Goal: Task Accomplishment & Management: Manage account settings

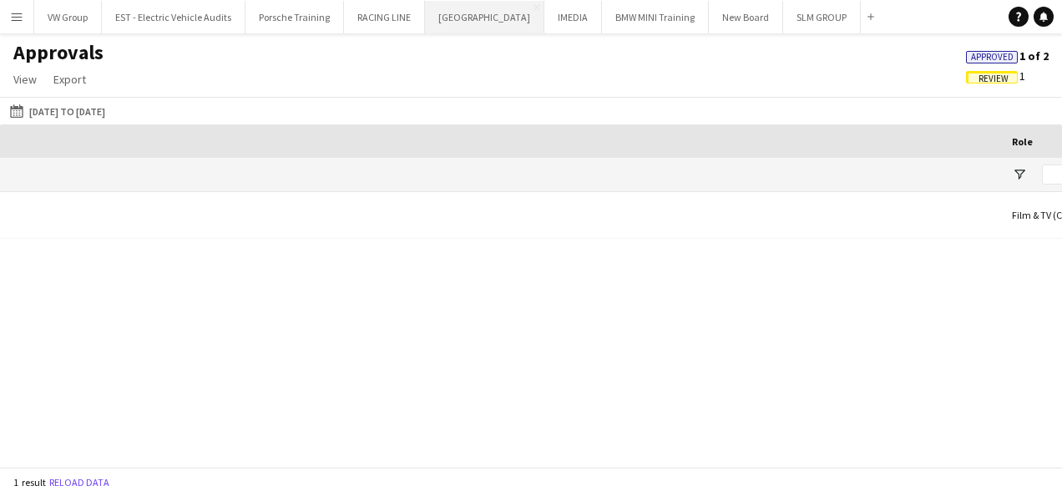
scroll to position [0, 1210]
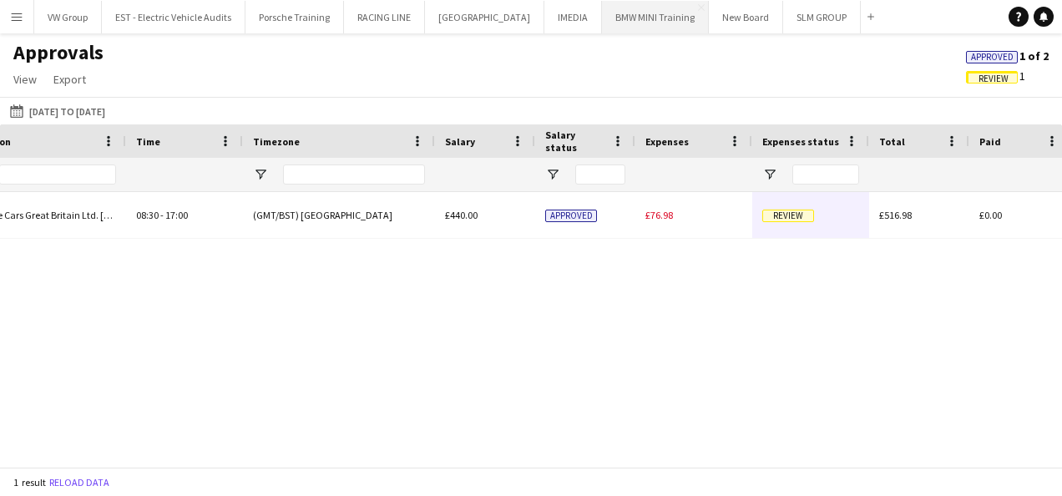
click at [614, 23] on button "BMW MINI Training Close" at bounding box center [655, 17] width 107 height 33
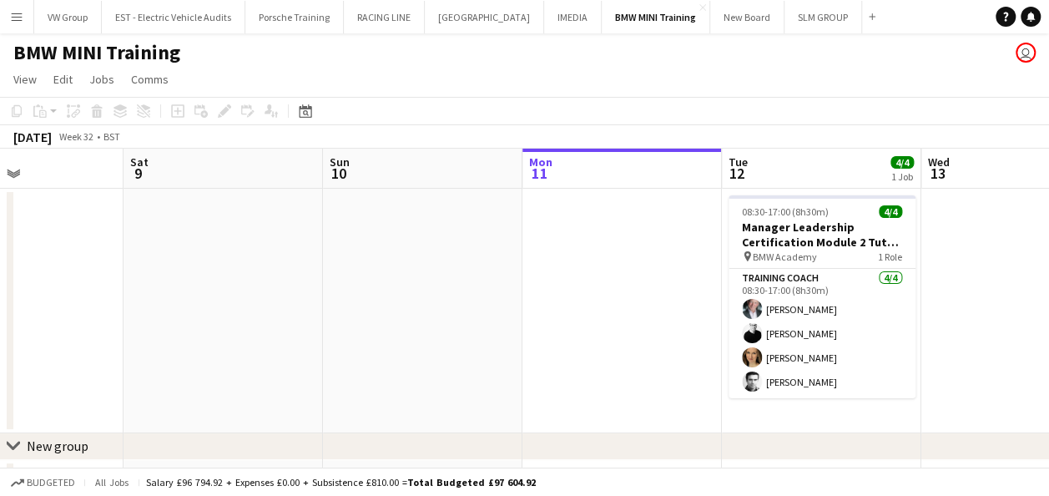
scroll to position [0, 476]
drag, startPoint x: 316, startPoint y: 306, endPoint x: 614, endPoint y: 291, distance: 298.4
click at [614, 291] on app-calendar-viewport "Wed 6 Thu 7 Fri 8 Sat 9 Sun 10 Mon 11 Tue 12 4/4 1 Job Wed 13 Thu 14 Fri 15 Sat…" at bounding box center [524, 329] width 1049 height 361
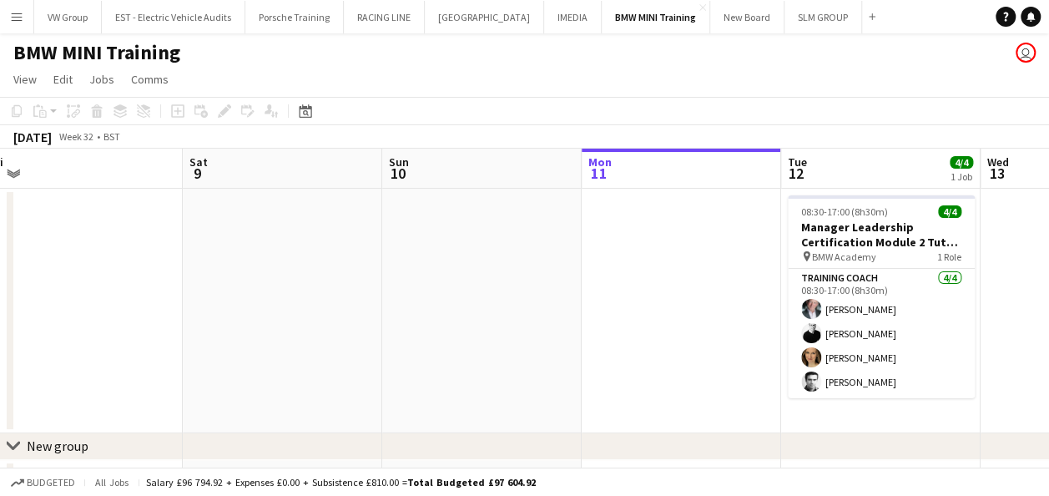
scroll to position [0, 400]
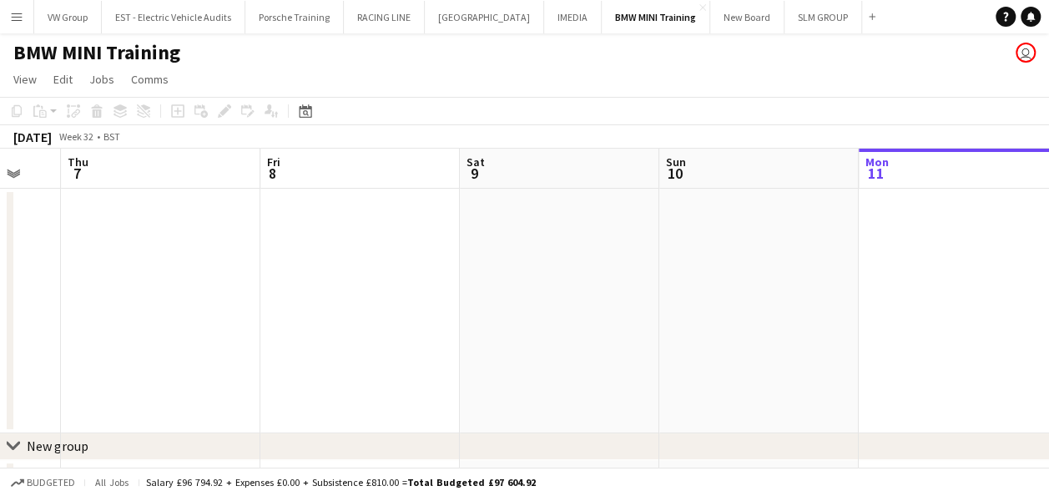
drag, startPoint x: 304, startPoint y: 302, endPoint x: 644, endPoint y: 275, distance: 341.6
click at [644, 275] on app-calendar-viewport "Tue 5 Wed 6 Thu 7 Fri 8 Sat 9 Sun 10 Mon 11 Tue 12 4/4 1 Job Wed 13 Thu 14 Fri …" at bounding box center [524, 329] width 1049 height 361
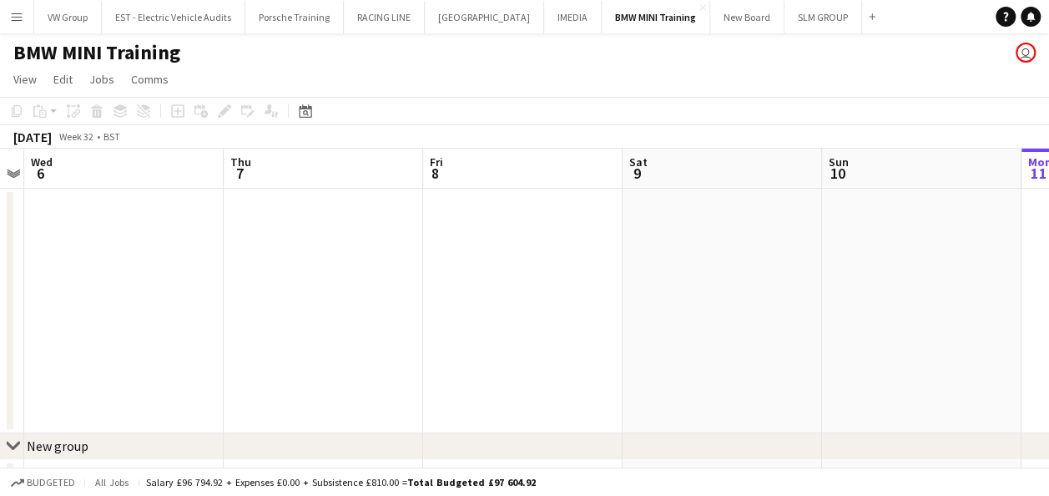
drag, startPoint x: 317, startPoint y: 299, endPoint x: 636, endPoint y: 280, distance: 319.4
click at [636, 280] on app-calendar-viewport "Mon 4 Tue 5 Wed 6 Thu 7 Fri 8 Sat 9 Sun 10 Mon 11 Tue 12 4/4 1 Job Wed 13 Thu 1…" at bounding box center [524, 329] width 1049 height 361
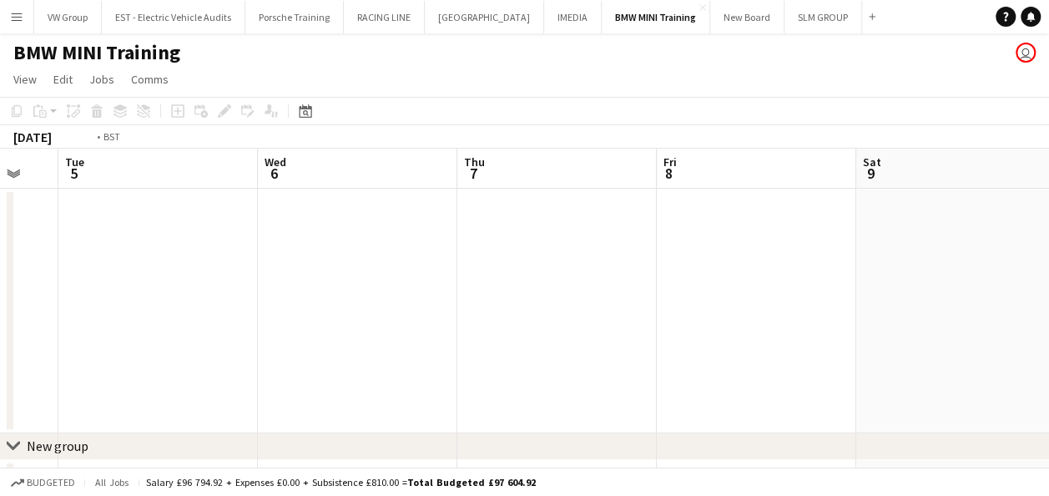
drag, startPoint x: 342, startPoint y: 309, endPoint x: 609, endPoint y: 307, distance: 267.1
click at [608, 307] on app-calendar-viewport "Sun 3 Mon 4 Tue 5 Wed 6 Thu 7 Fri 8 Sat 9 Sun 10 Mon 11 Tue 12 4/4 1 Job Wed 13…" at bounding box center [524, 329] width 1049 height 361
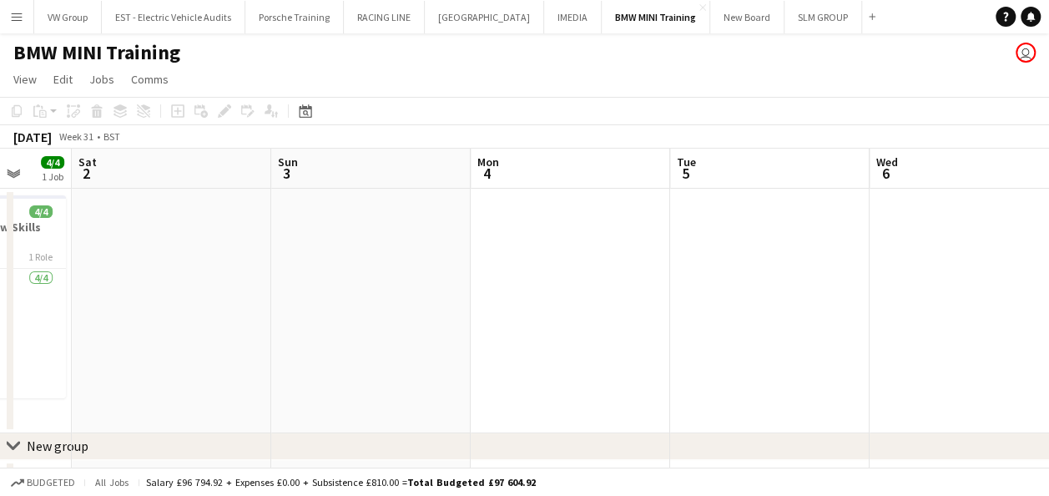
drag, startPoint x: 509, startPoint y: 294, endPoint x: 594, endPoint y: 299, distance: 84.5
click at [593, 298] on app-calendar-viewport "Wed 30 Thu 31 Fri 1 4/4 1 Job Sat 2 Sun 3 Mon 4 Tue 5 Wed 6 Thu 7 Fri 8 Sat 9 0…" at bounding box center [524, 329] width 1049 height 361
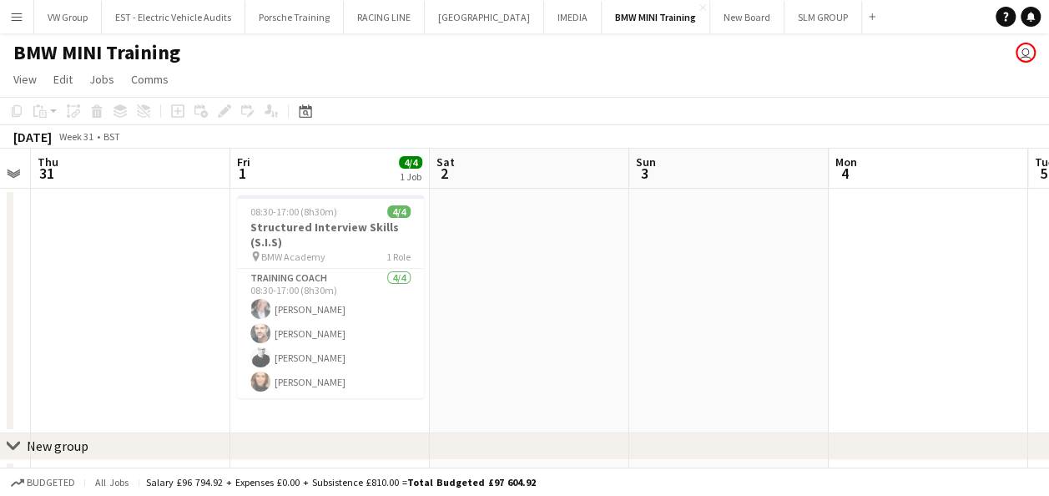
scroll to position [0, 346]
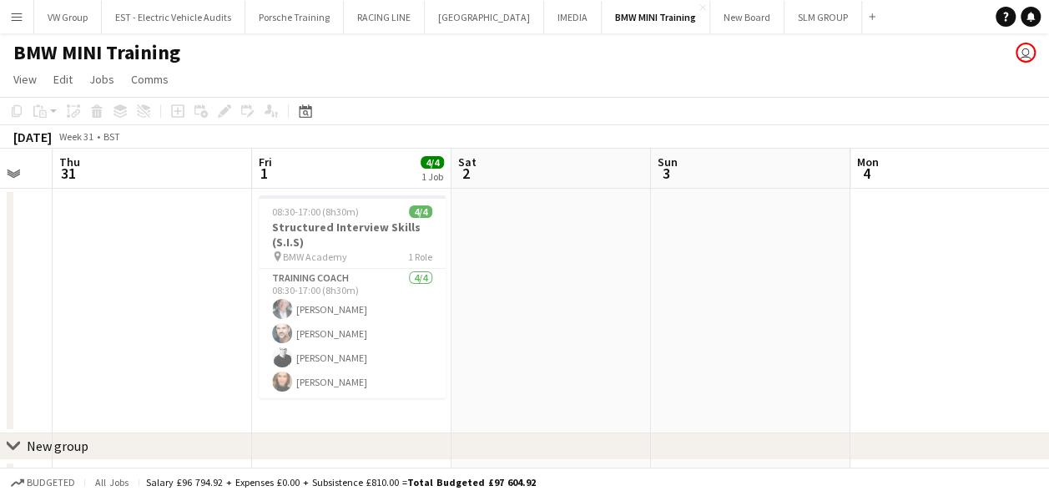
drag, startPoint x: 296, startPoint y: 288, endPoint x: 541, endPoint y: 302, distance: 245.8
click at [541, 302] on app-calendar-viewport "Tue 29 Wed 30 Thu 31 Fri 1 4/4 1 Job Sat 2 Sun 3 Mon 4 Tue 5 Wed 6 Thu 7 Fri 8 …" at bounding box center [524, 329] width 1049 height 361
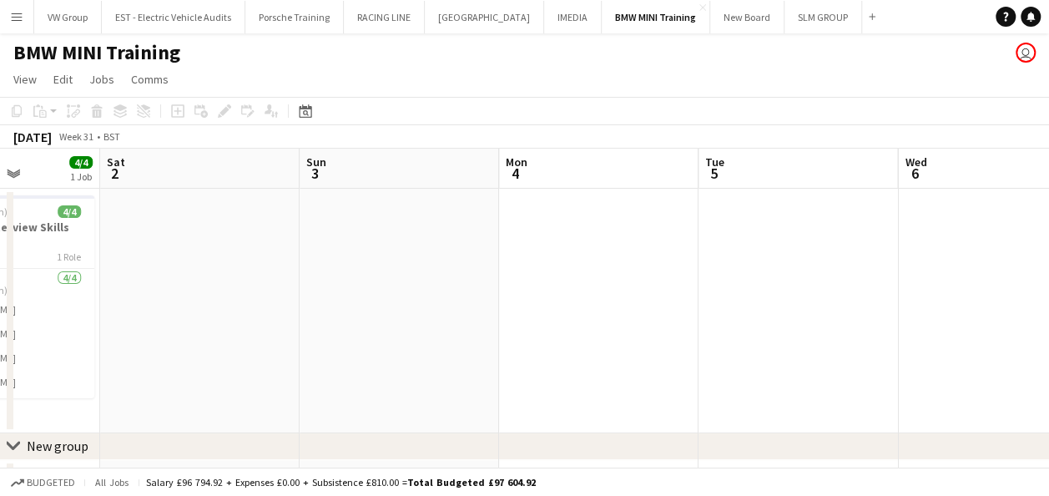
click at [321, 366] on app-calendar-viewport "Tue 29 Wed 30 Thu 31 Fri 1 4/4 1 Job Sat 2 Sun 3 Mon 4 Tue 5 Wed 6 Thu 7 Fri 8 …" at bounding box center [524, 329] width 1049 height 361
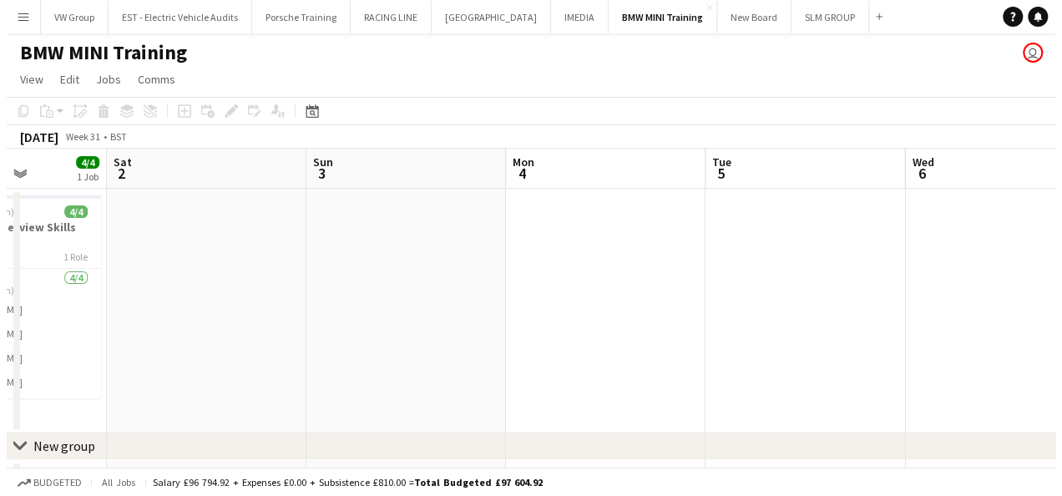
scroll to position [0, 723]
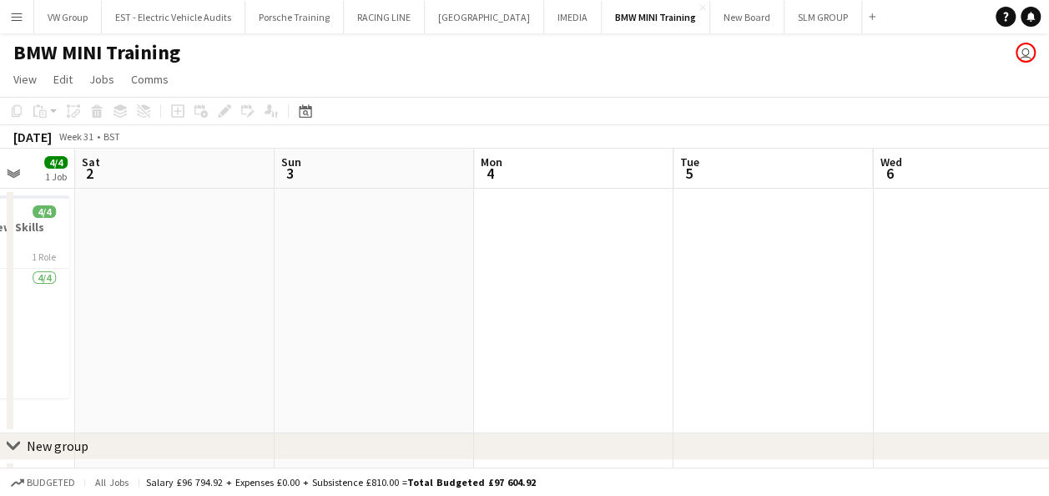
click at [13, 15] on app-icon "Menu" at bounding box center [16, 16] width 13 height 13
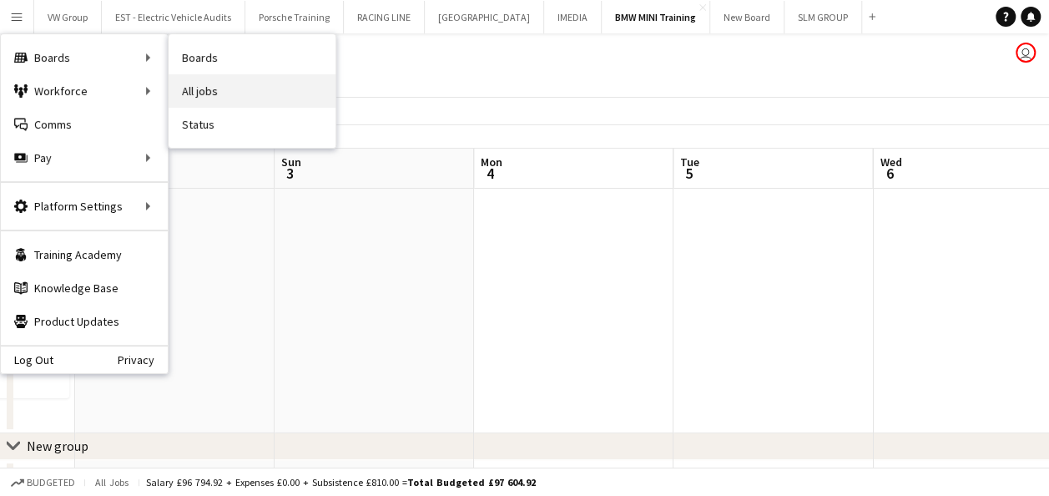
click at [200, 92] on link "All jobs" at bounding box center [252, 90] width 167 height 33
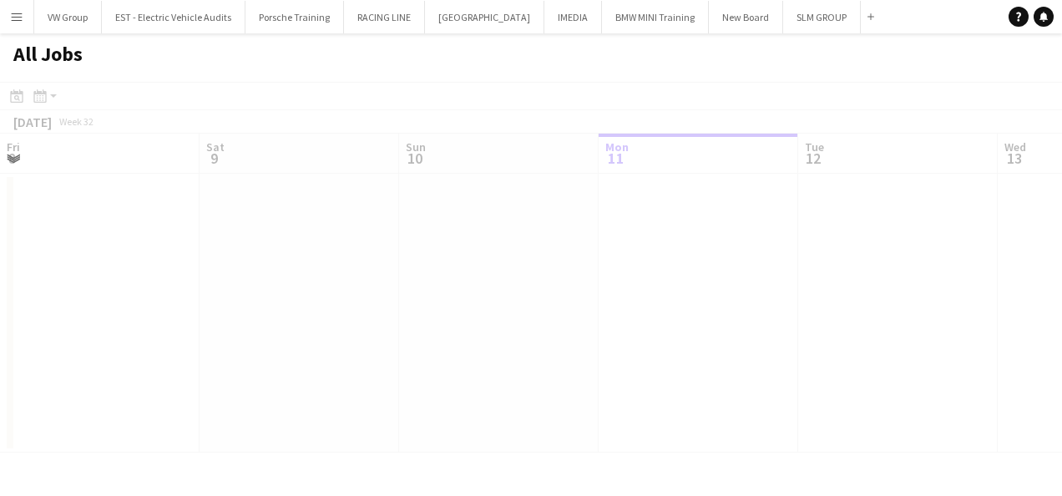
scroll to position [0, 399]
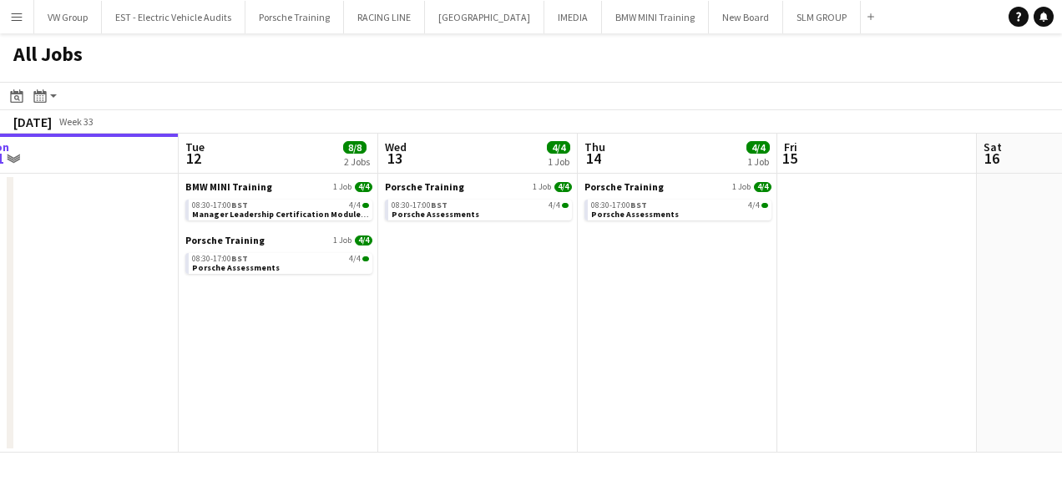
drag, startPoint x: 663, startPoint y: 305, endPoint x: 442, endPoint y: 306, distance: 220.4
click at [442, 306] on app-calendar-viewport "Fri 8 4/4 1 Job Sat 9 Sun 10 Mon 11 Tue 12 8/8 2 Jobs Wed 13 4/4 1 Job Thu 14 4…" at bounding box center [531, 293] width 1062 height 319
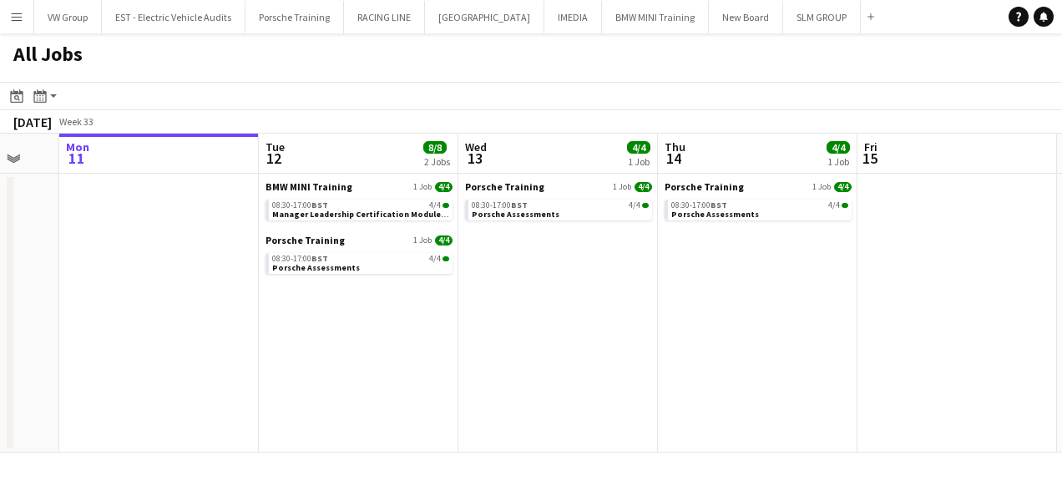
drag, startPoint x: 663, startPoint y: 297, endPoint x: 353, endPoint y: 319, distance: 310.5
click at [351, 319] on app-calendar-viewport "Fri 8 4/4 1 Job Sat 9 Sun 10 Mon 11 Tue 12 8/8 2 Jobs Wed 13 4/4 1 Job Thu 14 4…" at bounding box center [531, 293] width 1062 height 319
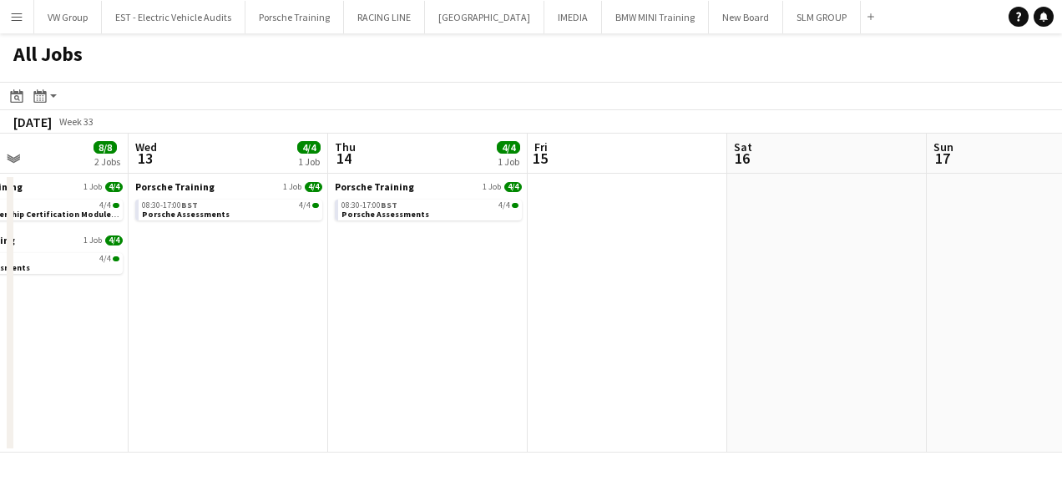
click at [326, 326] on app-all-jobs "All Jobs Date picker [DATE] [DATE] [DATE] M [DATE] T [DATE] W [DATE] T [DATE] F…" at bounding box center [531, 242] width 1062 height 419
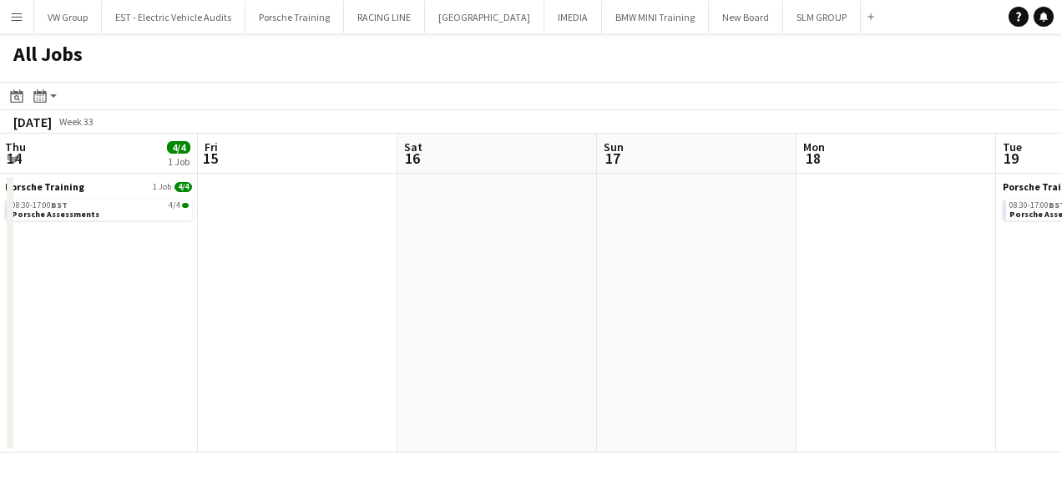
drag, startPoint x: 326, startPoint y: 325, endPoint x: 265, endPoint y: 332, distance: 60.6
click at [262, 332] on app-calendar-viewport "Tue 12 8/8 2 Jobs Wed 13 4/4 1 Job Thu 14 4/4 1 Job Fri 15 Sat 16 Sun 17 Mon 18…" at bounding box center [531, 293] width 1062 height 319
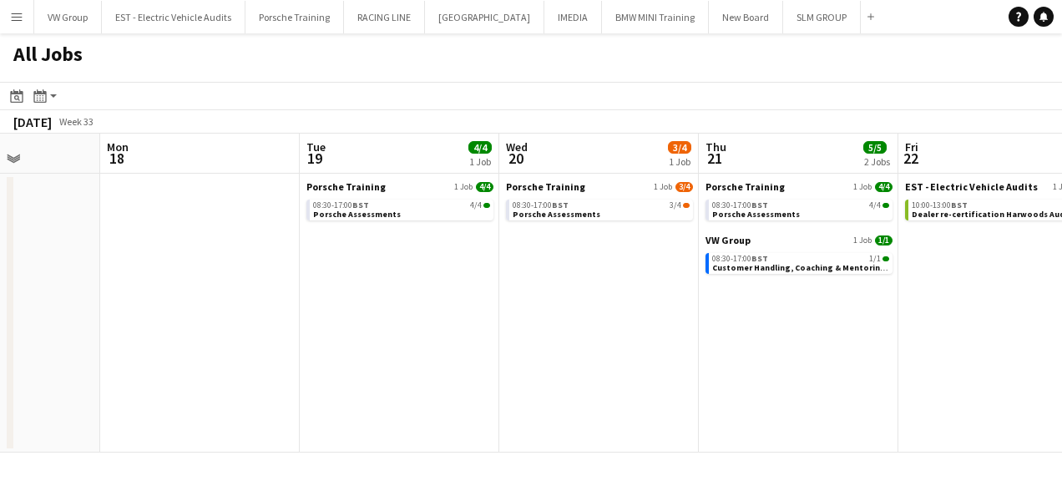
drag, startPoint x: 324, startPoint y: 323, endPoint x: 309, endPoint y: 327, distance: 15.6
click at [307, 328] on app-calendar-viewport "Thu 14 4/4 1 Job Fri 15 Sat 16 Sun 17 Mon 18 Tue 19 4/4 1 Job Wed 20 3/4 1 Job …" at bounding box center [531, 293] width 1062 height 319
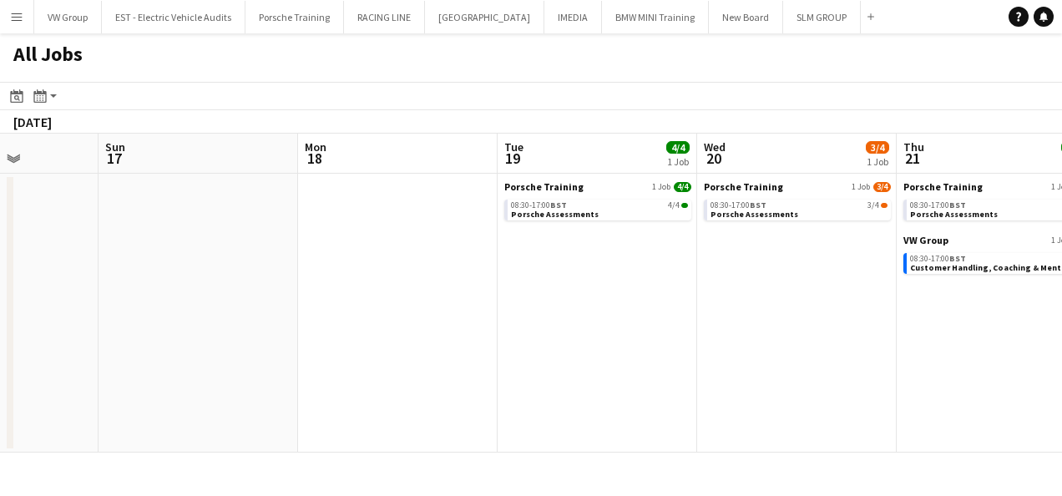
drag, startPoint x: 572, startPoint y: 336, endPoint x: 293, endPoint y: 356, distance: 279.5
click at [294, 357] on app-calendar-viewport "Thu 14 4/4 1 Job Fri 15 Sat 16 Sun 17 Mon 18 Tue 19 4/4 1 Job Wed 20 3/4 1 Job …" at bounding box center [531, 293] width 1062 height 319
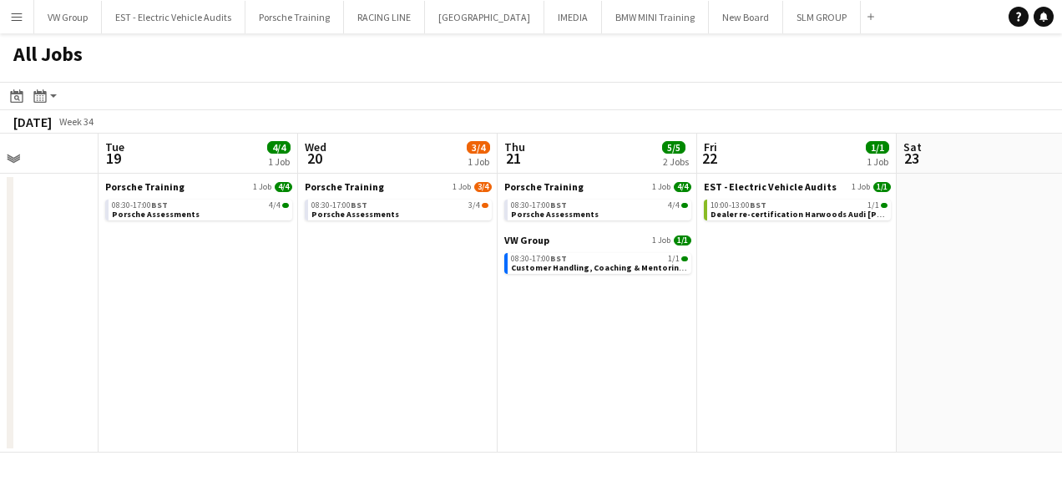
scroll to position [0, 660]
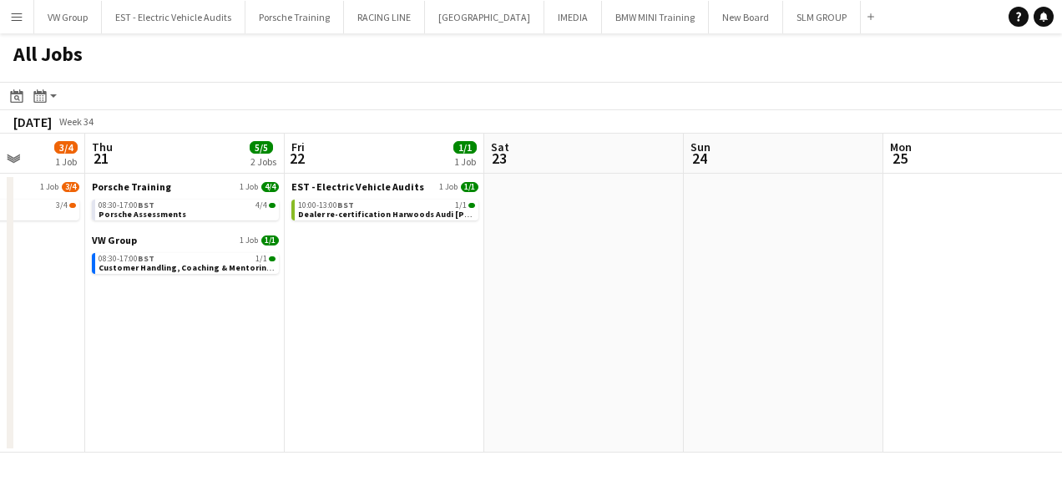
drag, startPoint x: 231, startPoint y: 350, endPoint x: 559, endPoint y: 322, distance: 329.2
click at [228, 349] on app-calendar-viewport "Mon 18 Tue 19 4/4 1 Job Wed 20 3/4 1 Job Thu 21 5/5 2 Jobs Fri 22 1/1 1 Job Sat…" at bounding box center [531, 293] width 1062 height 319
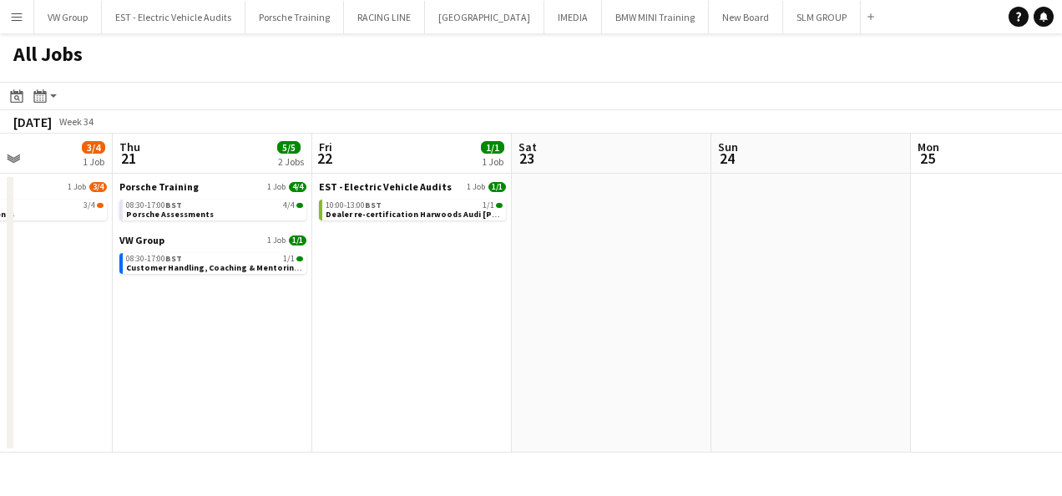
click at [256, 349] on app-all-jobs "All Jobs Date picker [DATE] [DATE] [DATE] M [DATE] T [DATE] W [DATE] T [DATE] F…" at bounding box center [531, 242] width 1062 height 419
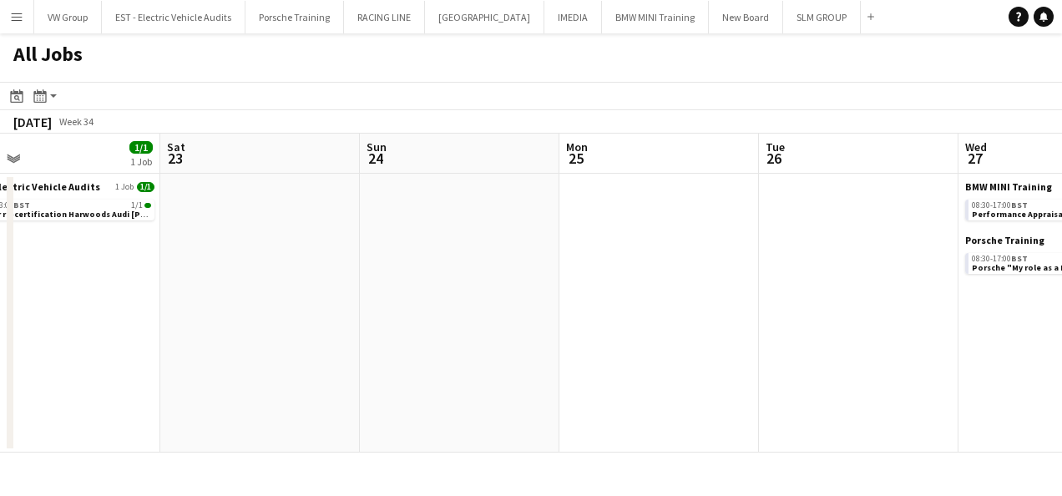
drag, startPoint x: 619, startPoint y: 301, endPoint x: 255, endPoint y: 367, distance: 369.2
click at [255, 367] on app-calendar-viewport "Wed 20 3/4 1 Job Thu 21 5/5 2 Jobs Fri 22 1/1 1 Job Sat 23 Sun 24 Mon 25 Tue 26…" at bounding box center [531, 293] width 1062 height 319
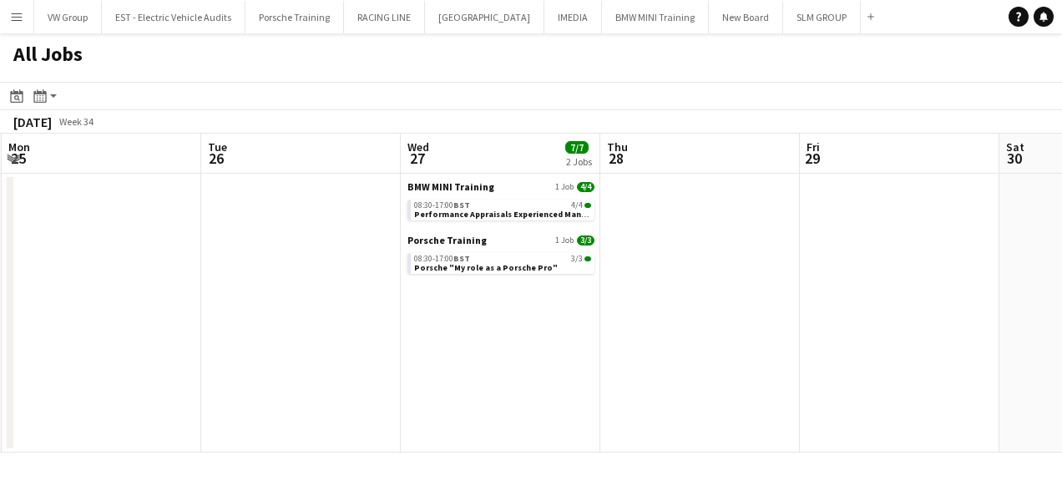
drag, startPoint x: 710, startPoint y: 381, endPoint x: 570, endPoint y: 379, distance: 139.4
click at [568, 379] on app-calendar-viewport "Fri 22 1/1 1 Job Sat 23 Sun 24 Mon 25 Tue 26 Wed 27 7/7 2 Jobs Thu 28 Fri 29 Sa…" at bounding box center [531, 293] width 1062 height 319
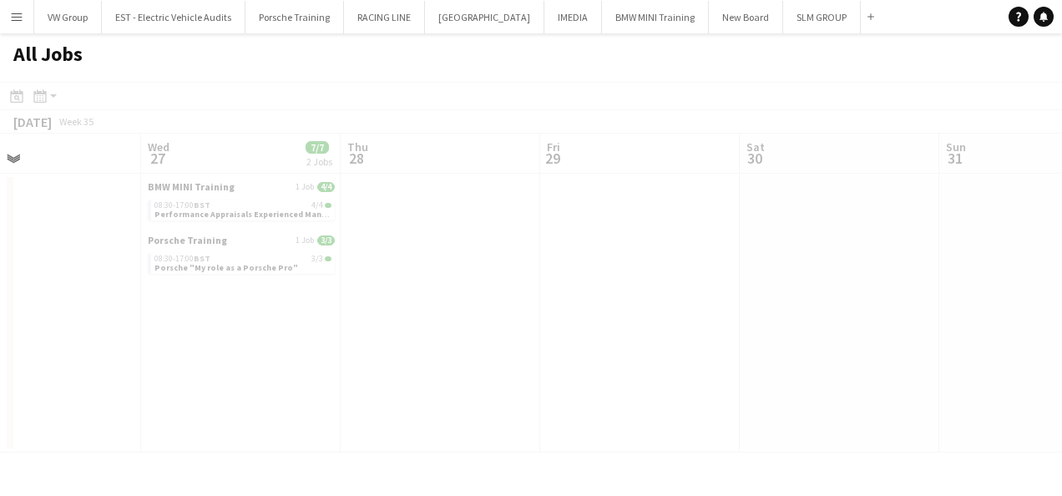
drag, startPoint x: 686, startPoint y: 332, endPoint x: 611, endPoint y: 320, distance: 76.2
click at [483, 336] on app-all-jobs "All Jobs Date picker [DATE] [DATE] [DATE] M [DATE] T [DATE] W [DATE] T [DATE] F…" at bounding box center [531, 242] width 1062 height 419
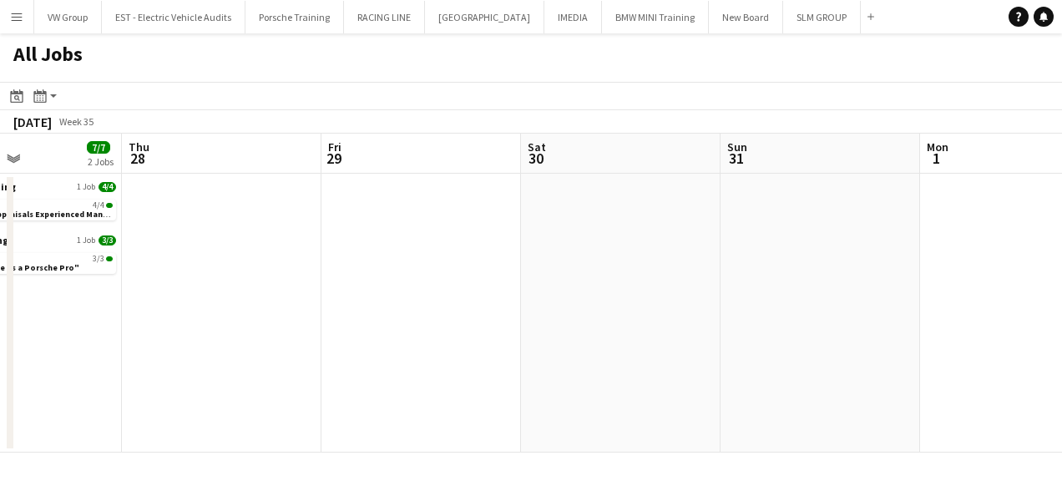
drag, startPoint x: 538, startPoint y: 339, endPoint x: 700, endPoint y: 316, distance: 163.6
click at [514, 339] on app-calendar-viewport "Sun 24 Mon 25 Tue 26 Wed 27 7/7 2 Jobs Thu 28 Fri 29 Sat 30 Sun 31 Mon 1 Tue 2 …" at bounding box center [531, 293] width 1062 height 319
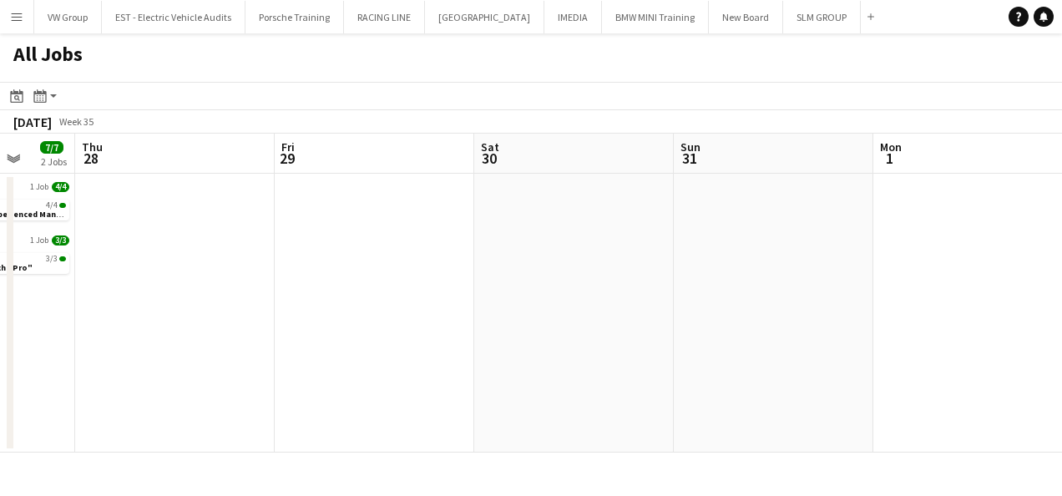
drag, startPoint x: 933, startPoint y: 285, endPoint x: 480, endPoint y: 332, distance: 455.7
click at [481, 334] on app-calendar-viewport "Sun 24 Mon 25 Tue 26 Wed 27 7/7 2 Jobs Thu 28 Fri 29 Sat 30 Sun 31 Mon 1 Tue 2 …" at bounding box center [531, 293] width 1062 height 319
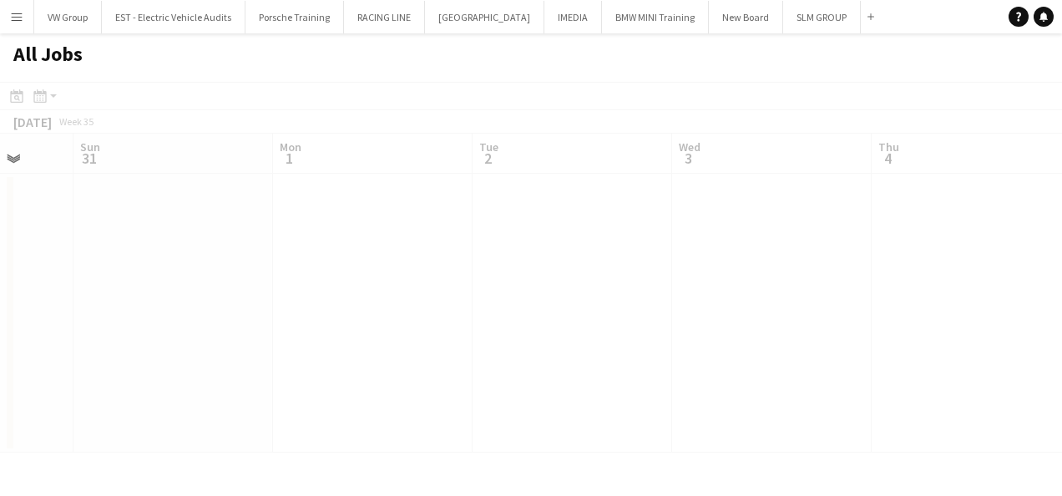
drag, startPoint x: 722, startPoint y: 310, endPoint x: 557, endPoint y: 332, distance: 166.8
click at [464, 357] on app-all-jobs "All Jobs Date picker [DATE] [DATE] [DATE] M [DATE] T [DATE] W [DATE] T [DATE] F…" at bounding box center [531, 242] width 1062 height 419
drag, startPoint x: 544, startPoint y: 400, endPoint x: 905, endPoint y: 354, distance: 363.5
click at [534, 400] on app-calendar-viewport "Sat 30 Sun 31 Mon 1 Tue 2 Wed 3 Thu 4 Fri 5 Sat 6 Sun 7 Mon 8 Tue 9 6/6 1 Job S…" at bounding box center [531, 293] width 1062 height 319
click at [635, 379] on app-calendar-viewport "Sat 30 Sun 31 Mon 1 Tue 2 Wed 3 Thu 4 Fri 5 Sat 6 Sun 7 Mon 8 Tue 9 6/6 1 Job S…" at bounding box center [531, 293] width 1062 height 319
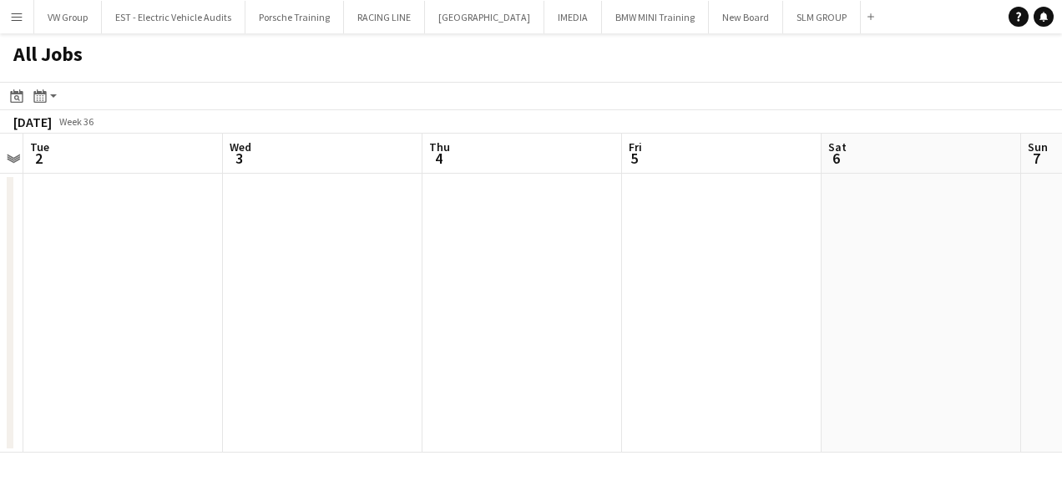
drag, startPoint x: 927, startPoint y: 326, endPoint x: 650, endPoint y: 397, distance: 285.3
click at [628, 403] on app-calendar-viewport "Sat 30 Sun 31 Mon 1 Tue 2 Wed 3 Thu 4 Fri 5 Sat 6 Sun 7 Mon 8 Tue 9 6/6 1 Job S…" at bounding box center [531, 293] width 1062 height 319
drag, startPoint x: 824, startPoint y: 341, endPoint x: 861, endPoint y: 358, distance: 41.5
click at [663, 393] on app-calendar-viewport "Mon 1 Tue 2 Wed 3 Thu 4 Fri 5 Sat 6 Sun 7 Mon 8 Tue 9 6/6 1 Job Wed 10 10/10 1 …" at bounding box center [531, 293] width 1062 height 319
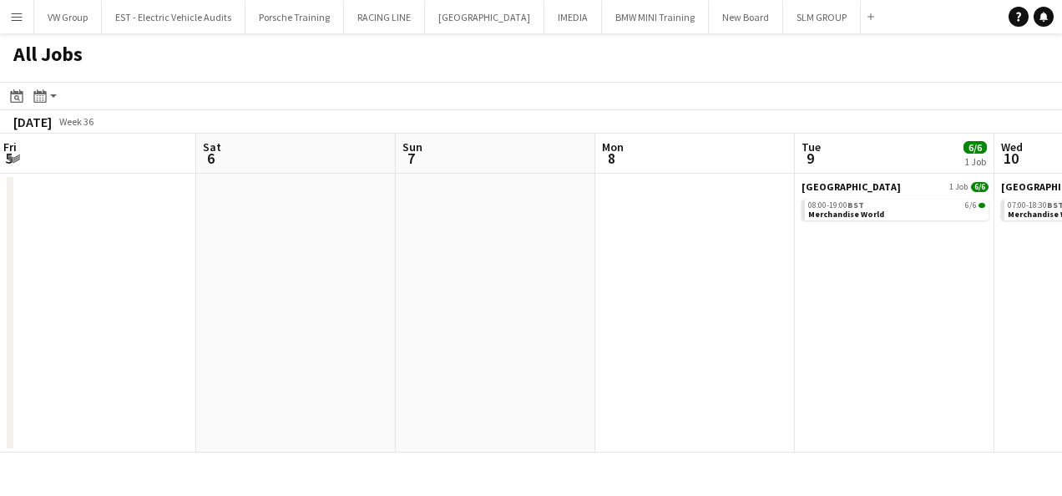
click at [639, 412] on app-all-jobs "All Jobs Date picker [DATE] [DATE] [DATE] M [DATE] T [DATE] W [DATE] T [DATE] F…" at bounding box center [531, 242] width 1062 height 419
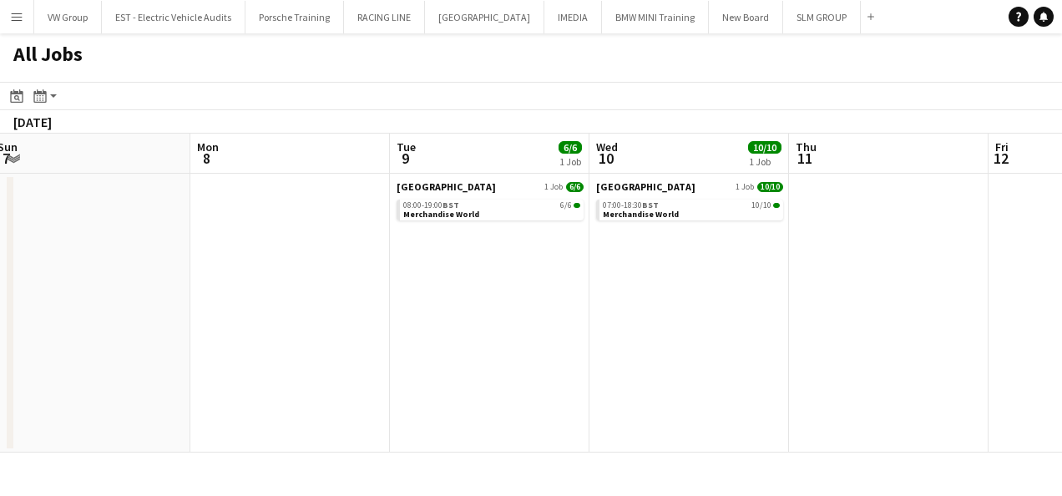
drag, startPoint x: 809, startPoint y: 364, endPoint x: 651, endPoint y: 397, distance: 161.3
click at [646, 403] on app-calendar-viewport "Fri 5 Sat 6 Sun 7 Mon 8 Tue 9 6/6 1 Job Wed 10 10/10 1 Job Thu 11 Fri 12 Sat 13…" at bounding box center [531, 293] width 1062 height 319
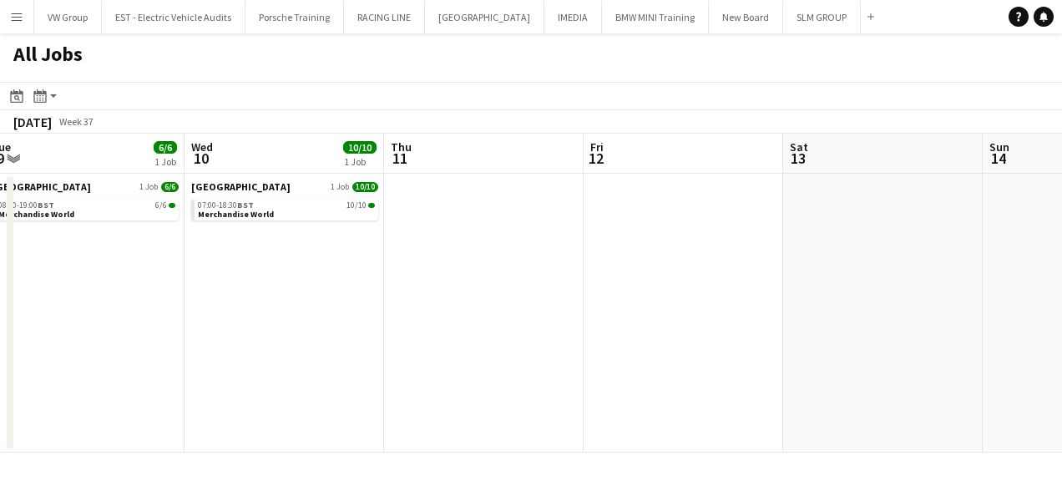
click at [567, 435] on app-all-jobs "All Jobs Date picker [DATE] [DATE] [DATE] M [DATE] T [DATE] W [DATE] T [DATE] F…" at bounding box center [531, 242] width 1062 height 419
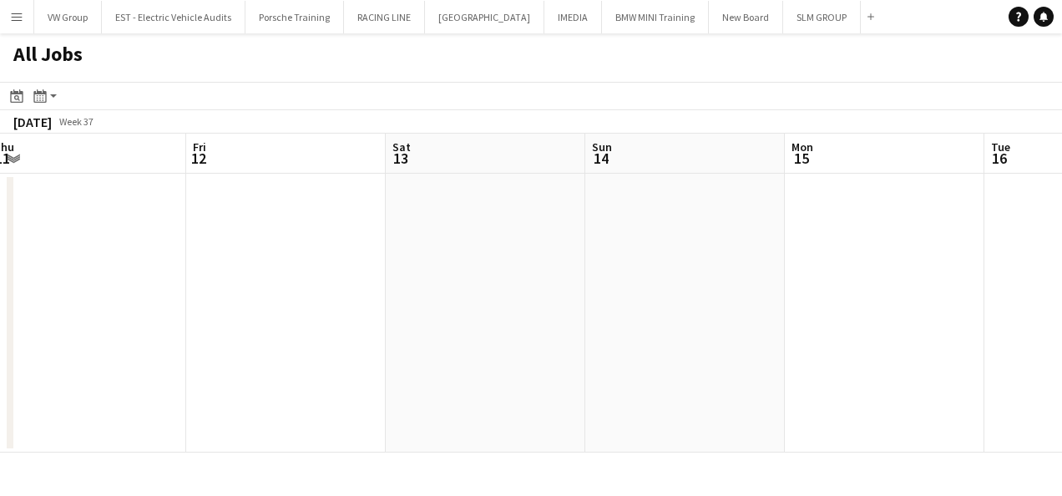
click at [663, 390] on app-calendar-viewport "Tue 9 6/6 1 Job Wed 10 10/10 1 Job Thu 11 Fri 12 Sat 13 Sun 14 Mon 15 Tue 16 We…" at bounding box center [531, 293] width 1062 height 319
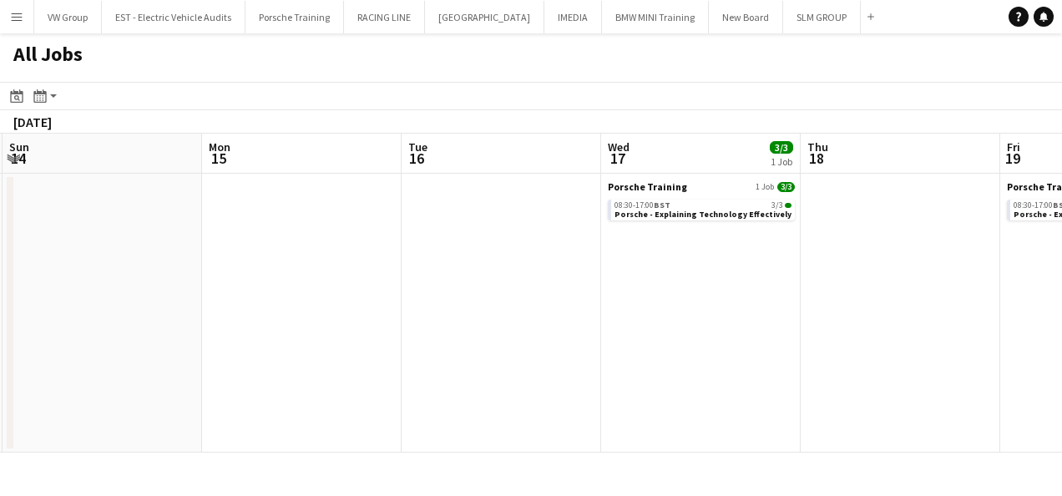
click at [669, 417] on app-all-jobs "All Jobs Date picker [DATE] [DATE] [DATE] M [DATE] T [DATE] W [DATE] T [DATE] F…" at bounding box center [531, 242] width 1062 height 419
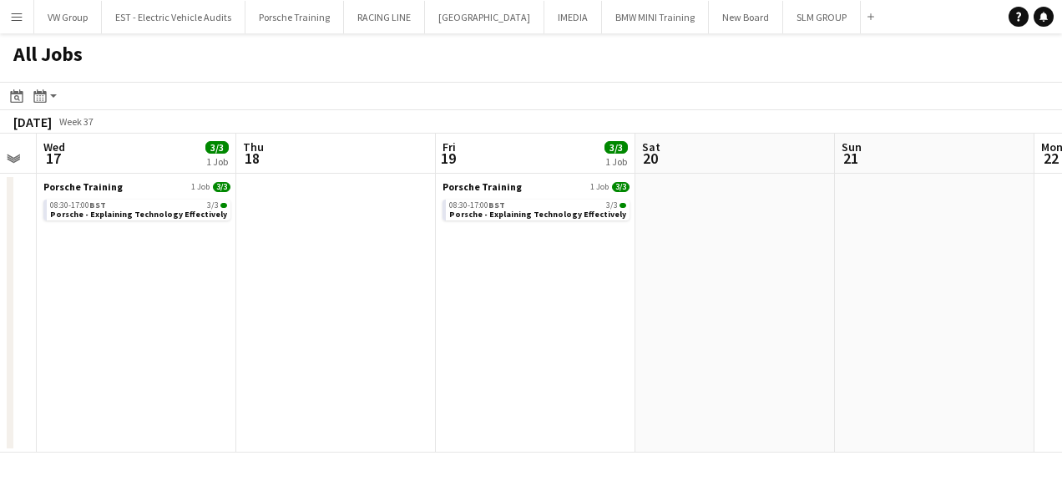
drag, startPoint x: 1060, startPoint y: 390, endPoint x: 695, endPoint y: 404, distance: 365.9
click at [696, 404] on app-calendar-viewport "Sat 13 Sun 14 Mon 15 Tue 16 Wed 17 3/3 1 Job Thu 18 Fri 19 3/3 1 Job Sat 20 Sun…" at bounding box center [531, 293] width 1062 height 319
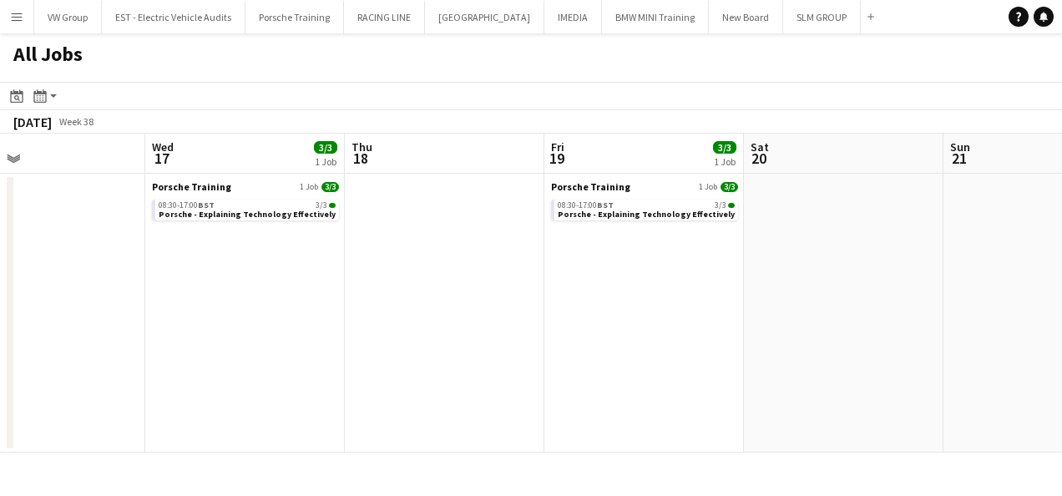
click at [634, 424] on app-all-jobs "All Jobs Date picker [DATE] [DATE] [DATE] M [DATE] T [DATE] W [DATE] T [DATE] F…" at bounding box center [531, 242] width 1062 height 419
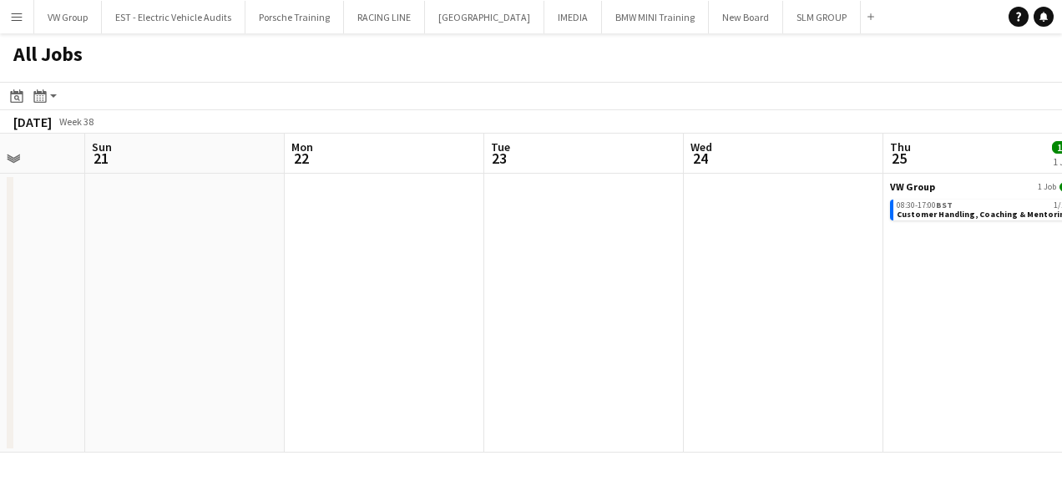
drag, startPoint x: 998, startPoint y: 390, endPoint x: 641, endPoint y: 414, distance: 357.3
click at [641, 414] on app-calendar-viewport "Wed 17 3/3 1 Job Thu 18 Fri 19 3/3 1 Job Sat 20 Sun 21 Mon 22 Tue 23 Wed 24 Thu…" at bounding box center [531, 293] width 1062 height 319
drag, startPoint x: 1050, startPoint y: 383, endPoint x: 732, endPoint y: 369, distance: 318.4
click at [713, 377] on app-calendar-viewport "Wed 17 3/3 1 Job Thu 18 Fri 19 3/3 1 Job Sat 20 Sun 21 Mon 22 Tue 23 Wed 24 Thu…" at bounding box center [531, 293] width 1062 height 319
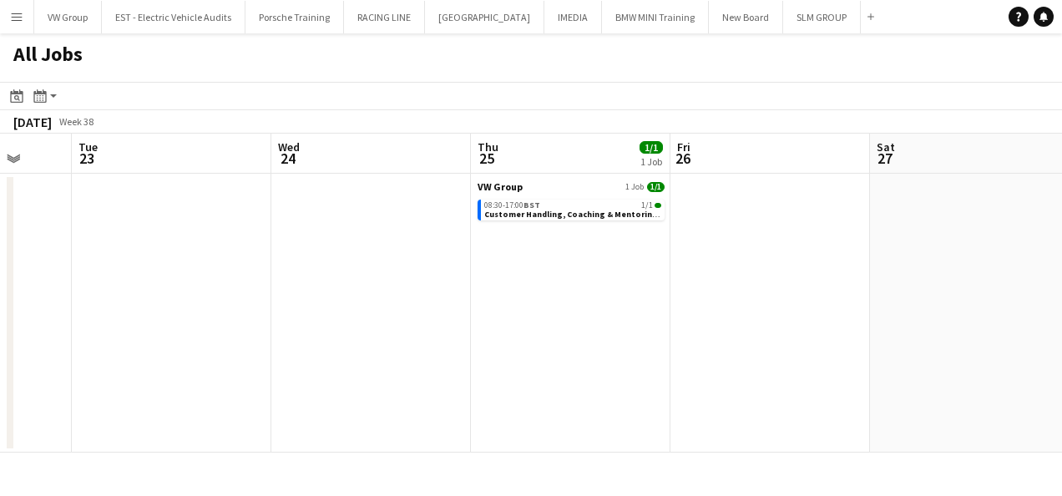
click at [649, 381] on app-all-jobs "All Jobs Date picker [DATE] [DATE] [DATE] M [DATE] T [DATE] W [DATE] T [DATE] F…" at bounding box center [531, 242] width 1062 height 419
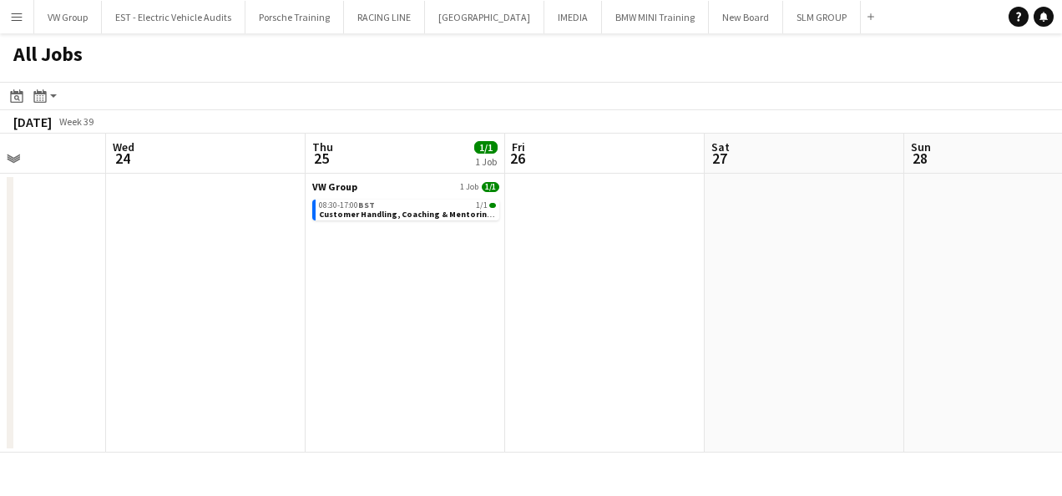
drag, startPoint x: 1012, startPoint y: 362, endPoint x: 614, endPoint y: 366, distance: 397.4
click at [640, 361] on app-calendar-viewport "Sun 21 Mon 22 Tue 23 Wed 24 Thu 25 1/1 1 Job Fri 26 Sat 27 Sun 28 Mon 29 Tue 30…" at bounding box center [531, 293] width 1062 height 319
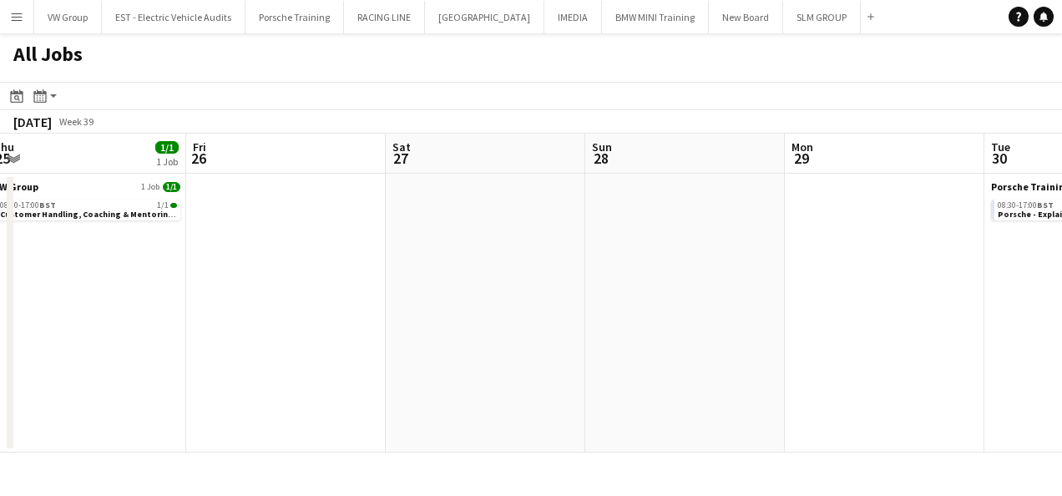
click at [561, 374] on app-all-jobs "All Jobs Date picker [DATE] [DATE] [DATE] M [DATE] T [DATE] W [DATE] T [DATE] F…" at bounding box center [531, 242] width 1062 height 419
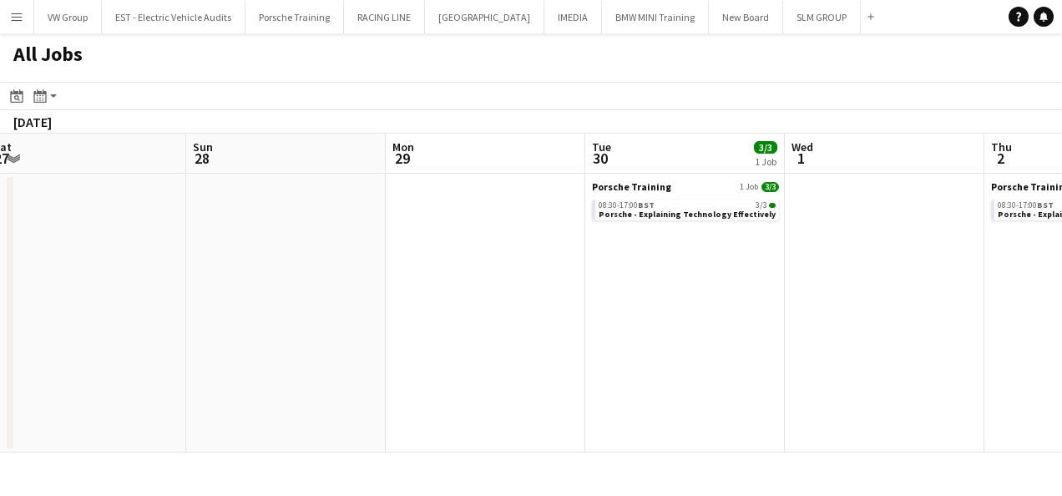
click at [549, 366] on app-calendar-viewport "Thu 25 1/1 1 Job Fri 26 Sat 27 Sun 28 Mon 29 Tue 30 3/3 1 Job Wed 1 Thu 2 3/3 1…" at bounding box center [531, 293] width 1062 height 319
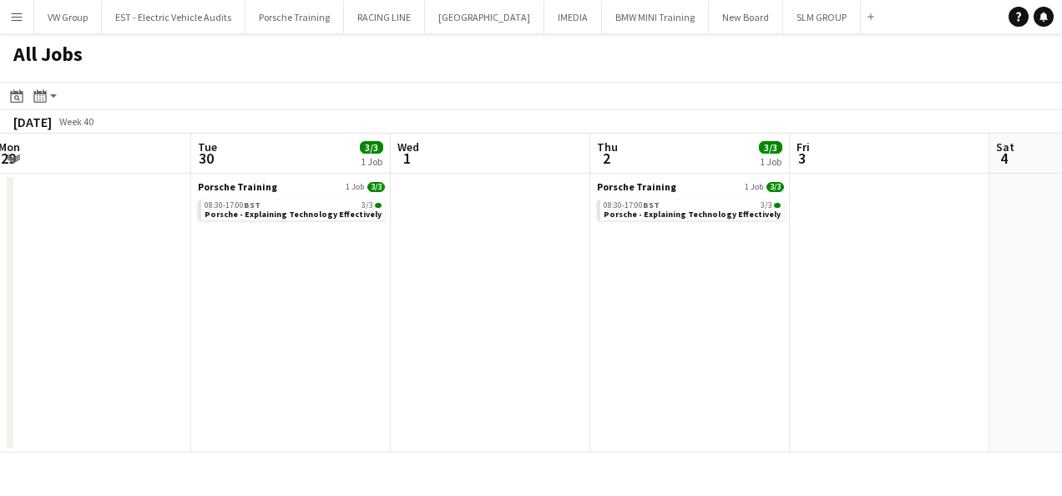
click at [543, 371] on app-all-jobs "All Jobs Date picker [DATE] [DATE] [DATE] M [DATE] T [DATE] W [DATE] T [DATE] F…" at bounding box center [531, 242] width 1062 height 419
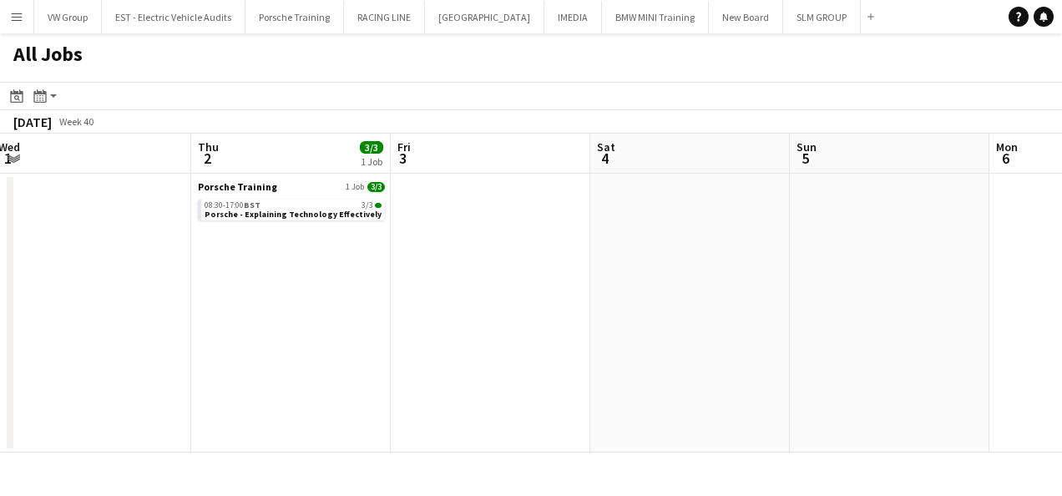
drag, startPoint x: 630, startPoint y: 355, endPoint x: 485, endPoint y: 397, distance: 151.1
click at [484, 400] on app-calendar-viewport "Mon 29 Tue 30 3/3 1 Job Wed 1 Thu 2 3/3 1 Job Fri 3 Sat 4 Sun 5 Mon 6 Tue 7 7/7…" at bounding box center [531, 293] width 1062 height 319
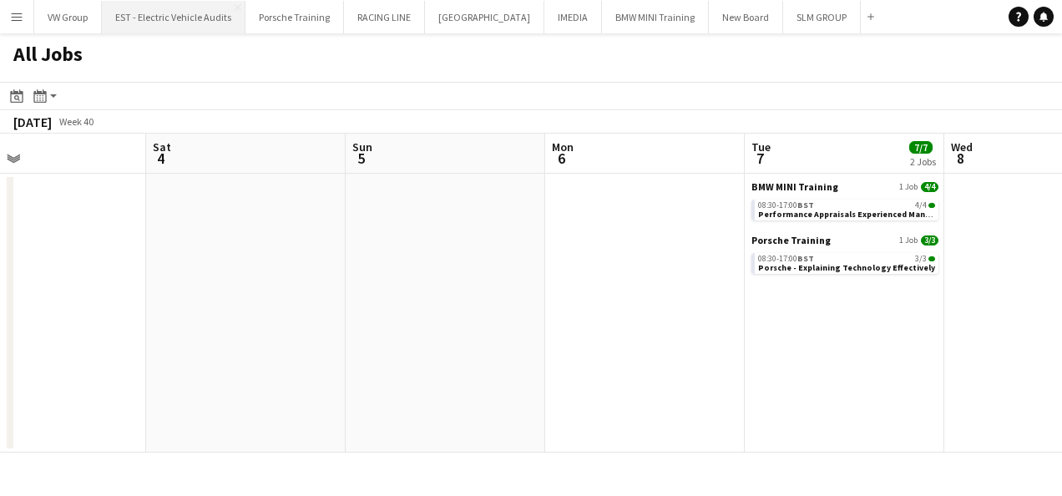
click at [215, 15] on button "EST - Electric Vehicle Audits Close" at bounding box center [174, 17] width 144 height 33
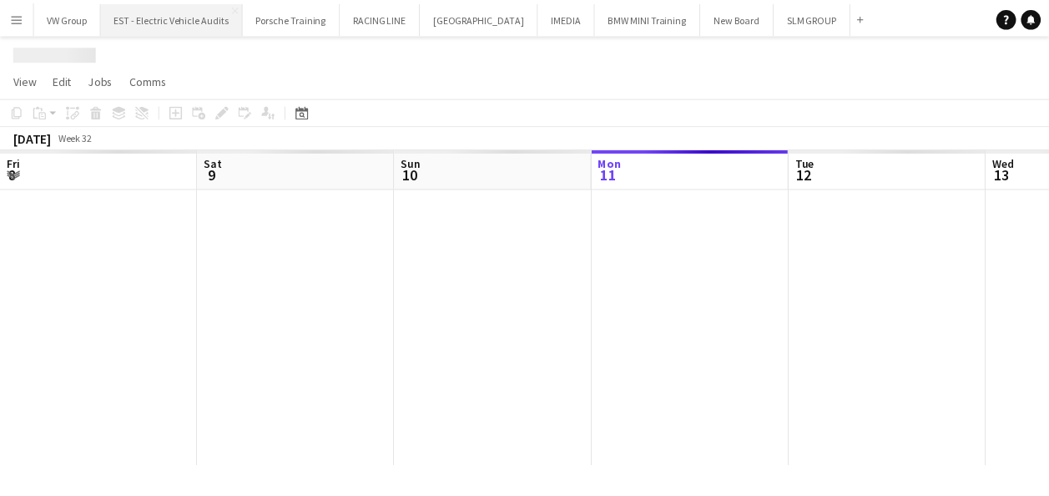
scroll to position [0, 399]
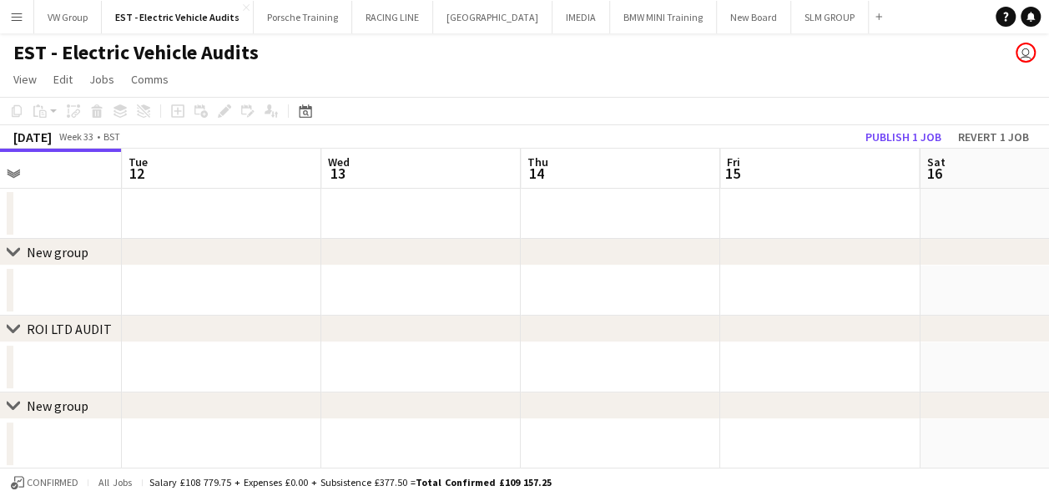
drag, startPoint x: 825, startPoint y: 307, endPoint x: 415, endPoint y: 326, distance: 410.3
click at [424, 326] on div "chevron-right New group chevron-right ROI LTD AUDIT chevron-right New group che…" at bounding box center [524, 347] width 1049 height 397
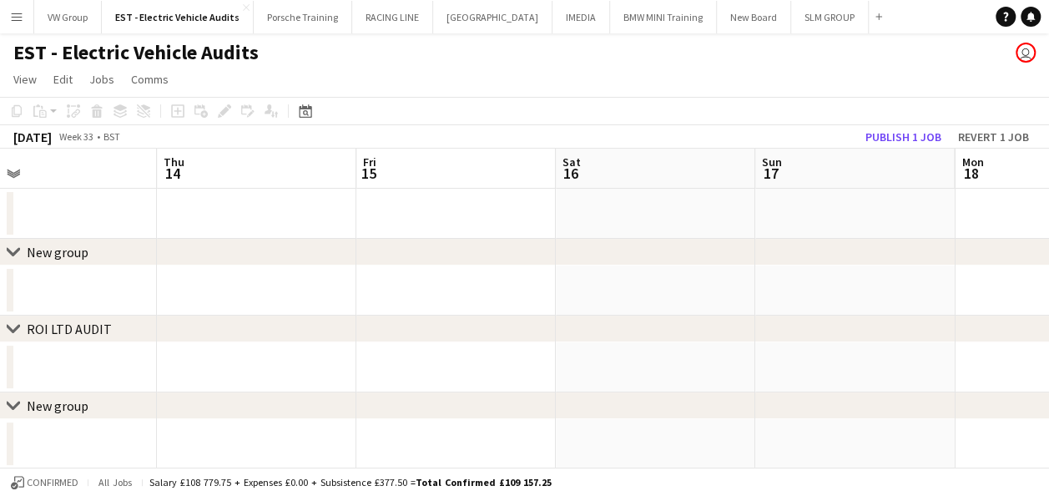
drag, startPoint x: 703, startPoint y: 289, endPoint x: 449, endPoint y: 312, distance: 254.8
click at [448, 314] on app-calendar-viewport "Sun 10 Mon 11 Tue 12 Wed 13 Thu 14 Fri 15 Sat 16 Sun 17 Mon 18 Tue 19 Wed 20" at bounding box center [524, 347] width 1049 height 397
drag, startPoint x: 534, startPoint y: 302, endPoint x: 353, endPoint y: 356, distance: 188.9
click at [354, 357] on app-calendar-viewport "Sun 10 Mon 11 Tue 12 Wed 13 Thu 14 Fri 15 Sat 16 Sun 17 Mon 18 Tue 19 Wed 20" at bounding box center [524, 347] width 1049 height 397
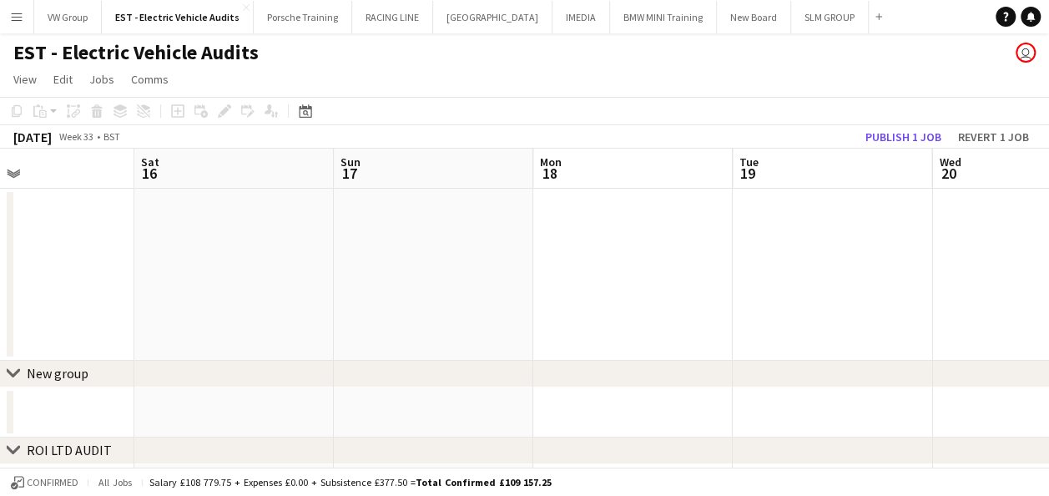
drag, startPoint x: 614, startPoint y: 320, endPoint x: 408, endPoint y: 356, distance: 209.3
click at [411, 356] on app-calendar-viewport "Tue 12 Wed 13 Thu 14 Fri 15 Sat 16 Sun 17 Mon 18 Tue 19 Wed 20 Thu 21 Fri 22 1/…" at bounding box center [524, 408] width 1049 height 519
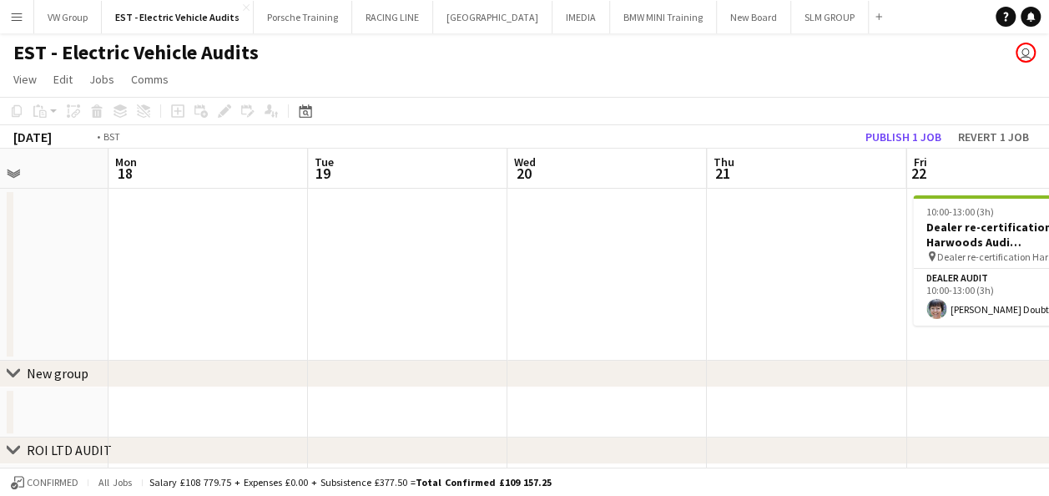
scroll to position [0, 496]
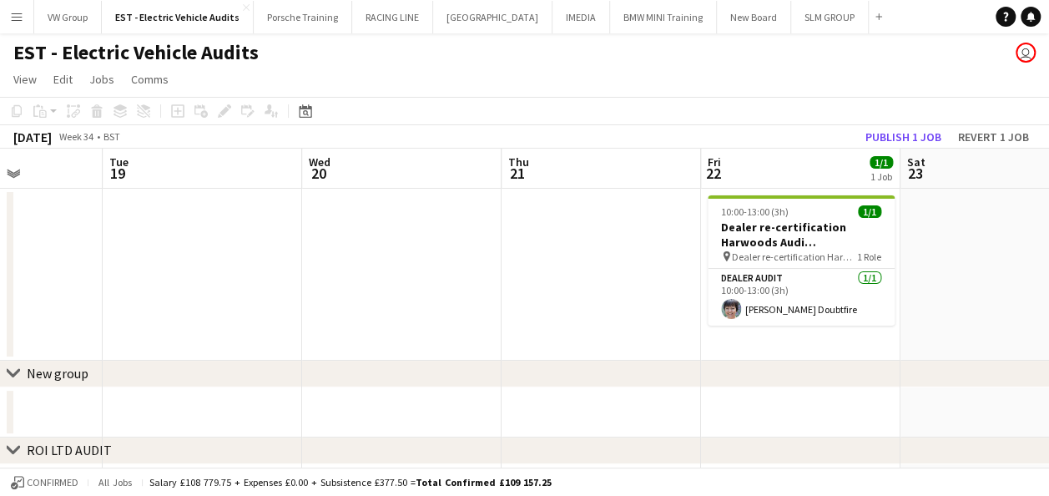
drag, startPoint x: 429, startPoint y: 339, endPoint x: 304, endPoint y: 371, distance: 129.2
click at [306, 372] on div "chevron-right New group chevron-right ROI LTD AUDIT chevron-right New group che…" at bounding box center [524, 408] width 1049 height 519
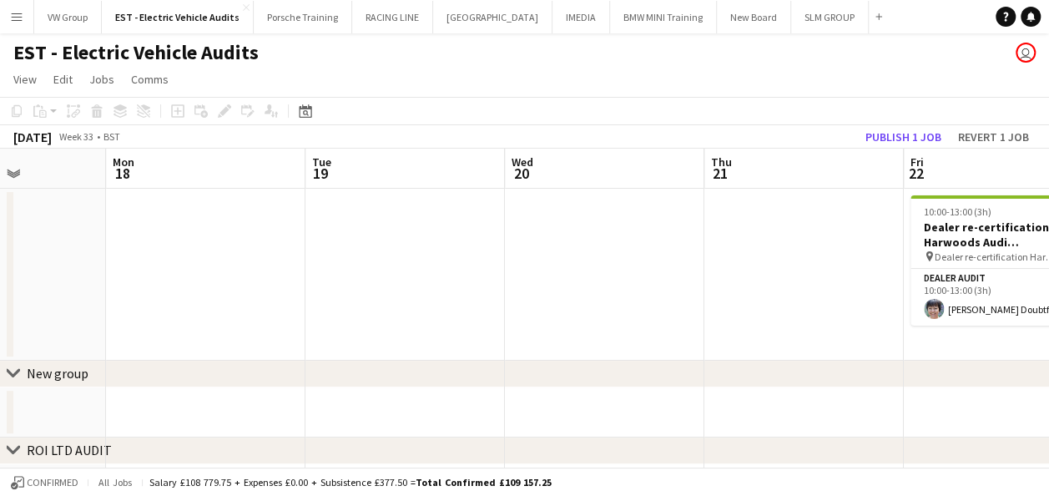
drag, startPoint x: 526, startPoint y: 272, endPoint x: 430, endPoint y: 286, distance: 97.0
click at [728, 310] on app-calendar-viewport "Fri 15 Sat 16 Sun 17 Mon 18 Tue 19 Wed 20 Thu 21 Fri 22 1/1 1 Job Sat 23 Sun 24…" at bounding box center [524, 408] width 1049 height 519
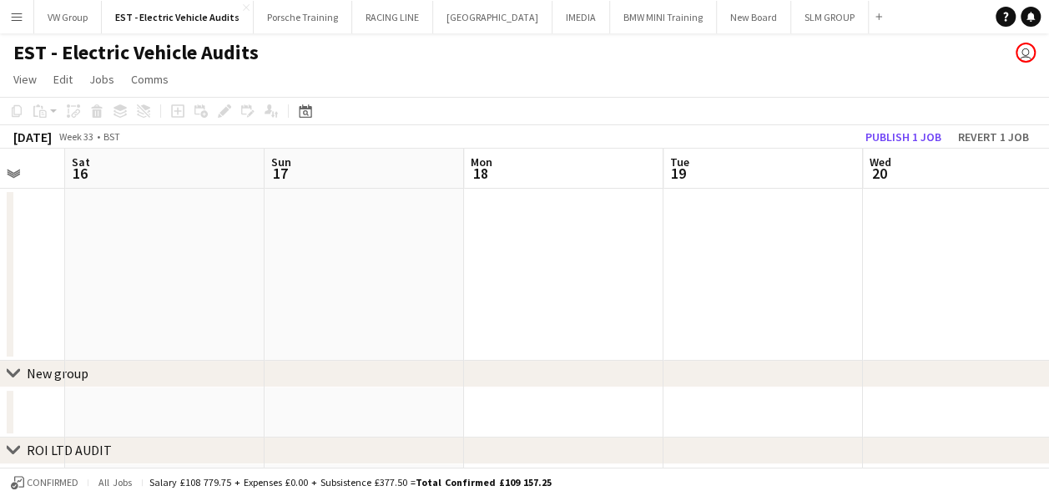
drag, startPoint x: 359, startPoint y: 291, endPoint x: 772, endPoint y: 271, distance: 413.7
click at [772, 271] on app-calendar-viewport "Wed 13 Thu 14 Fri 15 Sat 16 Sun 17 Mon 18 Tue 19 Wed 20 Thu 21 Fri 22 1/1 1 Job…" at bounding box center [524, 408] width 1049 height 519
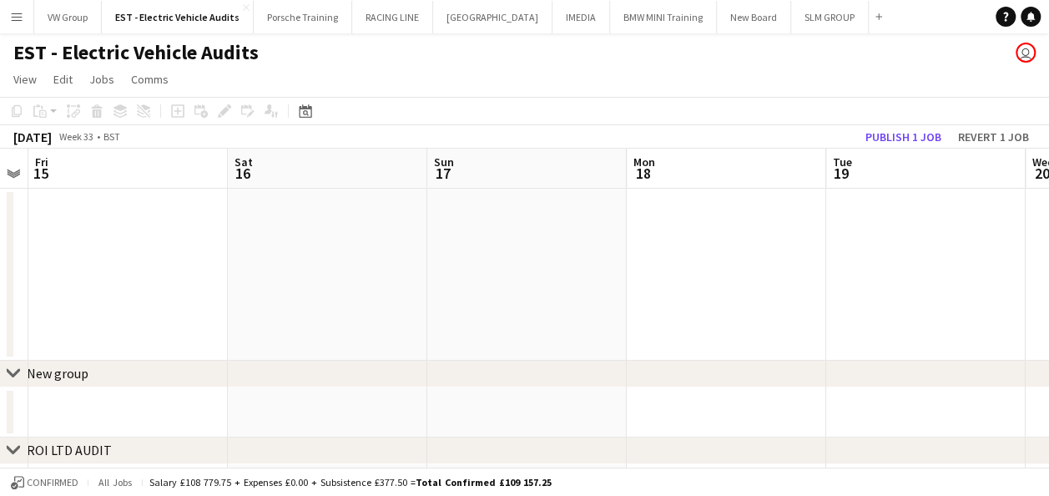
drag, startPoint x: 563, startPoint y: 294, endPoint x: 747, endPoint y: 290, distance: 184.5
click at [743, 289] on app-calendar-viewport "Wed 13 Thu 14 Fri 15 Sat 16 Sun 17 Mon 18 Tue 19 Wed 20 Thu 21 Fri 22 1/1 1 Job…" at bounding box center [524, 408] width 1049 height 519
drag, startPoint x: 275, startPoint y: 289, endPoint x: 707, endPoint y: 280, distance: 432.5
click at [688, 277] on app-calendar-viewport "Mon 11 Tue 12 Wed 13 Thu 14 Fri 15 Sat 16 Sun 17 Mon 18 Tue 19 Wed 20 Thu 21" at bounding box center [524, 408] width 1049 height 519
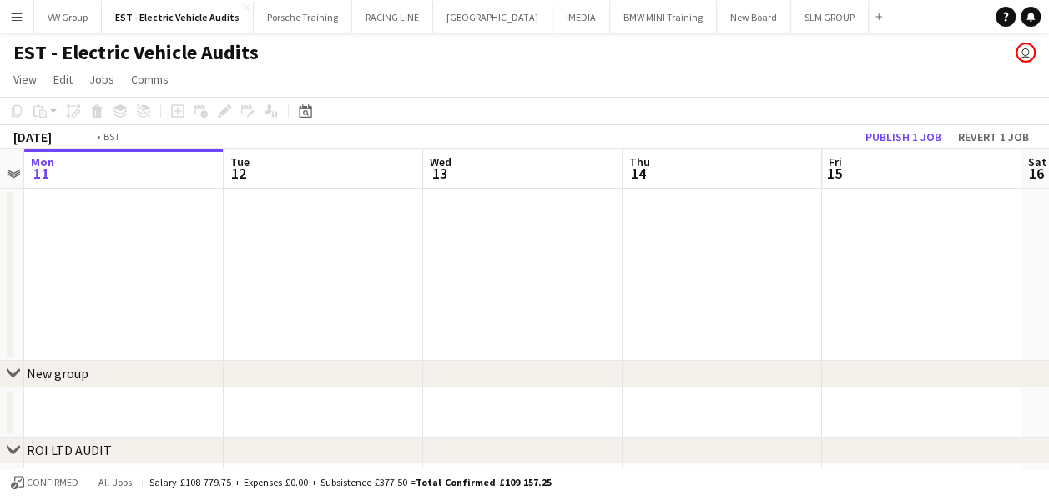
drag, startPoint x: 246, startPoint y: 284, endPoint x: 669, endPoint y: 262, distance: 423.0
click at [665, 260] on app-calendar-viewport "Sat 9 Sun 10 Mon 11 Tue 12 Wed 13 Thu 14 Fri 15 Sat 16 Sun 17 Mon 18 Tue 19" at bounding box center [524, 408] width 1049 height 519
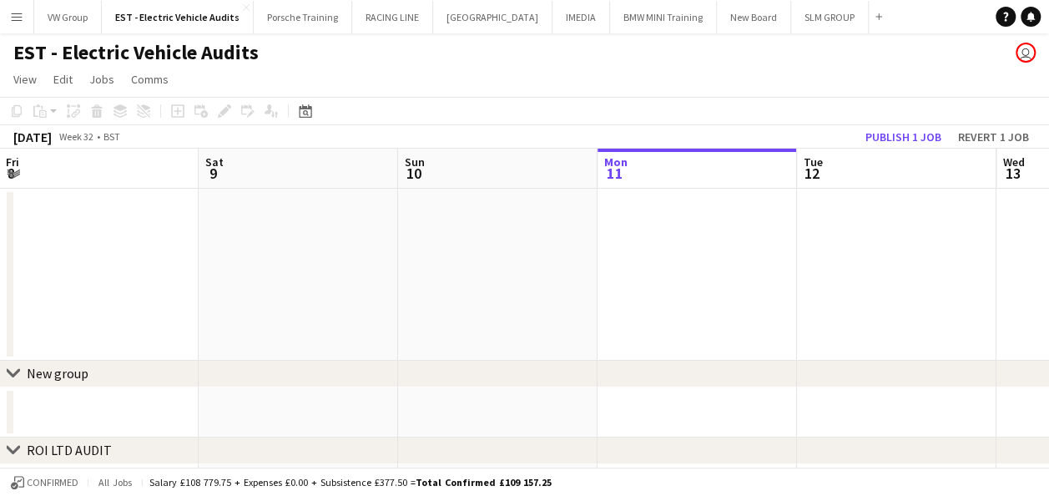
drag, startPoint x: 364, startPoint y: 266, endPoint x: 644, endPoint y: 279, distance: 279.9
click at [638, 279] on app-calendar-viewport "Wed 6 Thu 7 Fri 8 Sat 9 Sun 10 Mon 11 Tue 12 Wed 13 Thu 14 Fri 15 Sat 16" at bounding box center [524, 408] width 1049 height 519
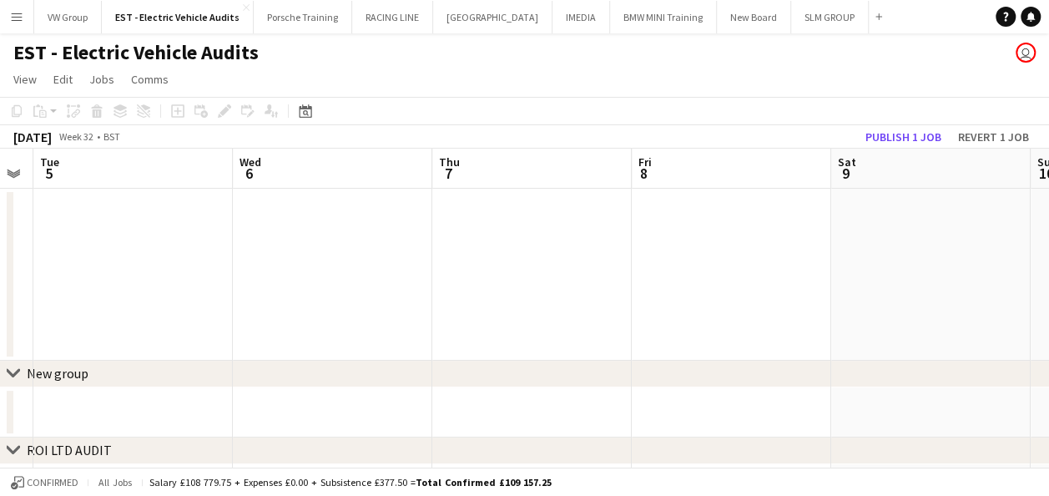
drag, startPoint x: 428, startPoint y: 272, endPoint x: 574, endPoint y: 269, distance: 146.1
click at [573, 272] on app-calendar-viewport "Sun 3 Mon 4 Tue 5 Wed 6 Thu 7 Fri 8 Sat 9 Sun 10 Mon 11 Tue 12 Wed 13" at bounding box center [524, 408] width 1049 height 519
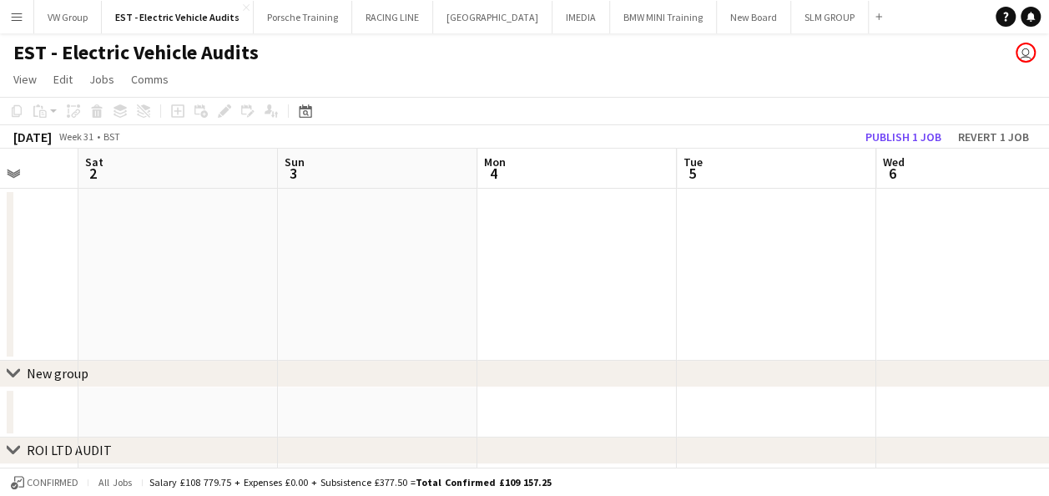
drag, startPoint x: 128, startPoint y: 246, endPoint x: 484, endPoint y: 234, distance: 356.7
click at [566, 241] on app-calendar-viewport "Thu 31 Fri 1 Sat 2 Sun 3 Mon 4 Tue 5 Wed 6 Thu 7 Fri 8 Sat 9 Sun 10" at bounding box center [524, 408] width 1049 height 519
drag, startPoint x: 450, startPoint y: 229, endPoint x: 459, endPoint y: 230, distance: 9.3
click at [459, 230] on app-calendar-viewport "Thu 31 Fri 1 Sat 2 Sun 3 Mon 4 Tue 5 Wed 6 Thu 7 Fri 8 Sat 9 Sun 10" at bounding box center [524, 408] width 1049 height 519
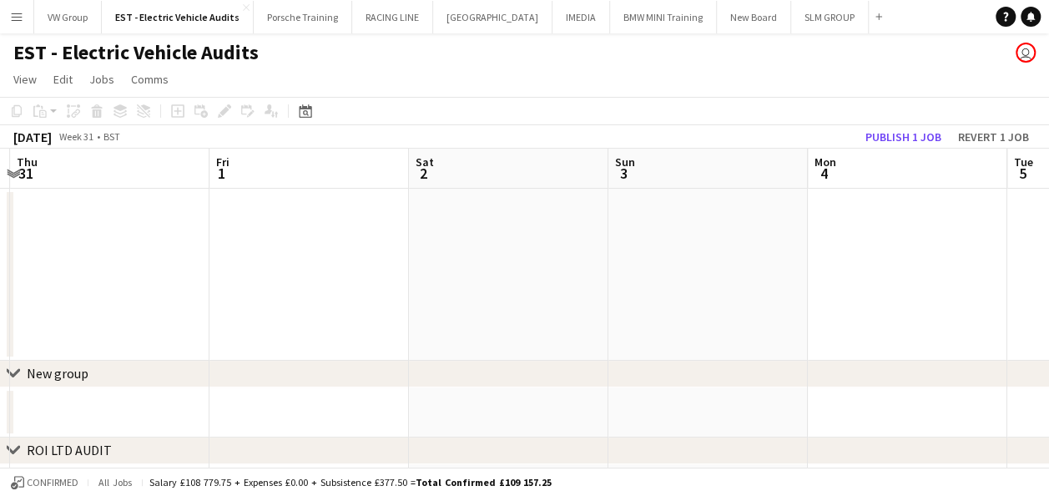
drag, startPoint x: 33, startPoint y: 230, endPoint x: 354, endPoint y: 224, distance: 320.6
click at [354, 224] on app-calendar-viewport "Tue 29 Wed 30 Thu 31 Fri 1 Sat 2 Sun 3 Mon 4 Tue 5 Wed 6 Thu 7 Fri 8" at bounding box center [524, 408] width 1049 height 519
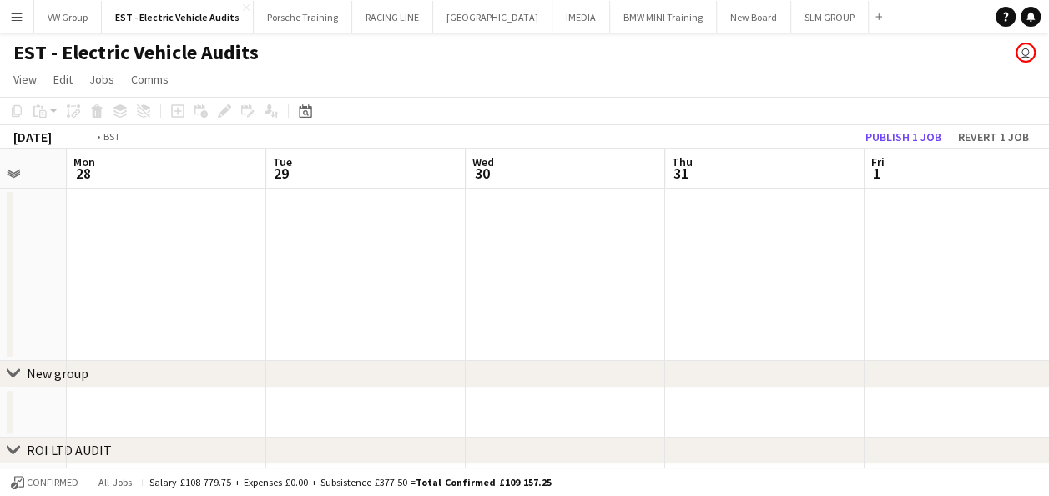
drag, startPoint x: 513, startPoint y: 220, endPoint x: 598, endPoint y: 210, distance: 85.6
click at [643, 215] on app-calendar-viewport "Sat 26 Sun 27 Mon 28 Tue 29 Wed 30 Thu 31 Fri 1 Sat 2 Sun 3 Mon 4 Tue 5" at bounding box center [524, 408] width 1049 height 519
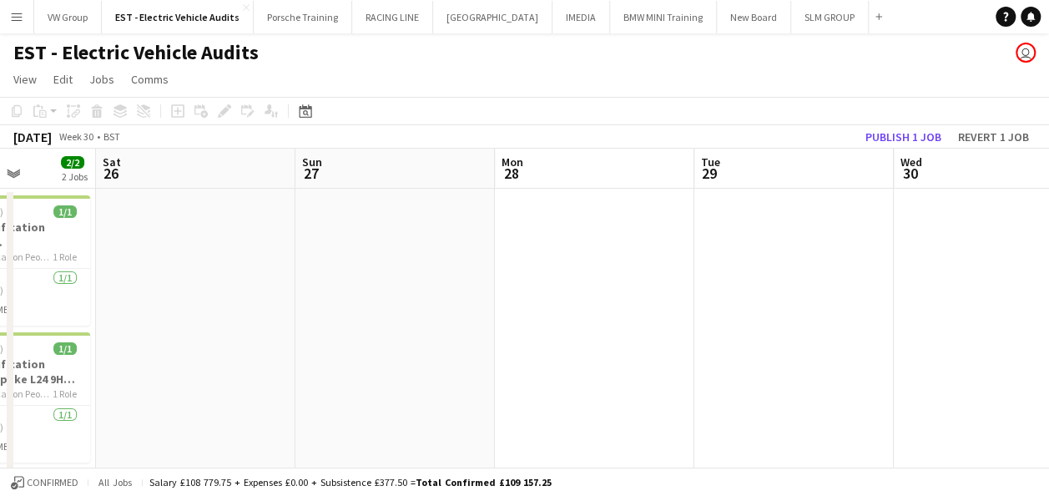
drag, startPoint x: 603, startPoint y: 240, endPoint x: 493, endPoint y: 220, distance: 111.8
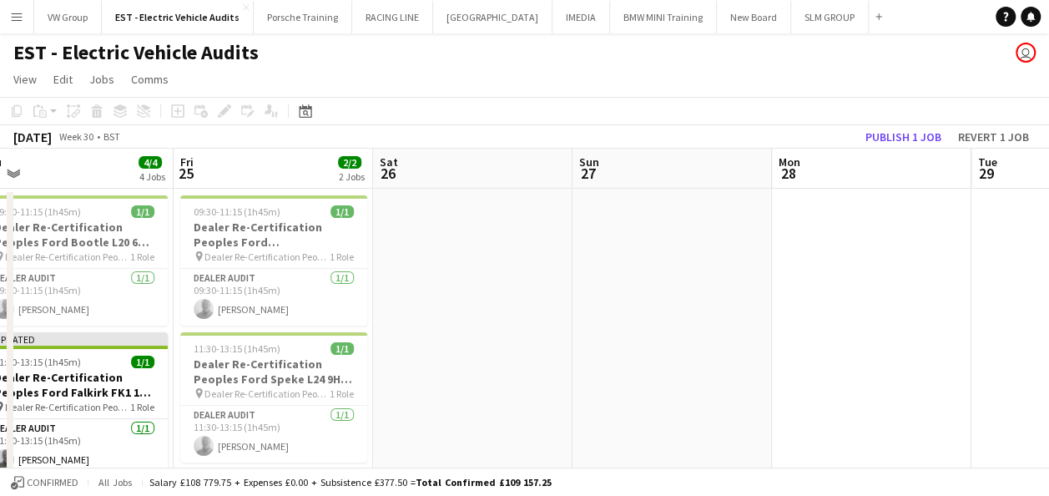
scroll to position [0, 424]
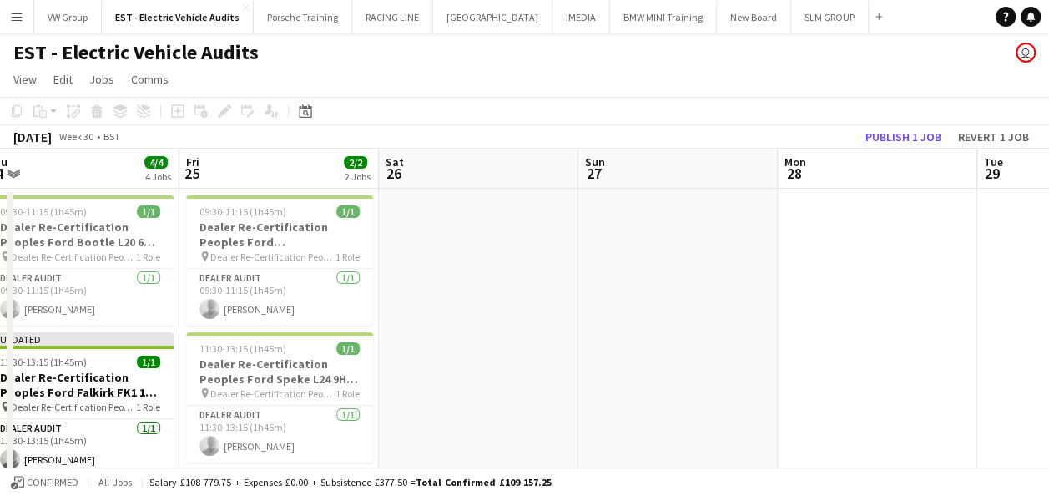
drag, startPoint x: 508, startPoint y: 245, endPoint x: 529, endPoint y: 245, distance: 21.7
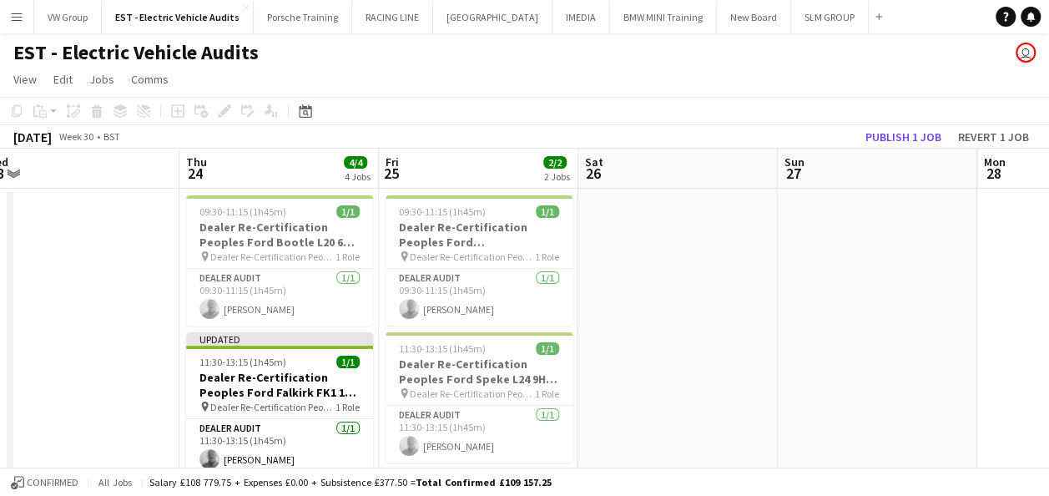
scroll to position [0, 399]
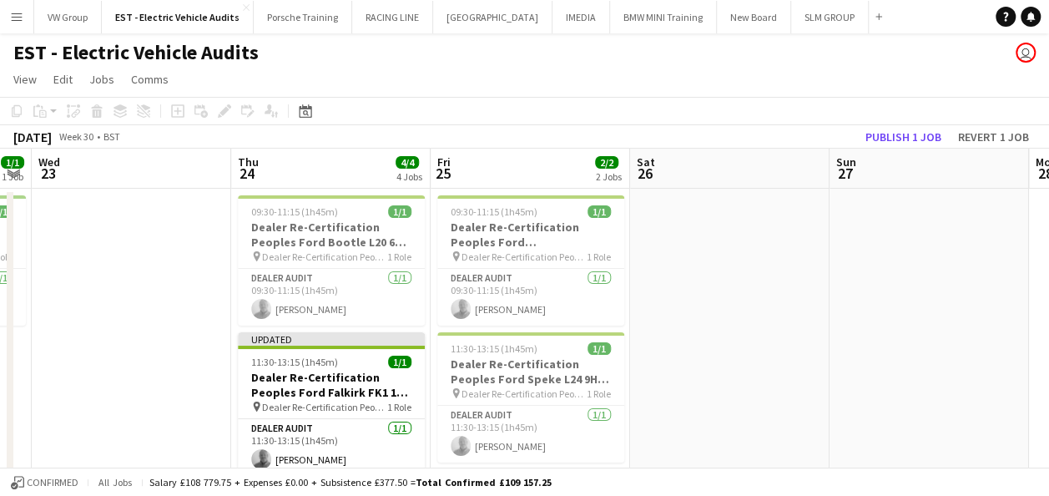
drag, startPoint x: 268, startPoint y: 243, endPoint x: 667, endPoint y: 246, distance: 399.0
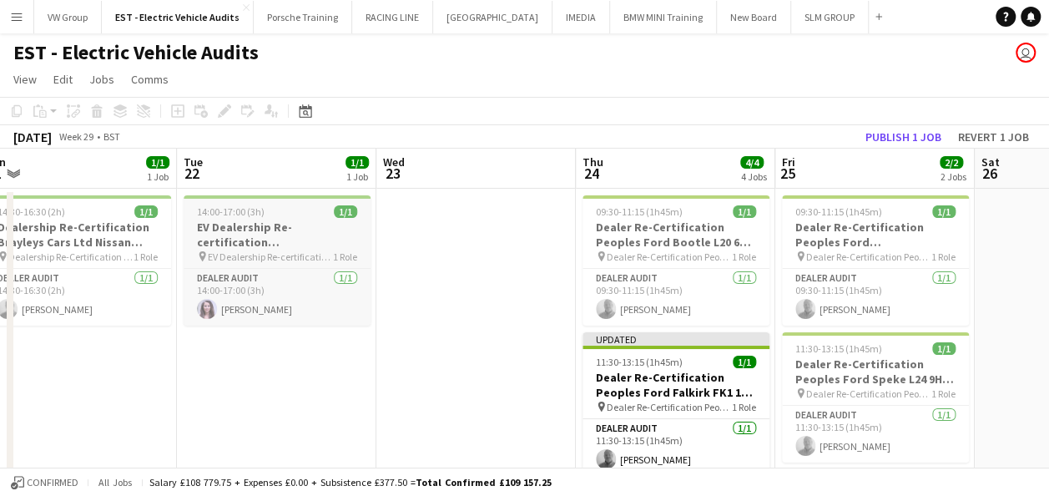
drag, startPoint x: 263, startPoint y: 249, endPoint x: 677, endPoint y: 251, distance: 414.1
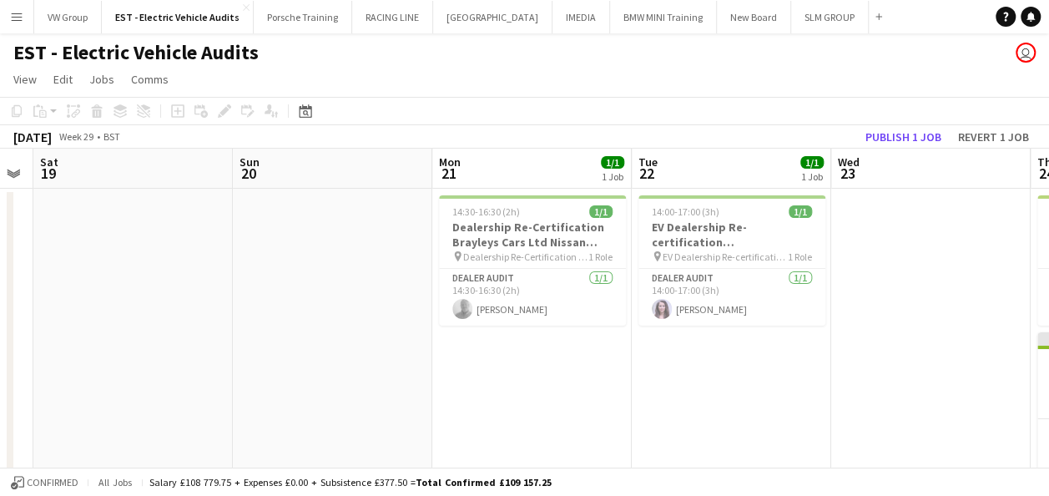
drag, startPoint x: 274, startPoint y: 249, endPoint x: 700, endPoint y: 255, distance: 426.6
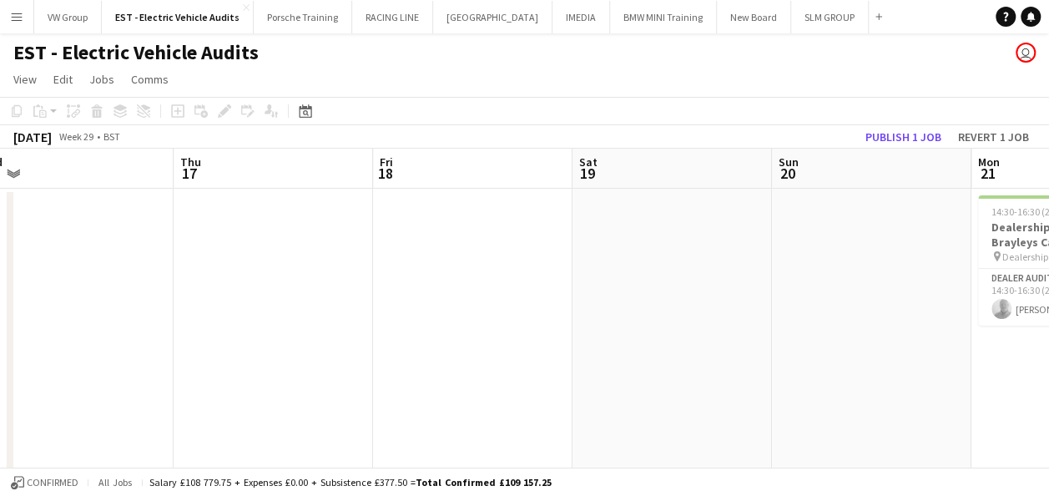
drag, startPoint x: 361, startPoint y: 275, endPoint x: 632, endPoint y: 274, distance: 271.3
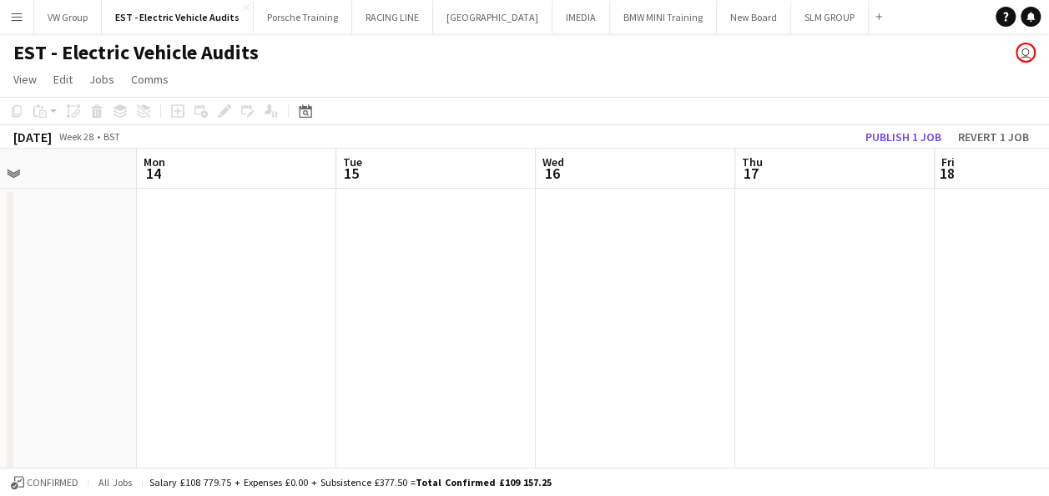
drag, startPoint x: 559, startPoint y: 287, endPoint x: 608, endPoint y: 285, distance: 48.5
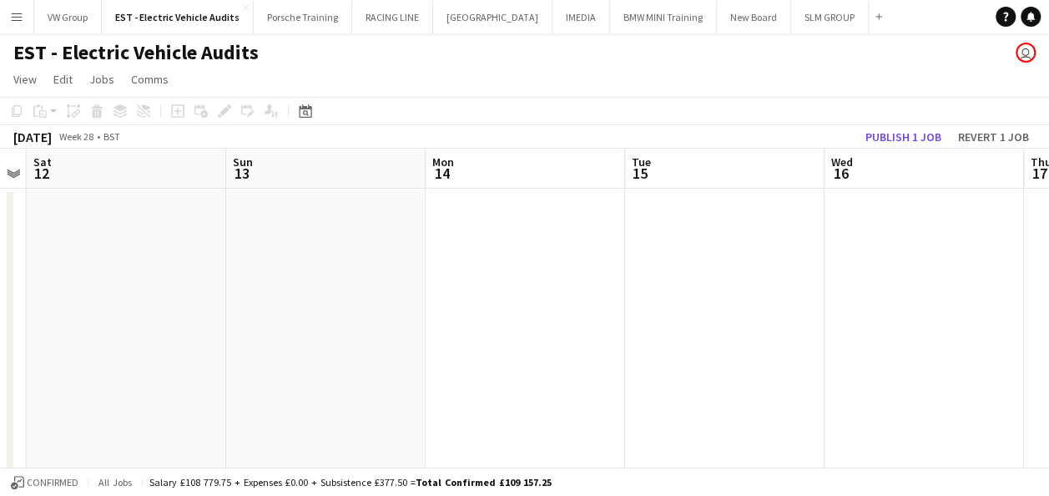
drag, startPoint x: 140, startPoint y: 275, endPoint x: 616, endPoint y: 298, distance: 476.4
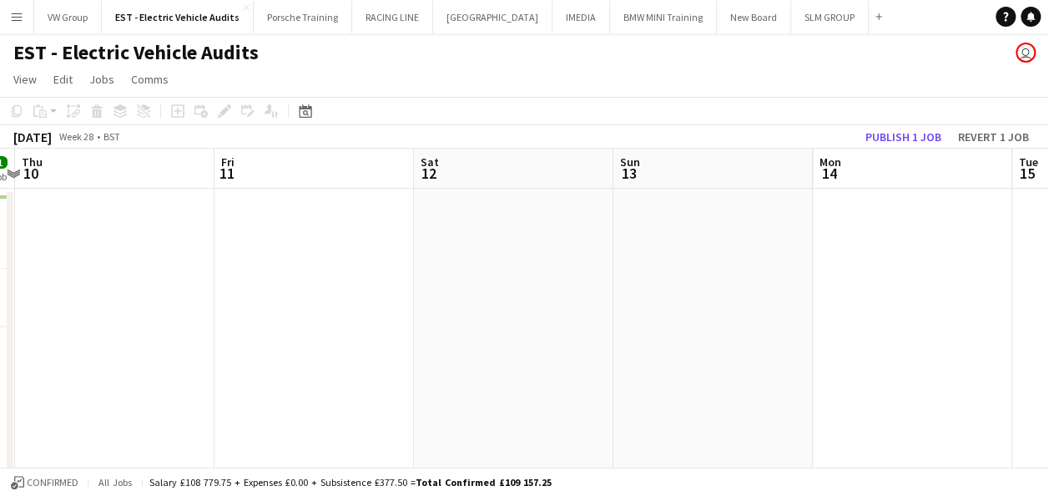
drag, startPoint x: 102, startPoint y: 259, endPoint x: 529, endPoint y: 266, distance: 427.5
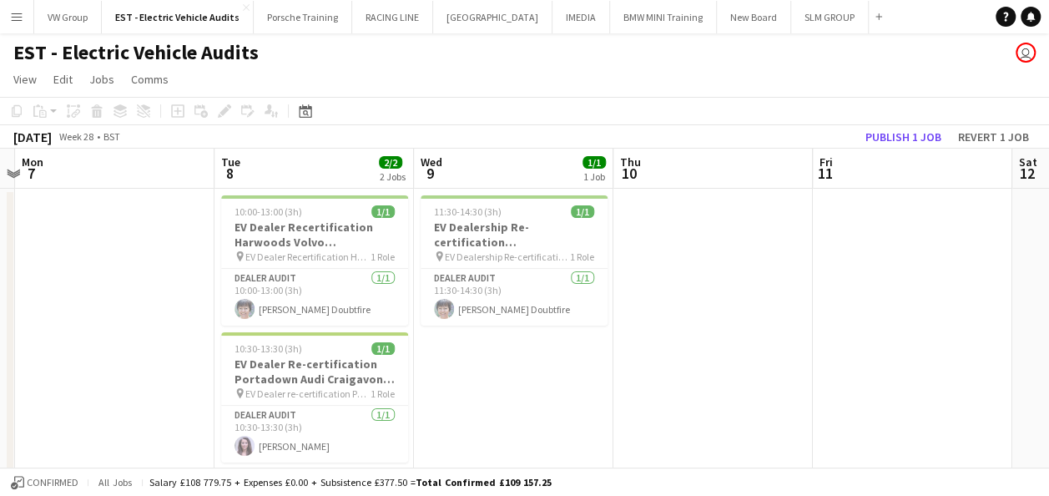
scroll to position [0, 520]
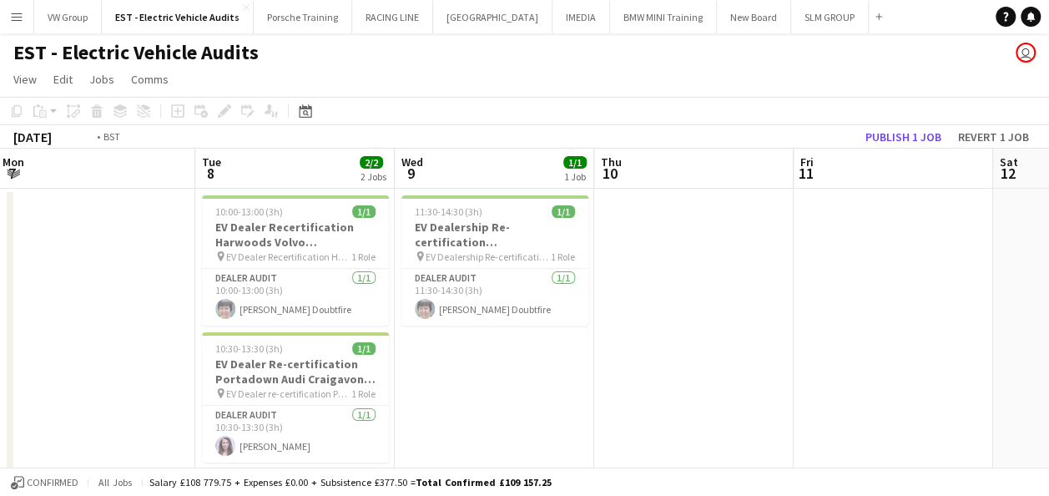
drag, startPoint x: 456, startPoint y: 283, endPoint x: 581, endPoint y: 282, distance: 125.2
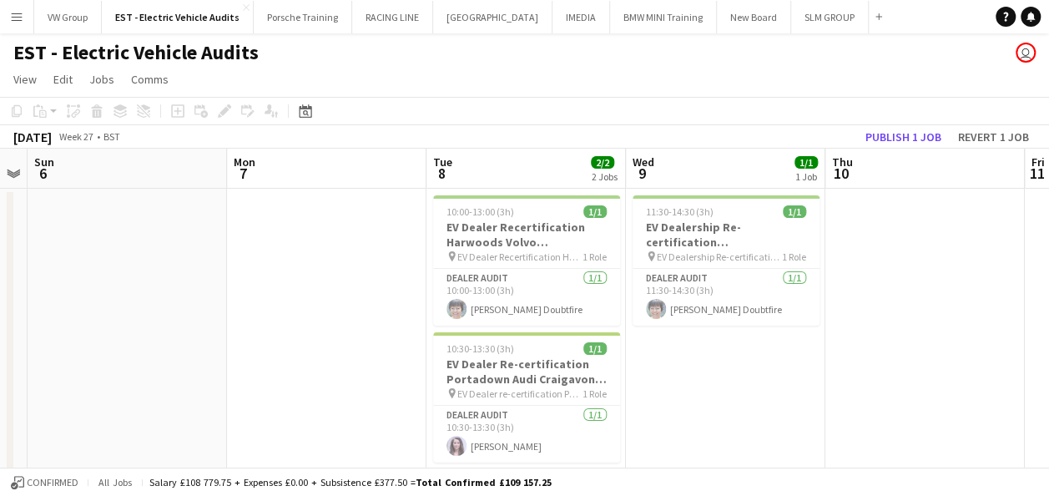
drag, startPoint x: 571, startPoint y: 273, endPoint x: 603, endPoint y: 263, distance: 33.3
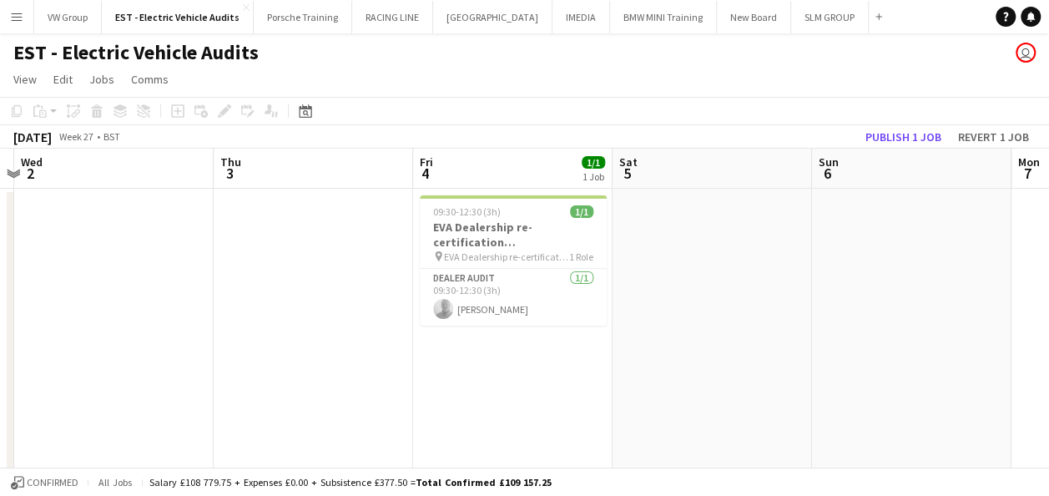
drag, startPoint x: 496, startPoint y: 274, endPoint x: 696, endPoint y: 246, distance: 202.2
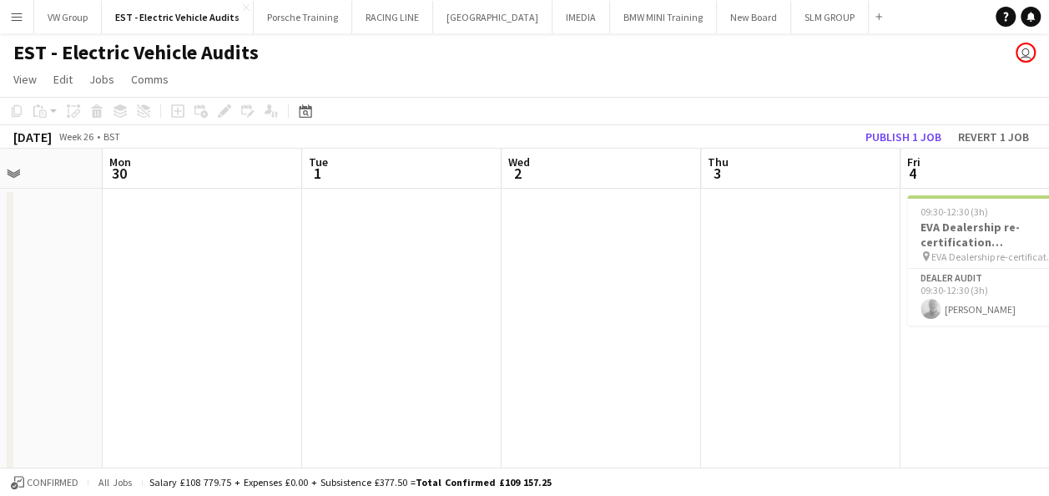
drag, startPoint x: 509, startPoint y: 253, endPoint x: 657, endPoint y: 239, distance: 148.4
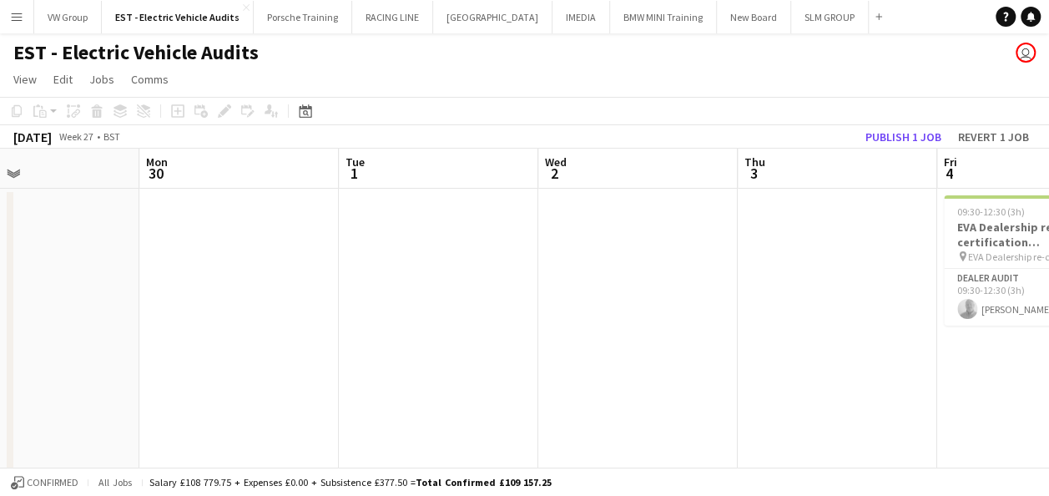
drag, startPoint x: 498, startPoint y: 269, endPoint x: 651, endPoint y: 254, distance: 154.3
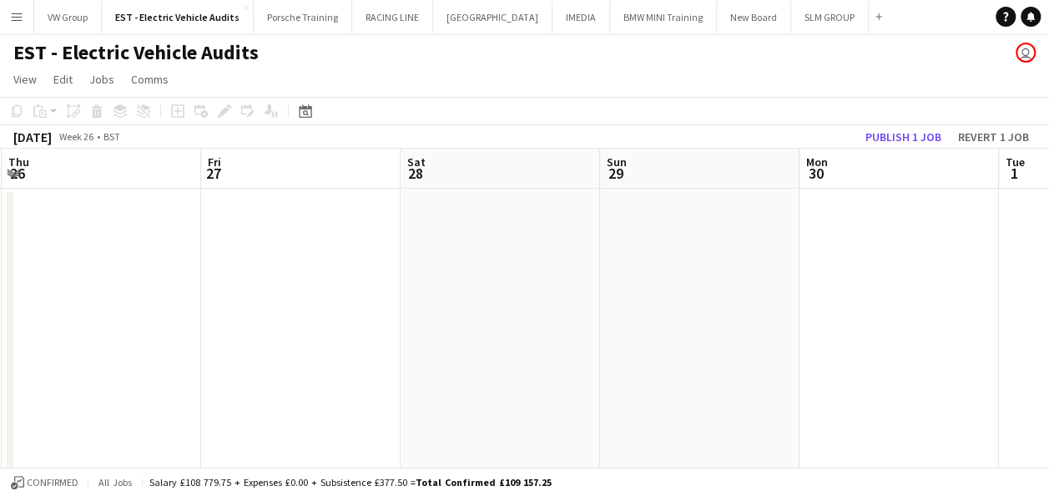
drag, startPoint x: 542, startPoint y: 300, endPoint x: 670, endPoint y: 297, distance: 128.6
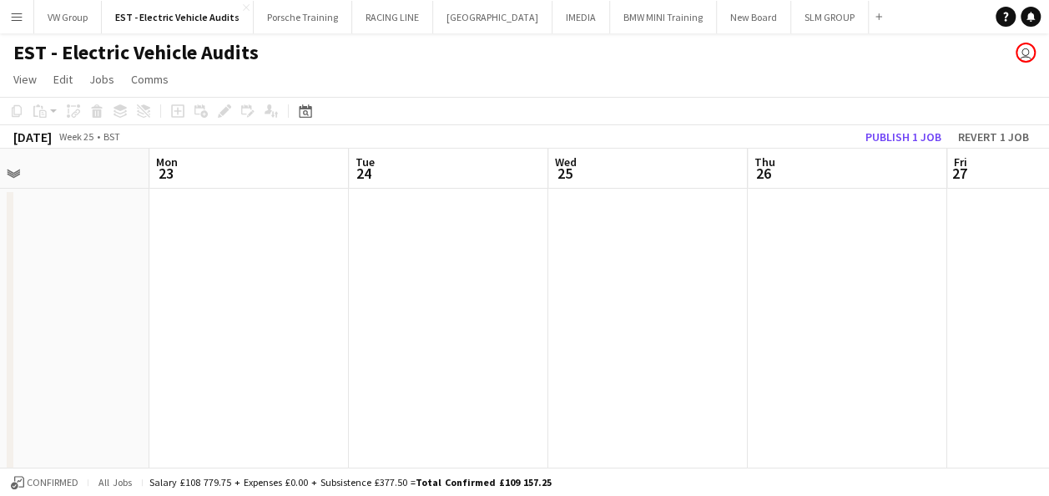
drag, startPoint x: 593, startPoint y: 293, endPoint x: 577, endPoint y: 270, distance: 27.6
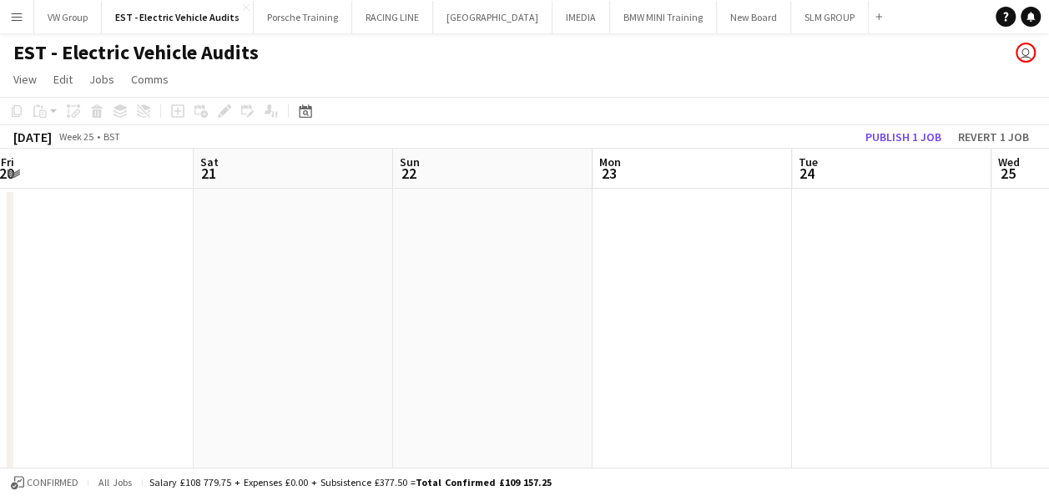
drag, startPoint x: 662, startPoint y: 265, endPoint x: 532, endPoint y: 249, distance: 131.3
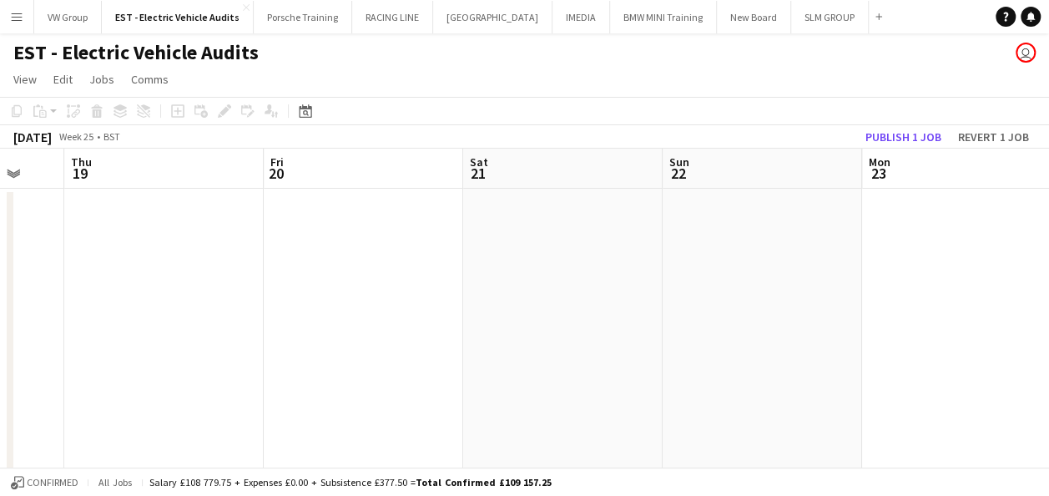
drag, startPoint x: 198, startPoint y: 286, endPoint x: 841, endPoint y: 223, distance: 645.9
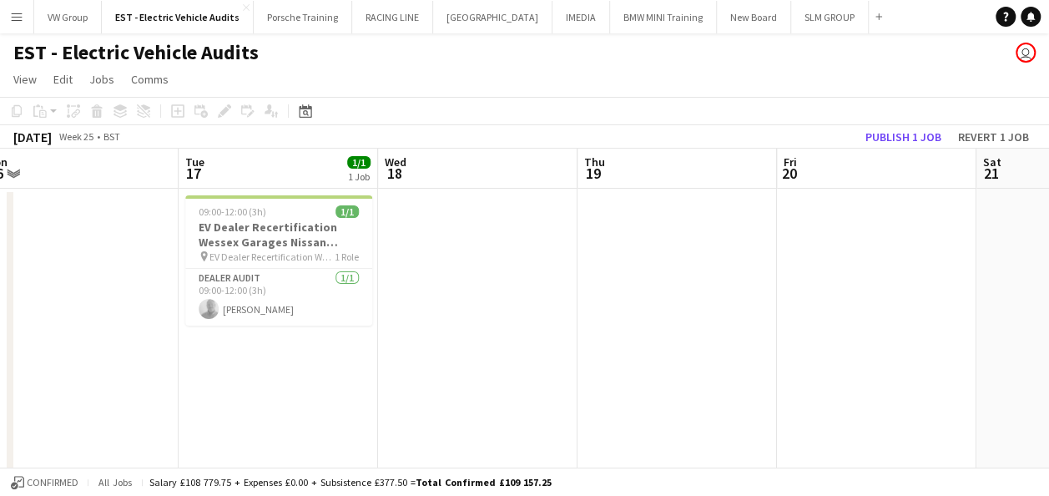
drag, startPoint x: 355, startPoint y: 230, endPoint x: 396, endPoint y: 233, distance: 41.0
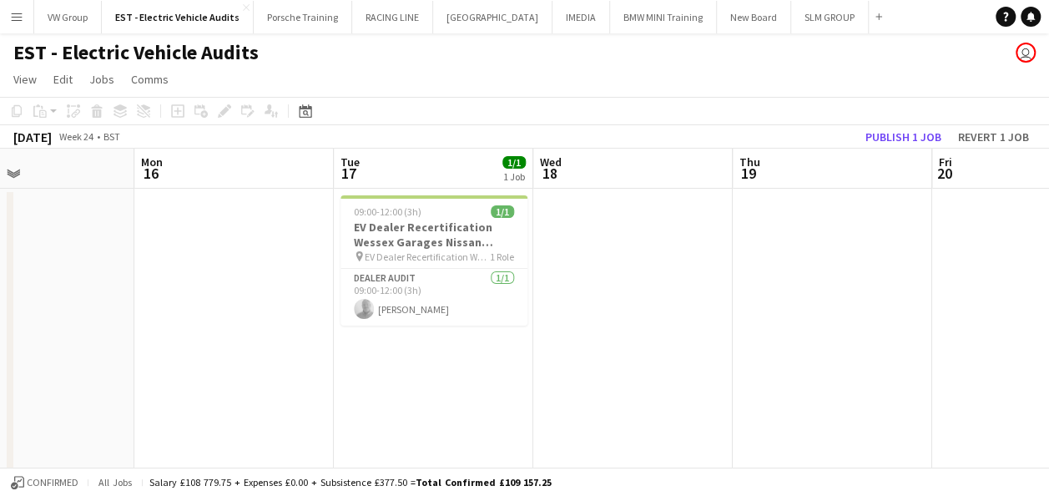
drag
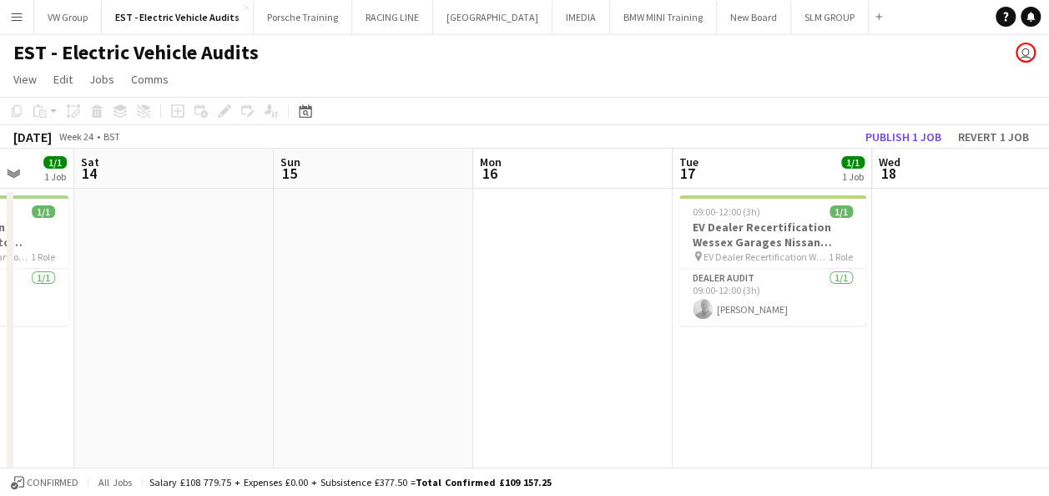
scroll to position [0, 459]
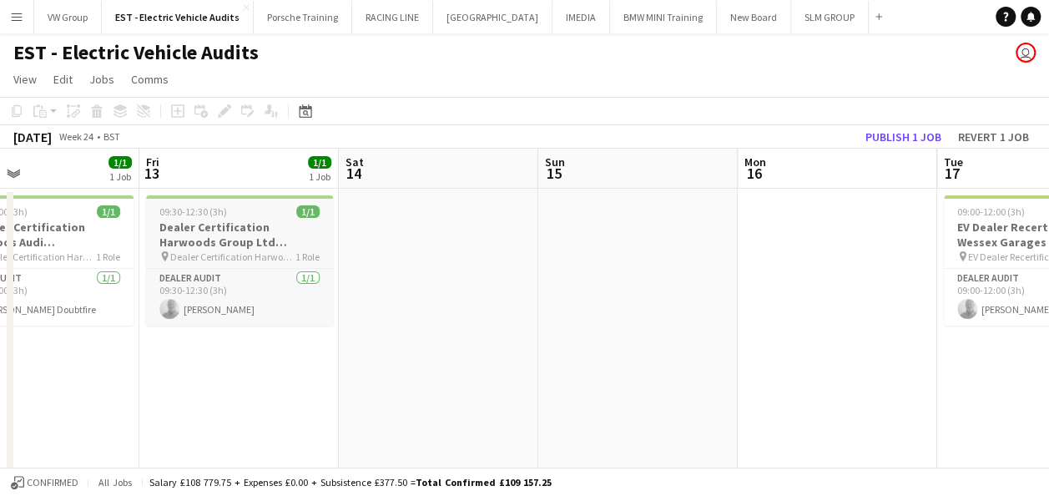
click at [270, 210] on div "09:30-12:30 (3h) 1/1" at bounding box center [239, 211] width 187 height 13
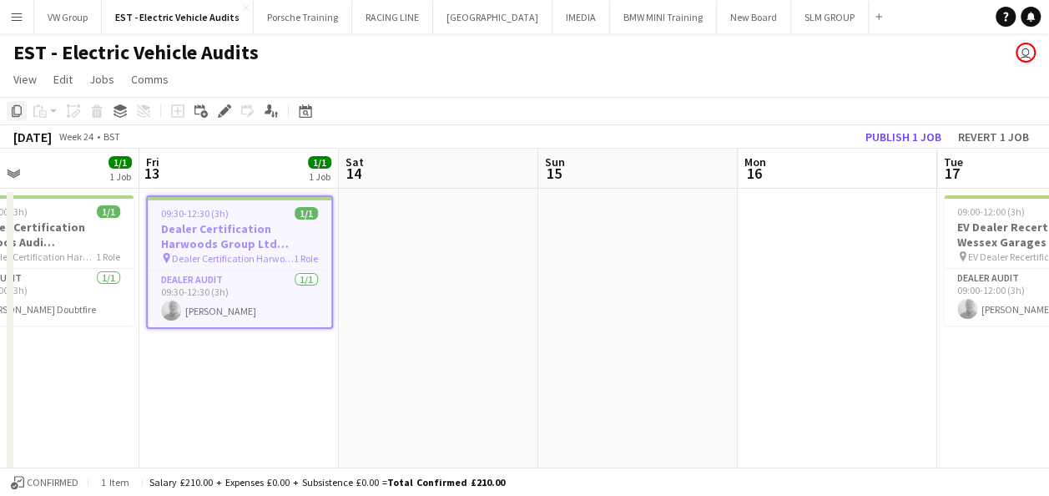
click at [11, 105] on icon "Copy" at bounding box center [16, 110] width 13 height 13
click at [17, 109] on icon "Copy" at bounding box center [16, 110] width 13 height 13
click at [307, 109] on icon at bounding box center [305, 110] width 13 height 13
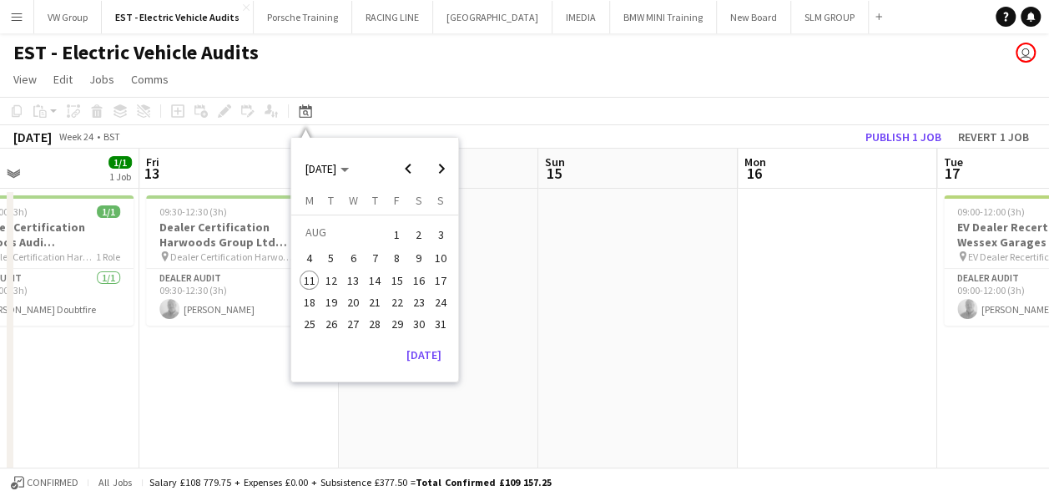
click at [352, 301] on span "20" at bounding box center [353, 302] width 20 height 20
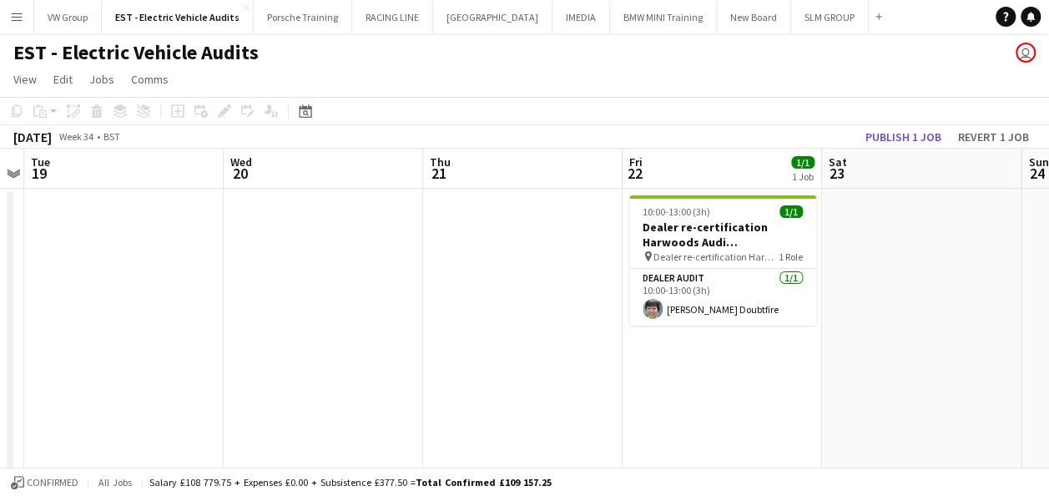
click at [301, 260] on app-date-cell at bounding box center [324, 488] width 200 height 599
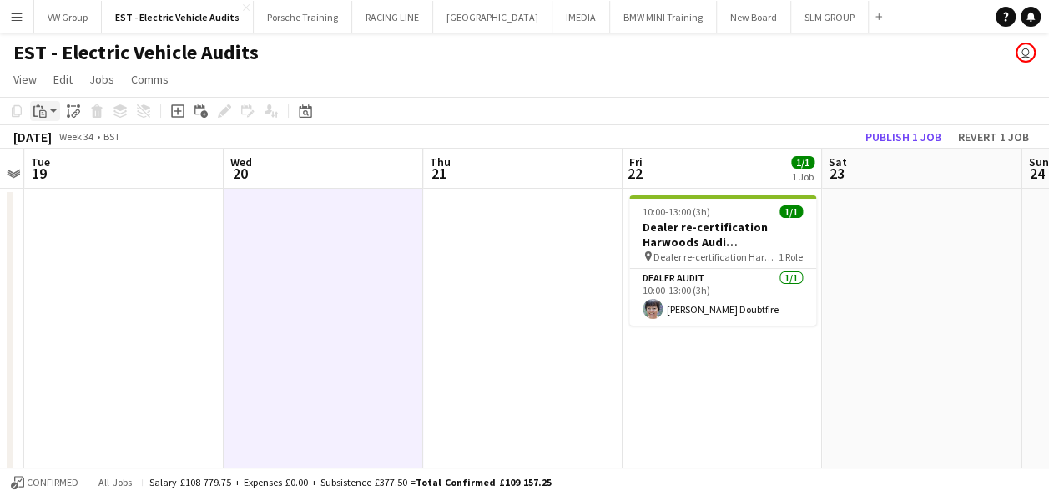
click at [42, 113] on icon at bounding box center [43, 112] width 3 height 1
click at [53, 142] on link "Paste Ctrl+V" at bounding box center [122, 142] width 157 height 15
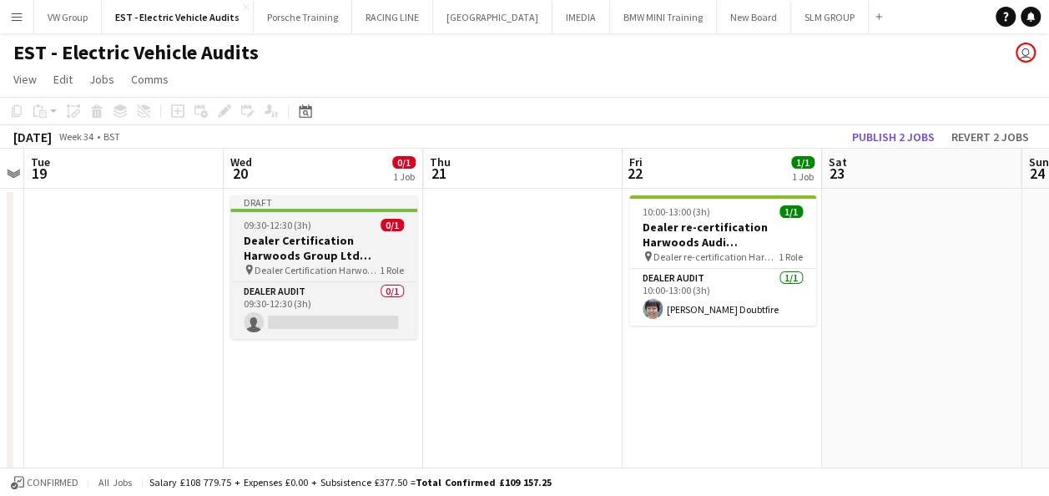
click at [362, 227] on div "09:30-12:30 (3h) 0/1" at bounding box center [323, 225] width 187 height 13
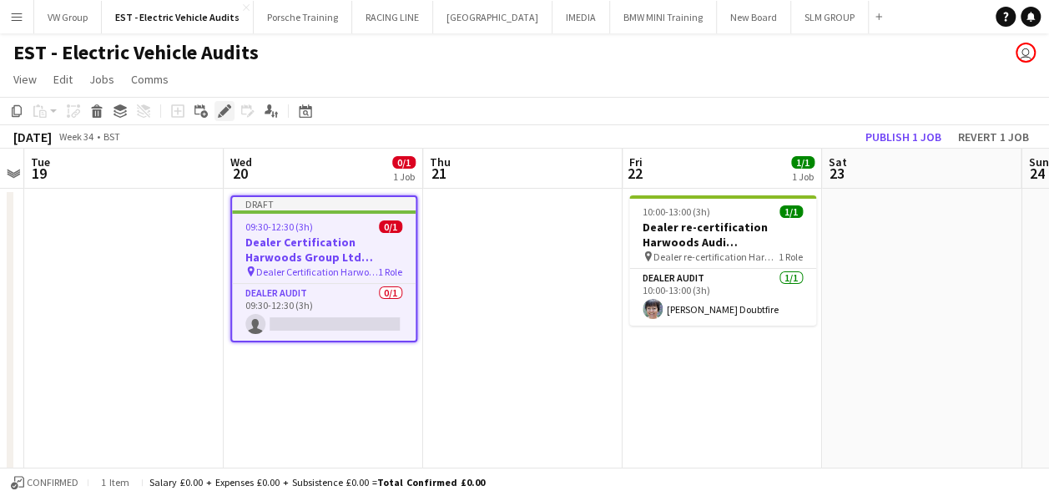
click at [227, 112] on icon "Edit" at bounding box center [224, 110] width 13 height 13
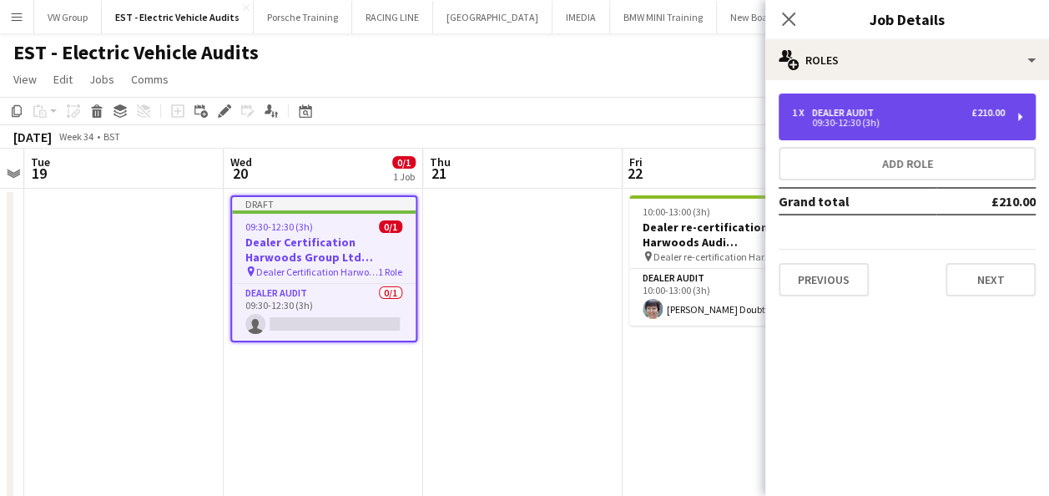
click at [1018, 115] on div "1 x Dealer Audit £210.00 09:30-12:30 (3h)" at bounding box center [907, 116] width 257 height 47
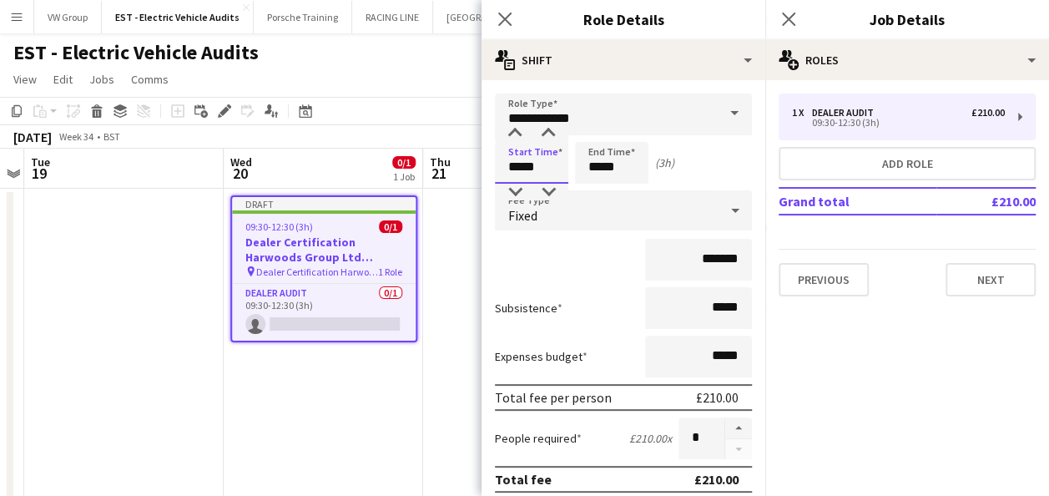
click at [547, 169] on input "*****" at bounding box center [531, 163] width 73 height 42
click at [517, 135] on div at bounding box center [514, 133] width 33 height 17
type input "*****"
click at [548, 185] on div at bounding box center [548, 192] width 33 height 17
click at [609, 171] on input "*****" at bounding box center [611, 163] width 73 height 42
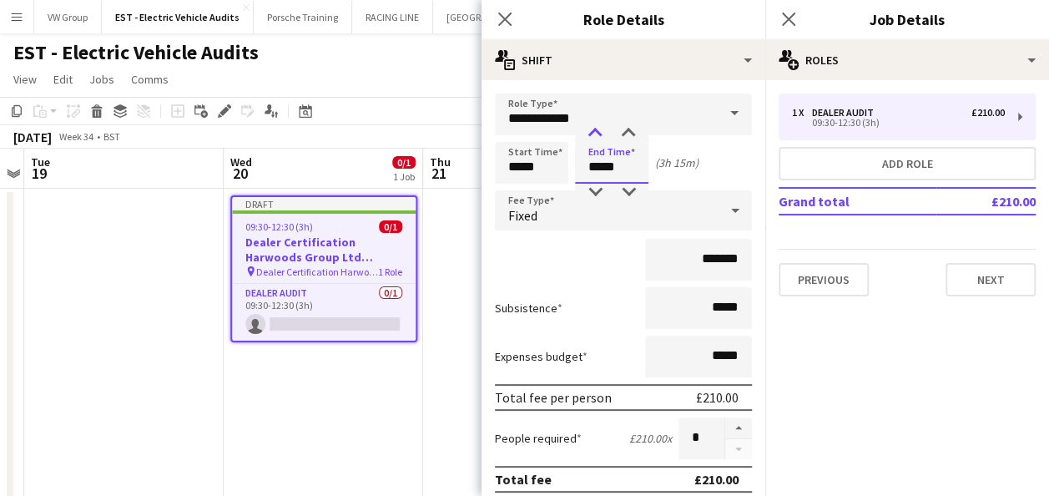
click at [599, 136] on div at bounding box center [594, 133] width 33 height 17
type input "*****"
click at [629, 194] on div at bounding box center [628, 192] width 33 height 17
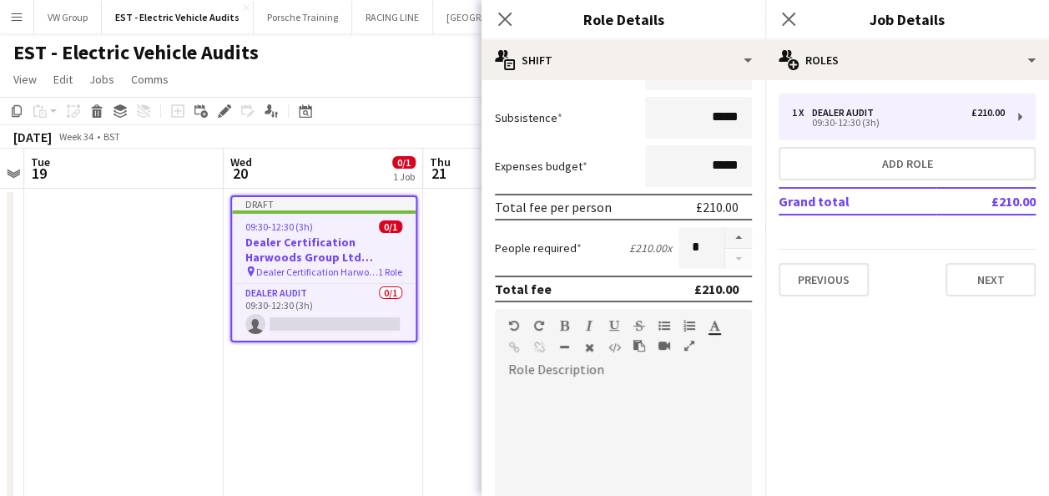
scroll to position [467, 0]
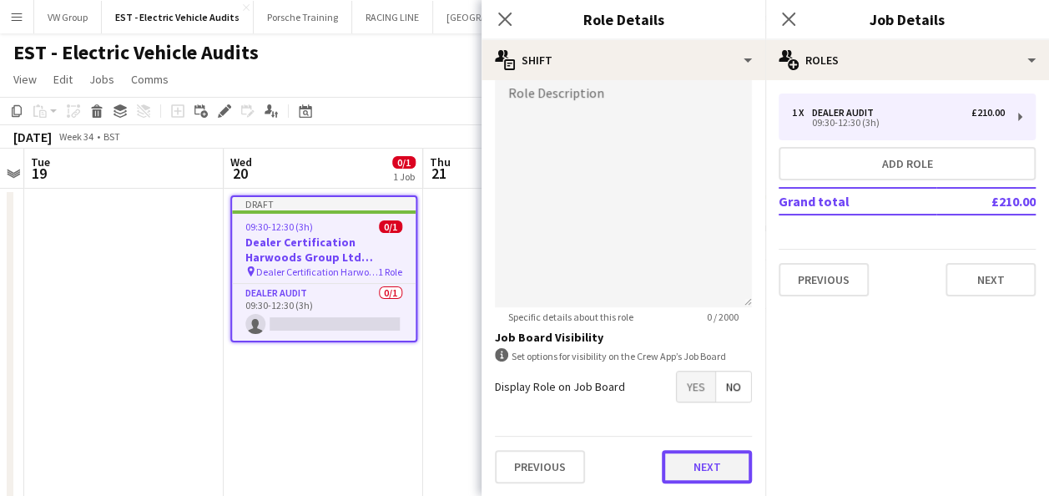
click at [722, 461] on button "Next" at bounding box center [707, 466] width 90 height 33
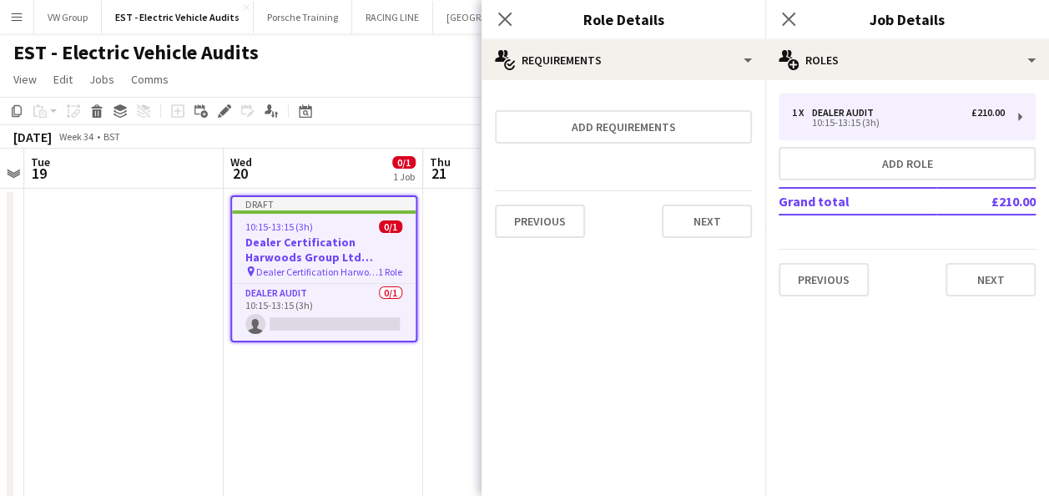
scroll to position [0, 0]
click at [962, 291] on button "Next" at bounding box center [991, 279] width 90 height 33
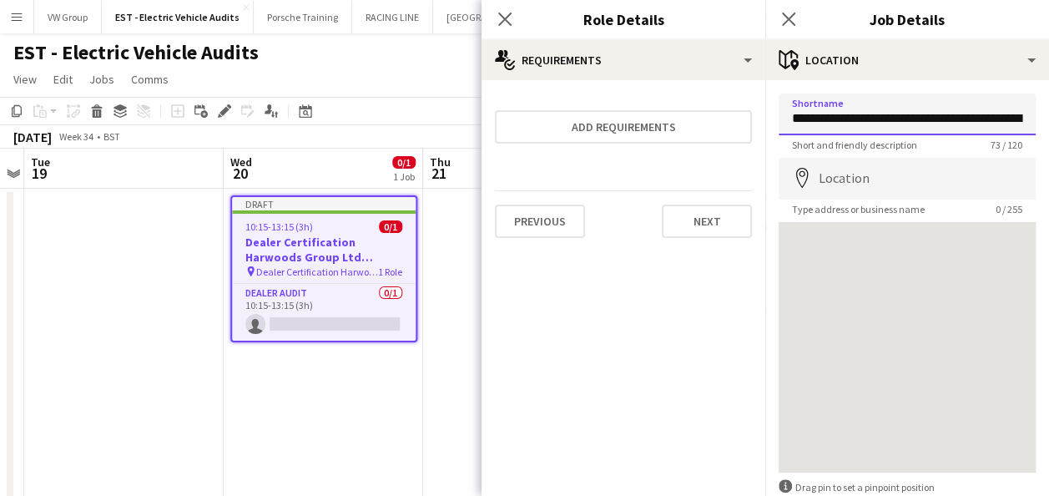
scroll to position [0, 219]
drag, startPoint x: 907, startPoint y: 115, endPoint x: 1064, endPoint y: 126, distance: 158.1
type input "**********"
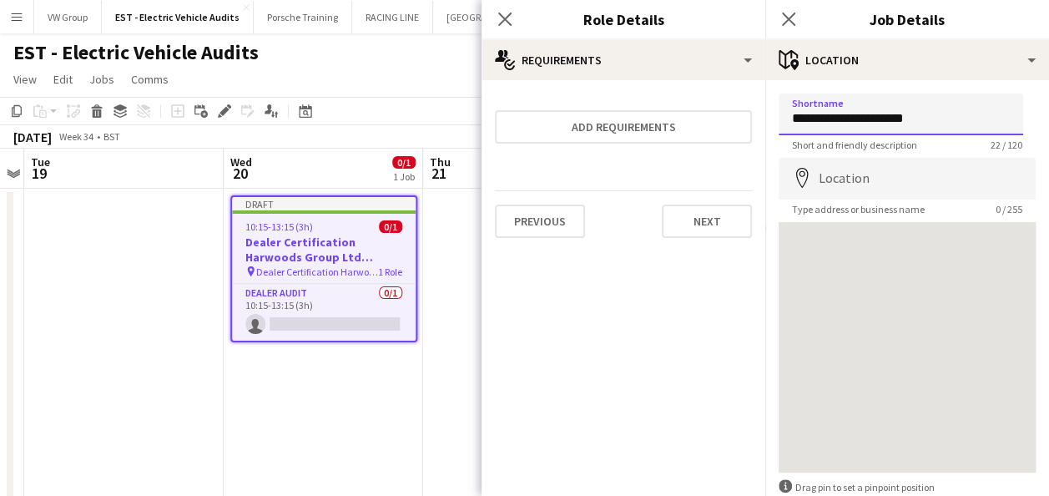
drag, startPoint x: 786, startPoint y: 114, endPoint x: 972, endPoint y: 116, distance: 185.3
click at [978, 116] on input "**********" at bounding box center [901, 114] width 245 height 42
click at [795, 119] on input "Shortname" at bounding box center [901, 114] width 245 height 42
paste input "**********"
drag, startPoint x: 1012, startPoint y: 119, endPoint x: 743, endPoint y: 109, distance: 269.0
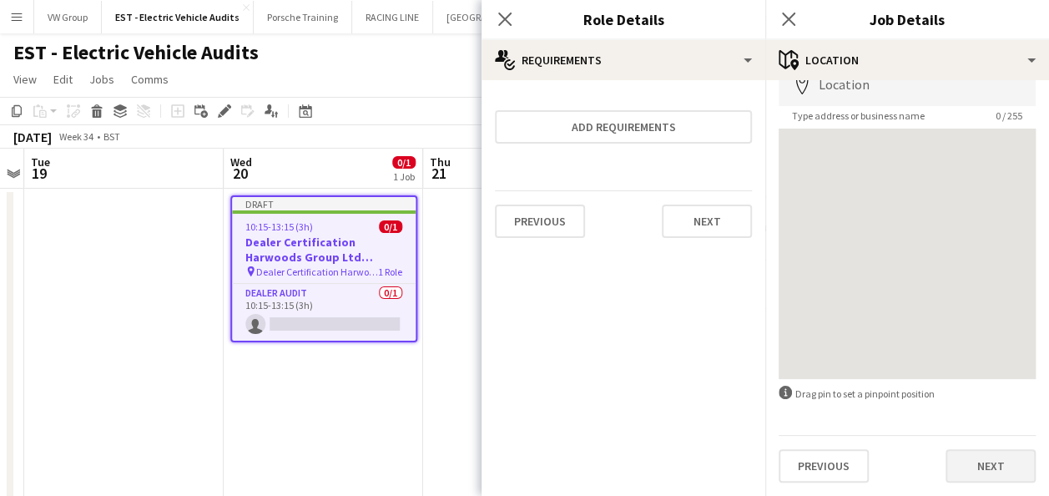
type input "**********"
click at [978, 467] on button "Next" at bounding box center [991, 465] width 90 height 33
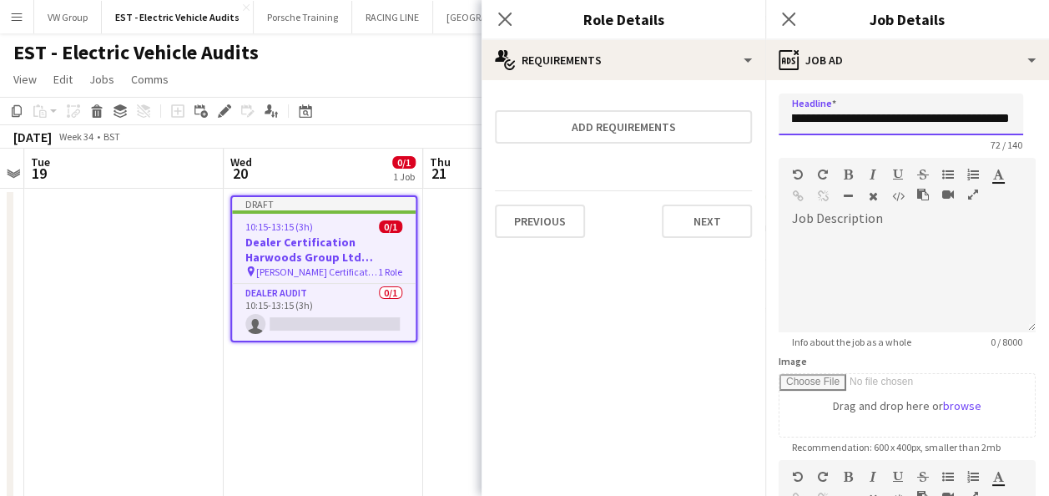
scroll to position [0, 215]
drag, startPoint x: 791, startPoint y: 117, endPoint x: 1061, endPoint y: 128, distance: 269.8
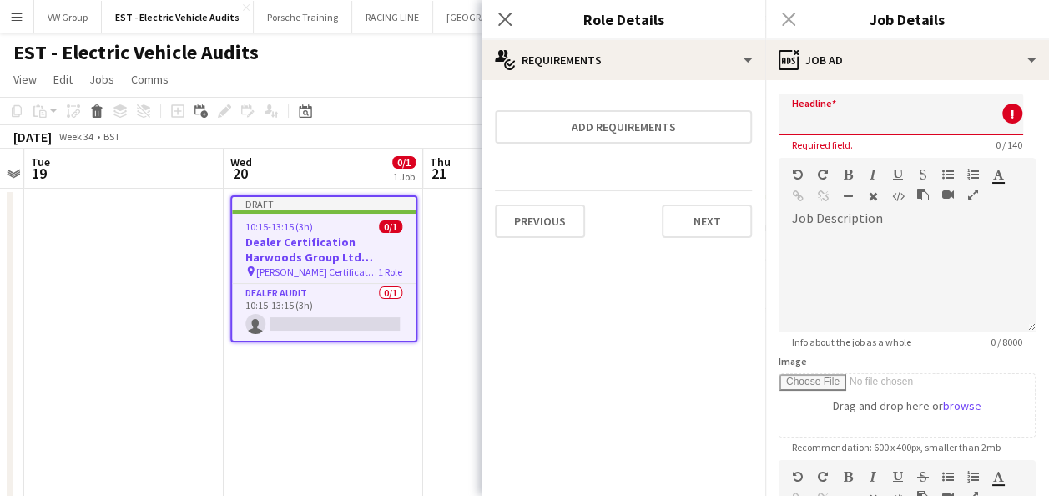
click at [802, 119] on input "Headline" at bounding box center [901, 114] width 245 height 42
paste input "**********"
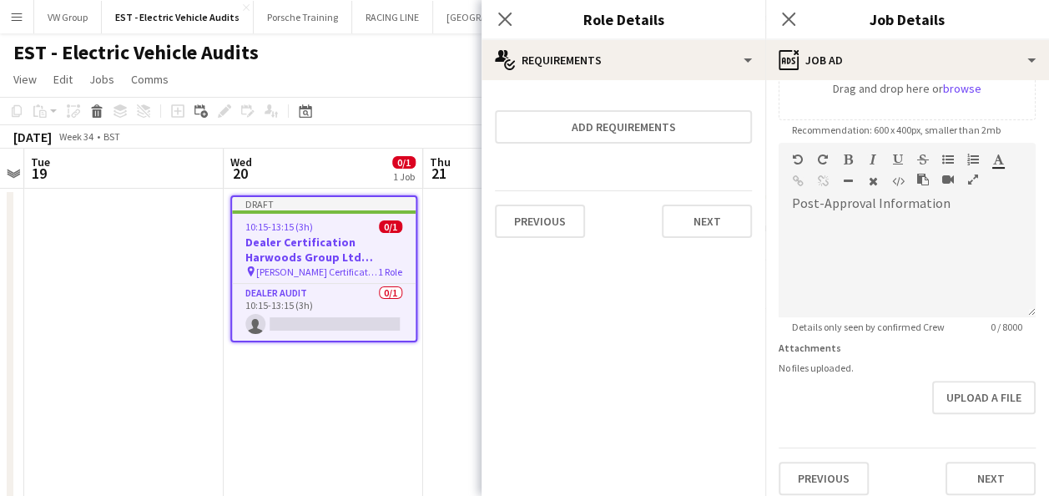
scroll to position [316, 0]
type input "**********"
click at [990, 481] on button "Next" at bounding box center [991, 478] width 90 height 33
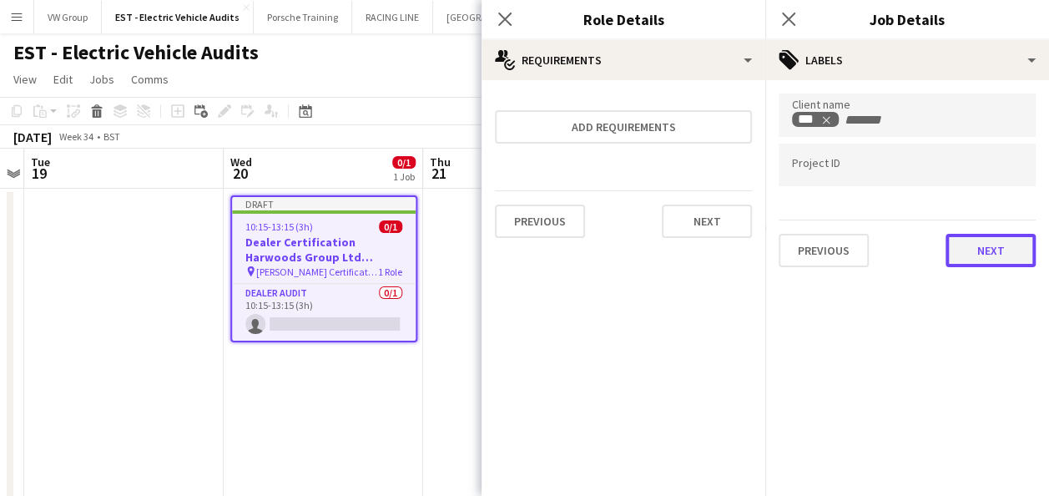
click at [988, 255] on button "Next" at bounding box center [991, 250] width 90 height 33
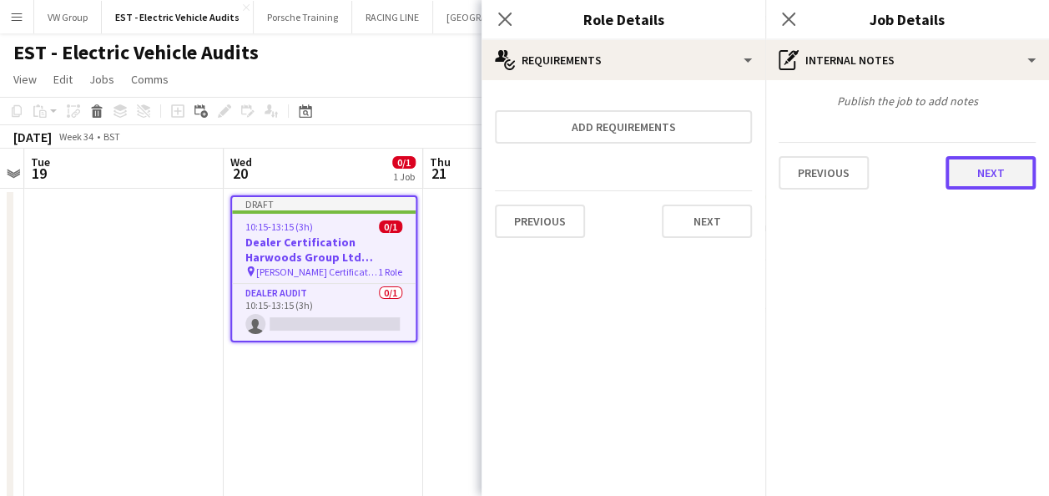
click at [975, 176] on button "Next" at bounding box center [991, 172] width 90 height 33
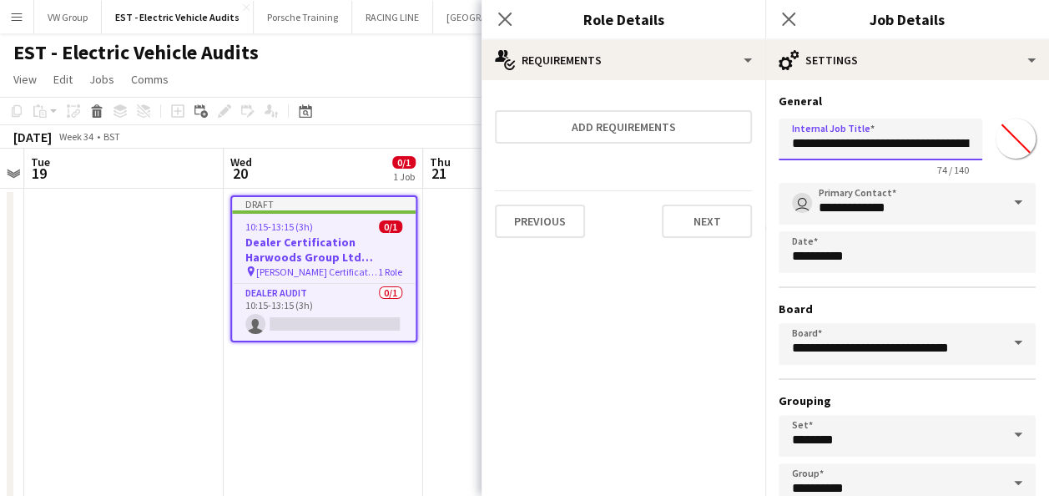
scroll to position [0, 274]
drag, startPoint x: 795, startPoint y: 142, endPoint x: 1040, endPoint y: 153, distance: 245.7
click at [1040, 153] on mat-expansion-panel "**********" at bounding box center [907, 288] width 284 height 416
click at [806, 139] on input "Internal Job Title" at bounding box center [874, 140] width 191 height 42
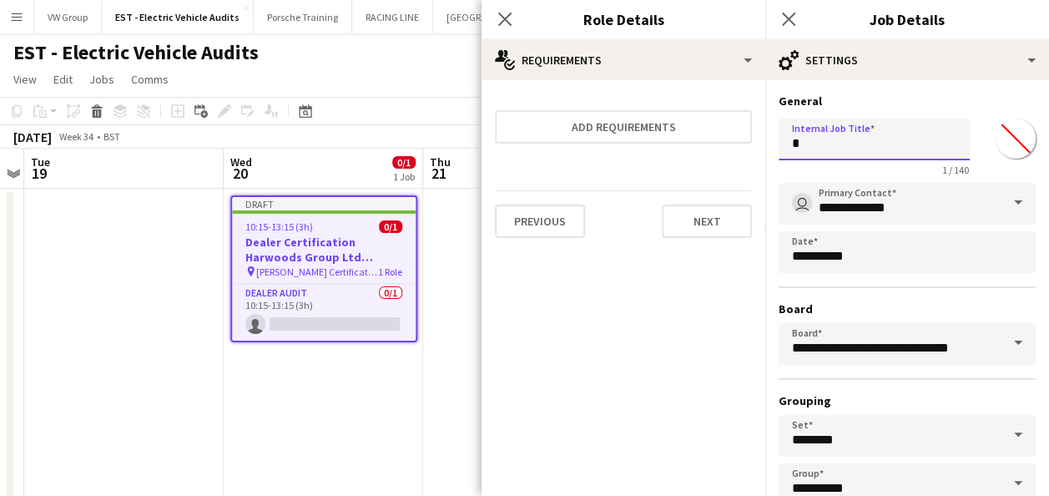
paste input "**********"
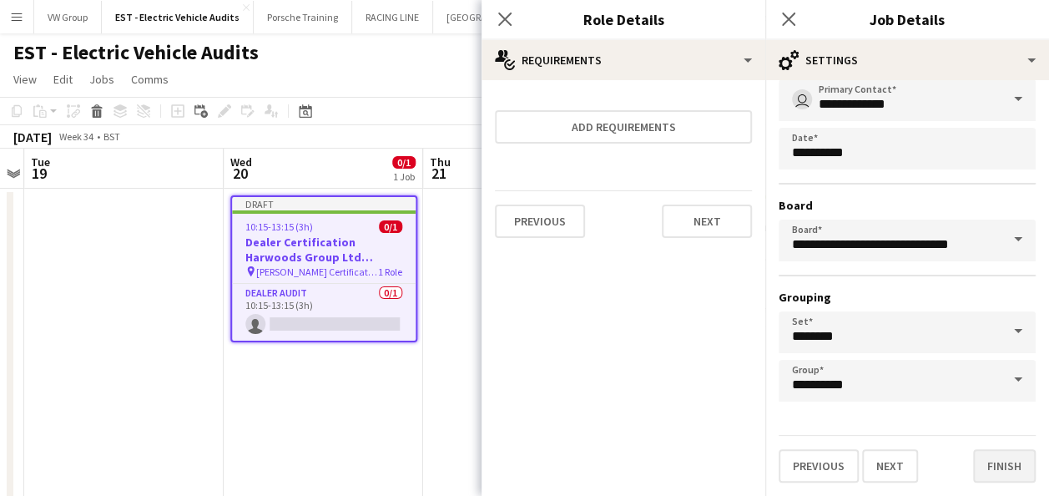
type input "**********"
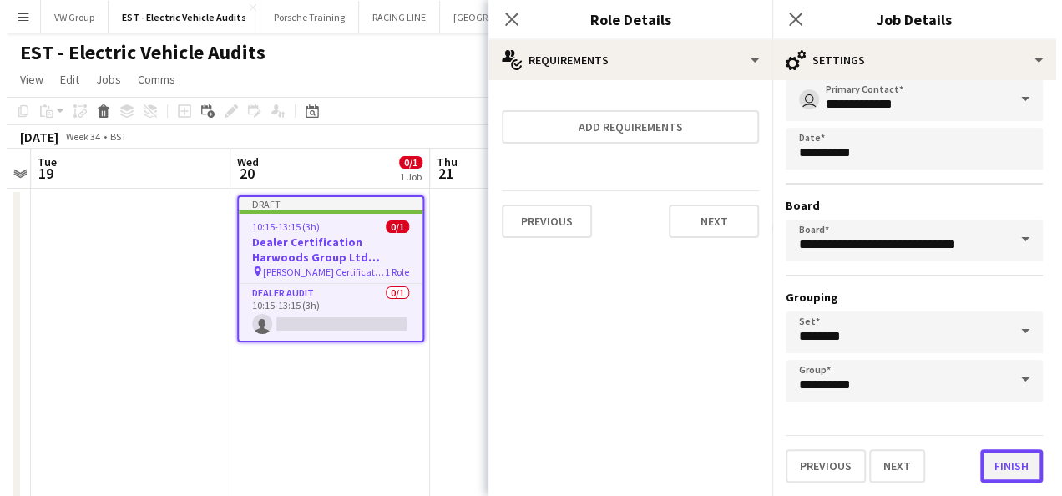
scroll to position [0, 0]
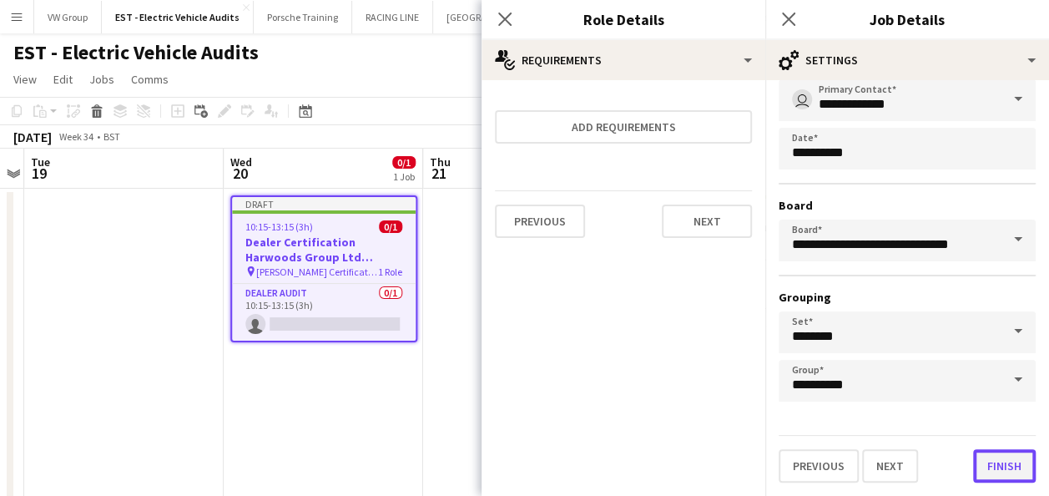
click at [993, 466] on button "Finish" at bounding box center [1004, 465] width 63 height 33
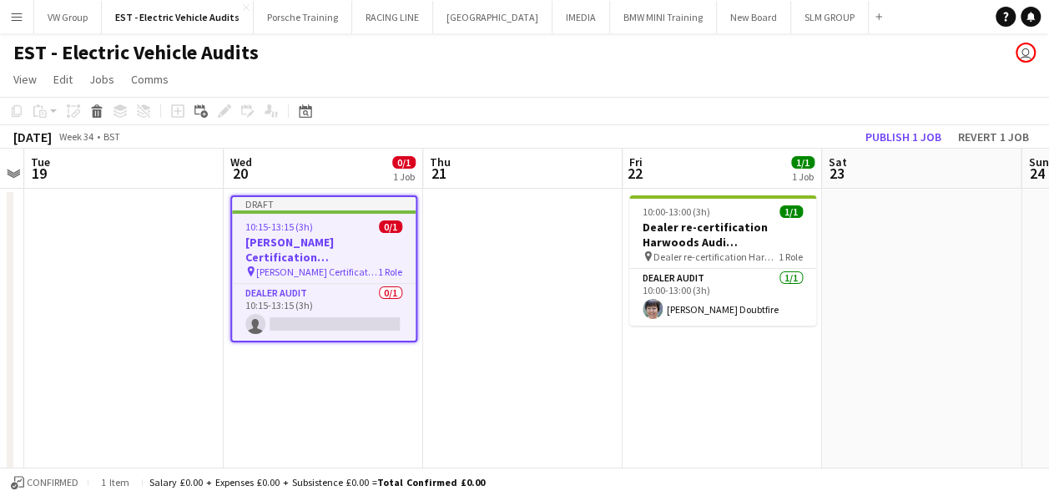
click at [464, 249] on app-date-cell at bounding box center [523, 488] width 200 height 599
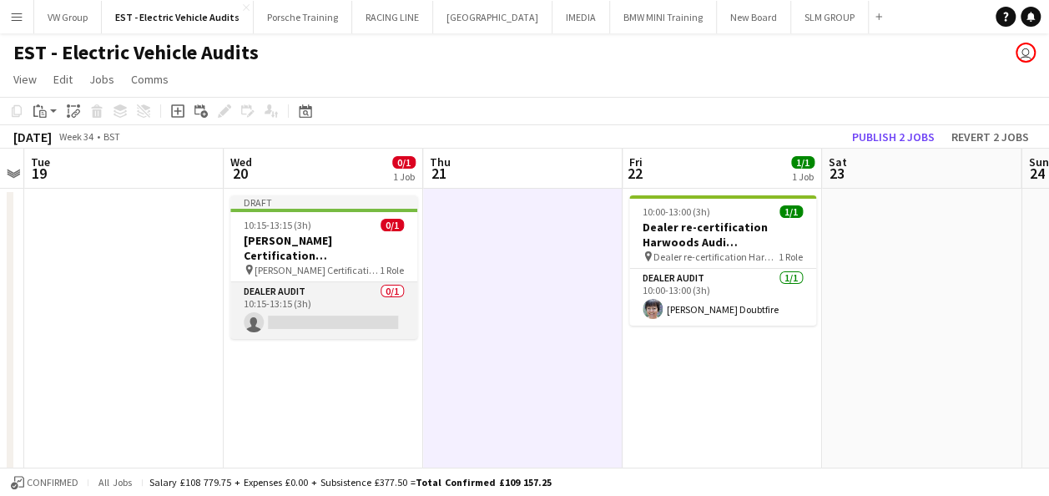
click at [313, 322] on app-card-role "Dealer Audit 0/1 10:15-13:15 (3h) single-neutral-actions" at bounding box center [323, 310] width 187 height 57
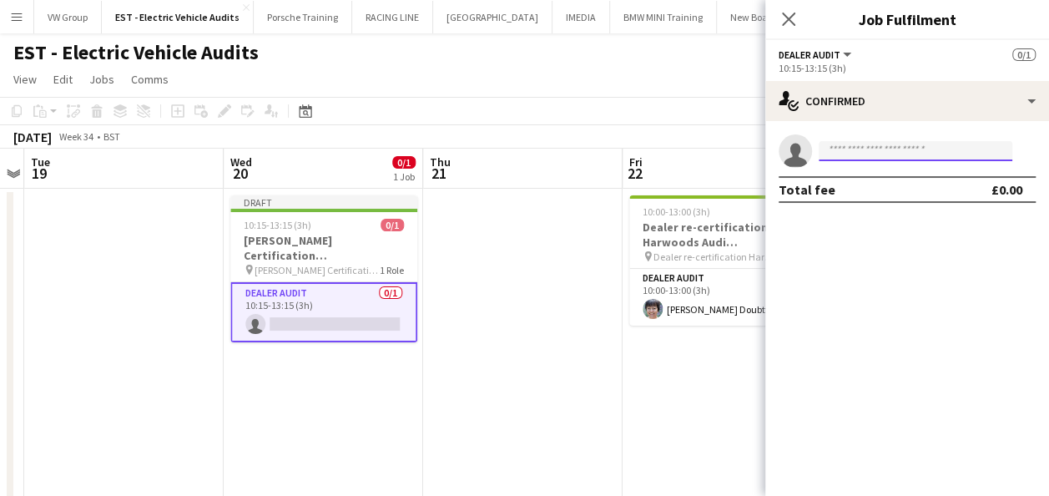
click at [852, 155] on input at bounding box center [916, 151] width 194 height 20
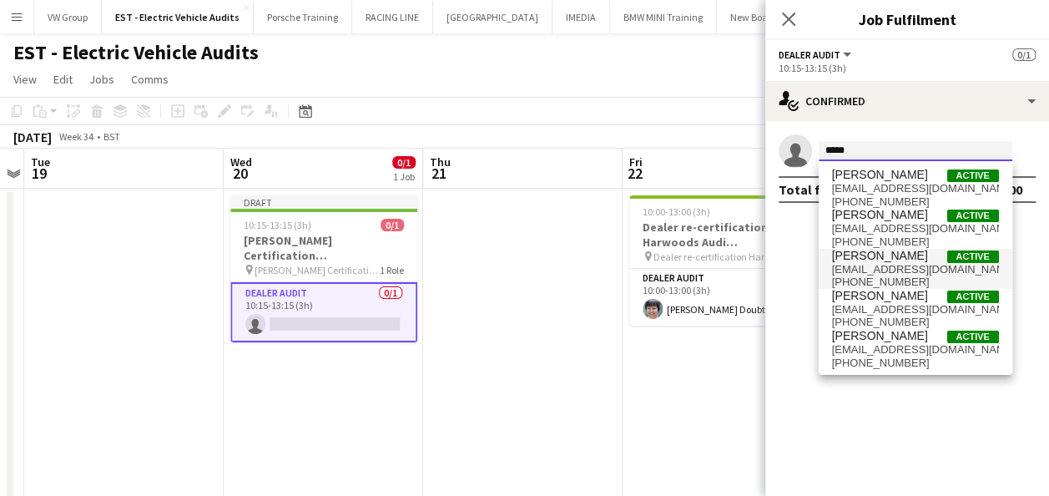
type input "*****"
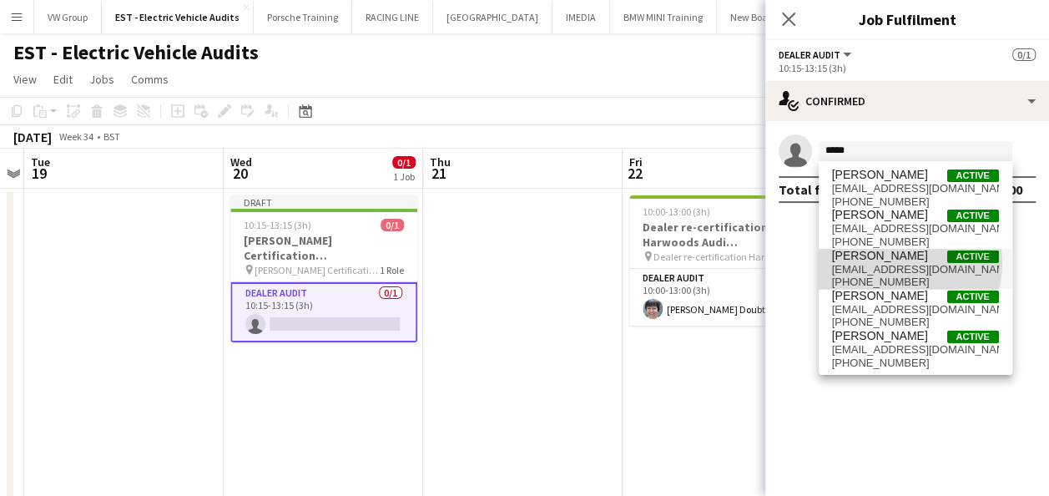
click at [892, 263] on span "[EMAIL_ADDRESS][DOMAIN_NAME]" at bounding box center [915, 269] width 167 height 13
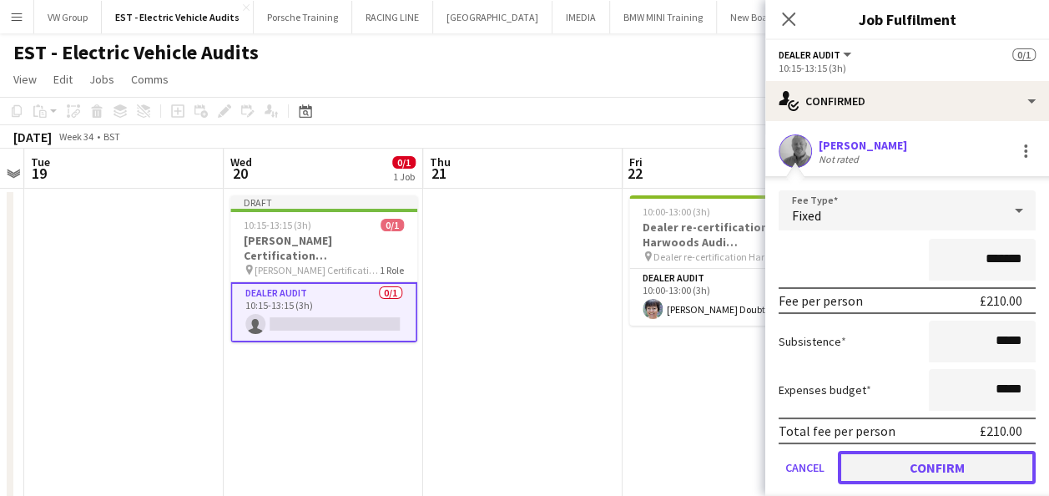
click at [936, 464] on button "Confirm" at bounding box center [937, 467] width 198 height 33
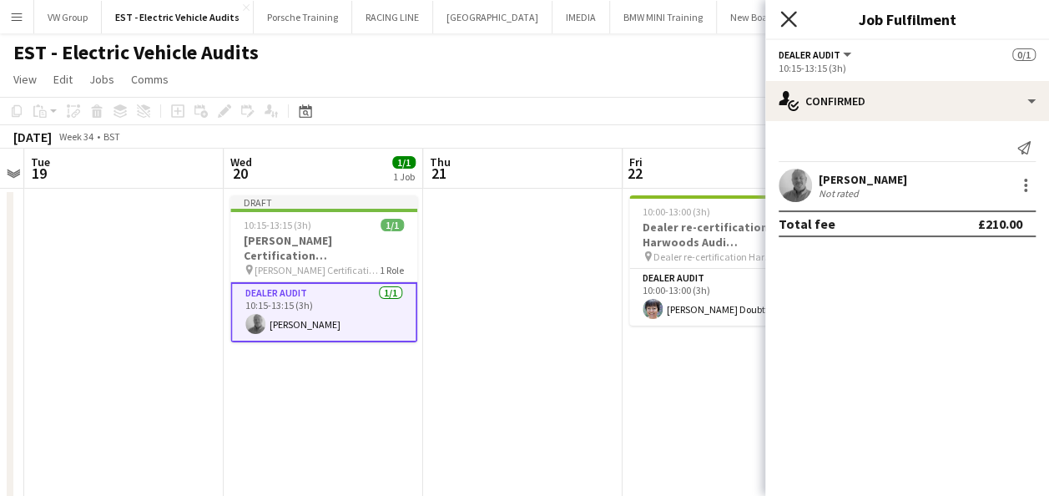
click at [790, 18] on icon at bounding box center [789, 19] width 16 height 16
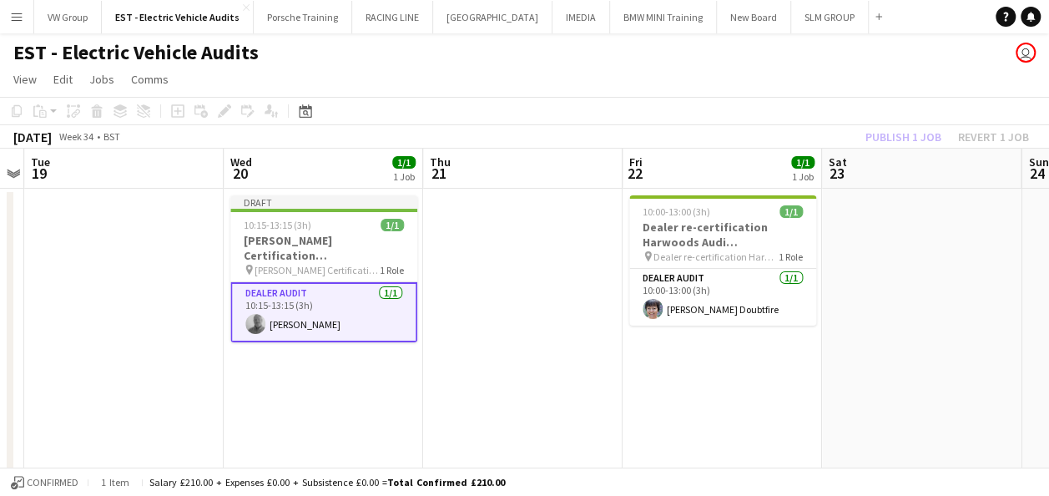
click at [563, 347] on app-date-cell at bounding box center [523, 488] width 200 height 599
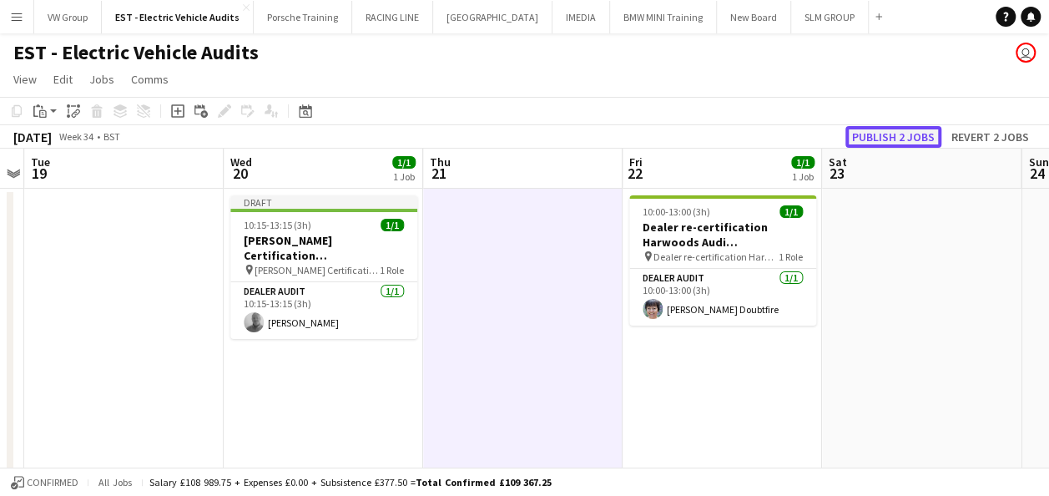
click at [877, 142] on button "Publish 2 jobs" at bounding box center [894, 137] width 96 height 22
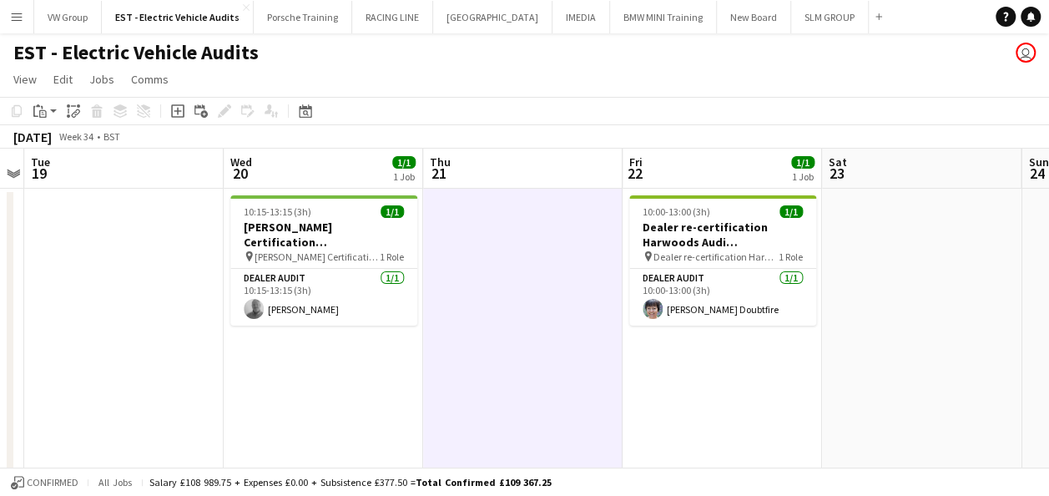
click at [154, 287] on app-date-cell at bounding box center [124, 488] width 200 height 599
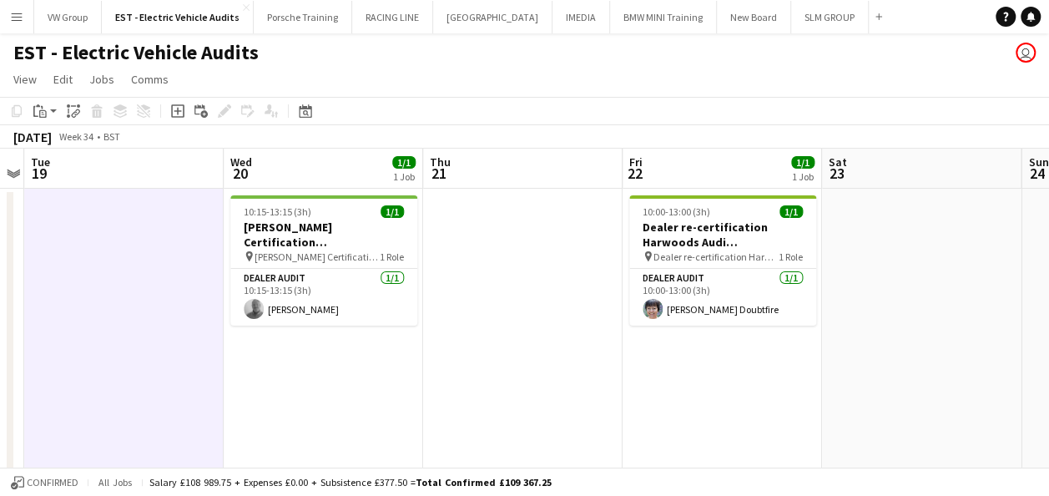
click at [17, 18] on app-icon "Menu" at bounding box center [16, 16] width 13 height 13
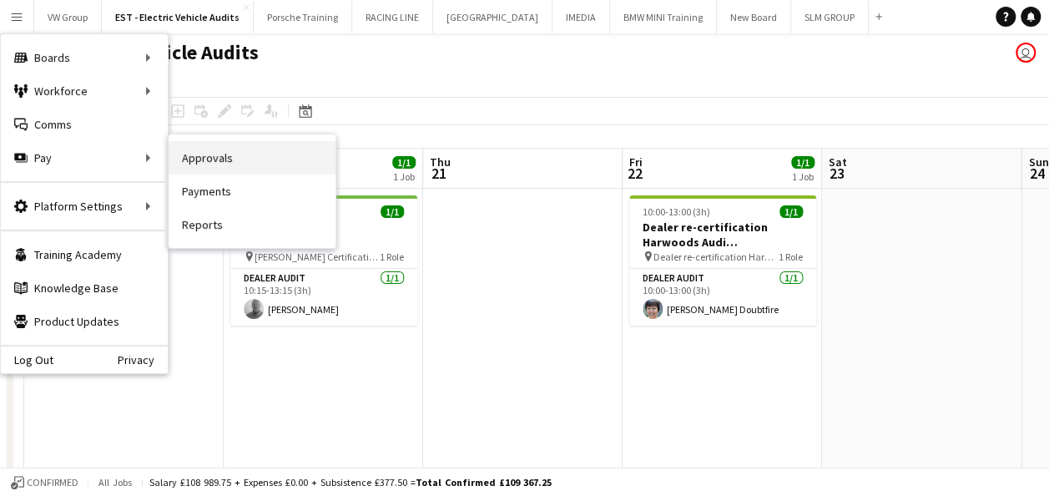
click at [197, 154] on link "Approvals" at bounding box center [252, 157] width 167 height 33
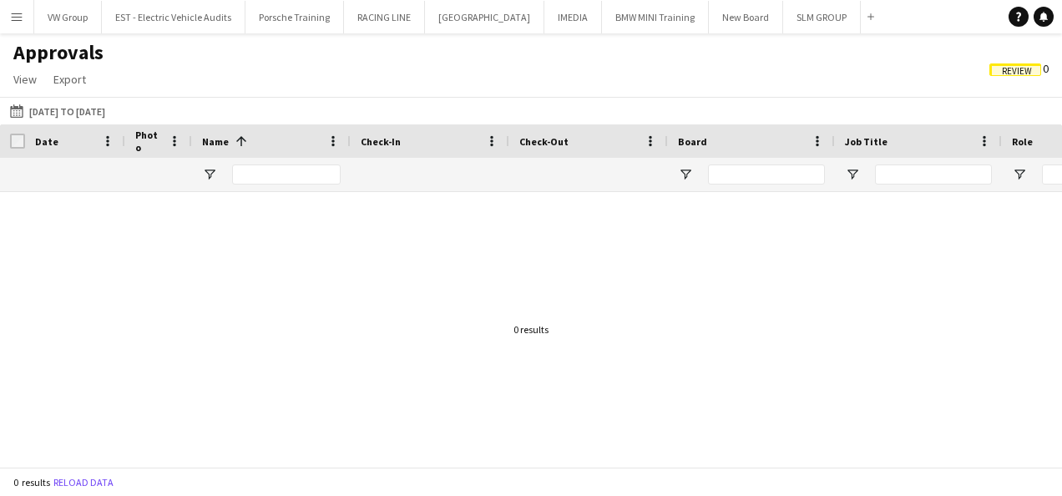
click at [1014, 69] on span "Review" at bounding box center [1017, 71] width 30 height 11
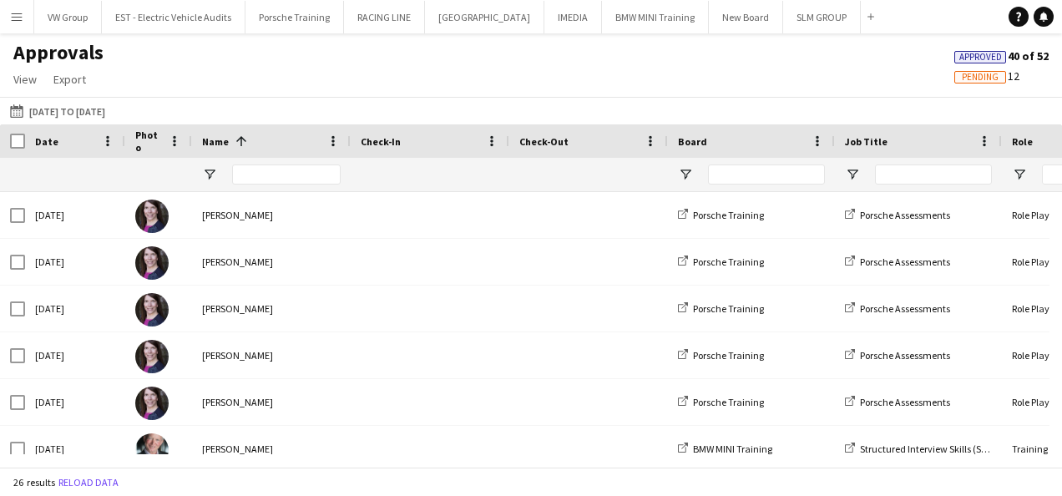
click at [982, 80] on span "Pending" at bounding box center [980, 77] width 37 height 11
click at [980, 60] on span "Approved" at bounding box center [980, 57] width 43 height 11
